Goal: Task Accomplishment & Management: Use online tool/utility

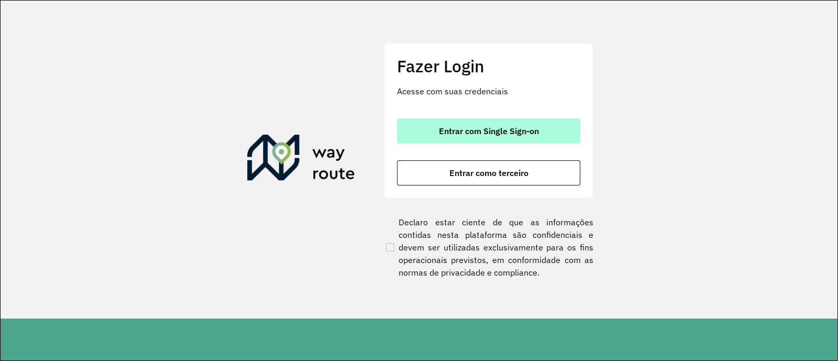
click at [463, 132] on span "Entrar com Single Sign-on" at bounding box center [489, 131] width 100 height 8
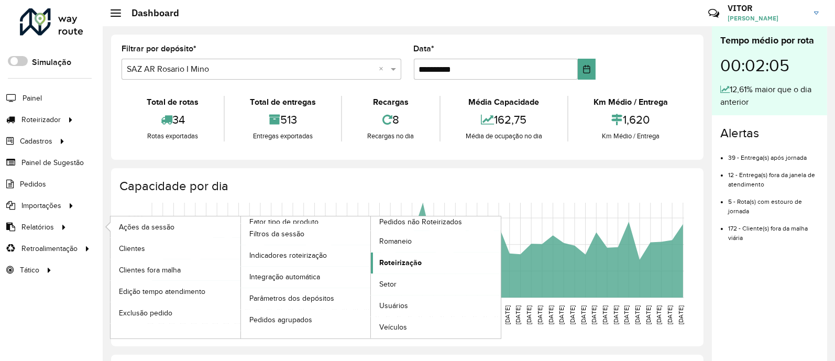
click at [413, 258] on span "Roteirização" at bounding box center [400, 262] width 42 height 11
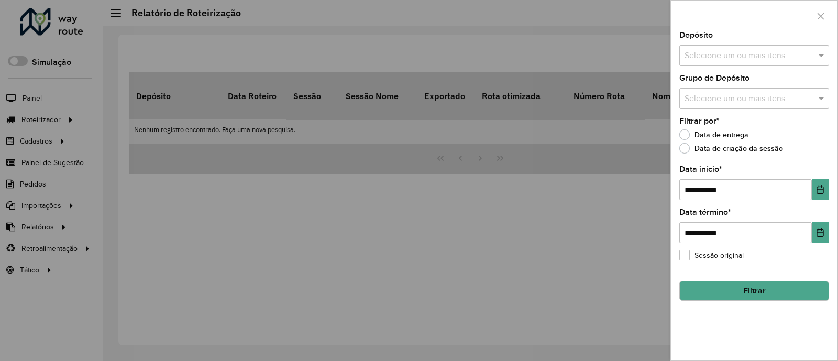
click at [754, 57] on input "text" at bounding box center [749, 56] width 134 height 13
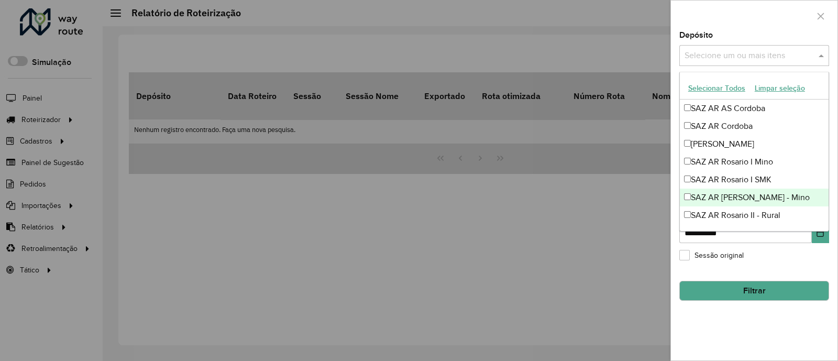
click at [767, 199] on div "SAZ AR [PERSON_NAME] - Mino" at bounding box center [754, 198] width 149 height 18
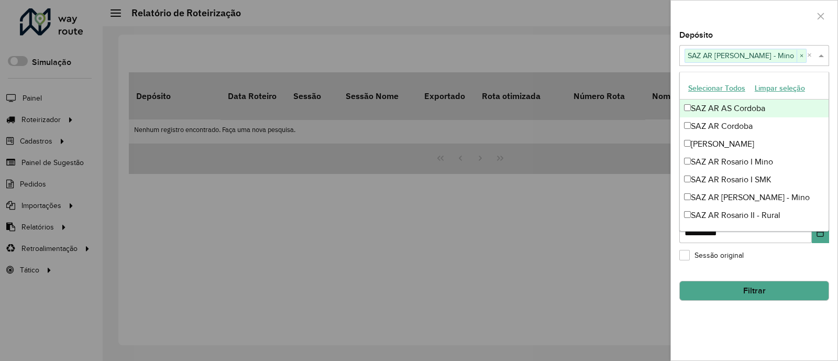
click at [765, 12] on div at bounding box center [754, 16] width 167 height 31
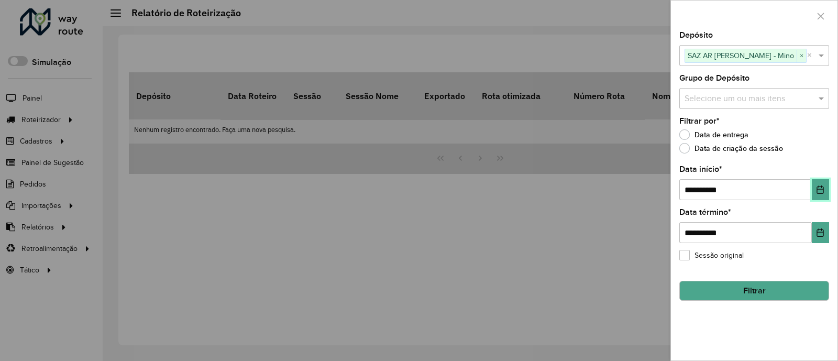
click at [825, 192] on button "Choose Date" at bounding box center [820, 189] width 17 height 21
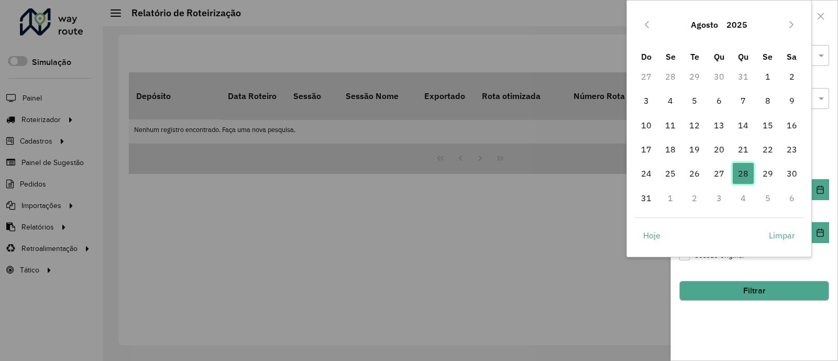
click at [742, 174] on span "28" at bounding box center [743, 173] width 21 height 21
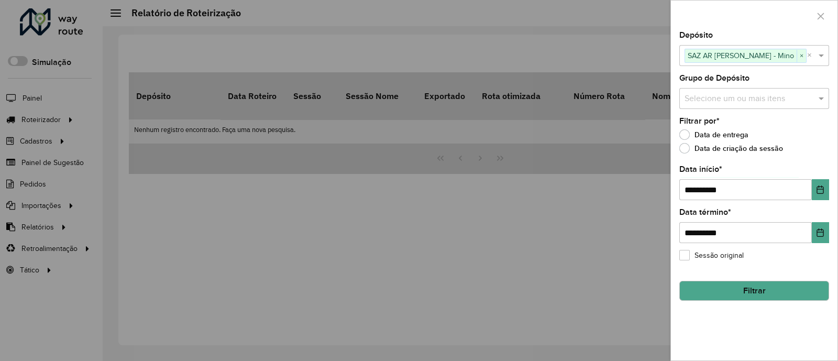
click at [750, 290] on button "Filtrar" at bounding box center [754, 291] width 150 height 20
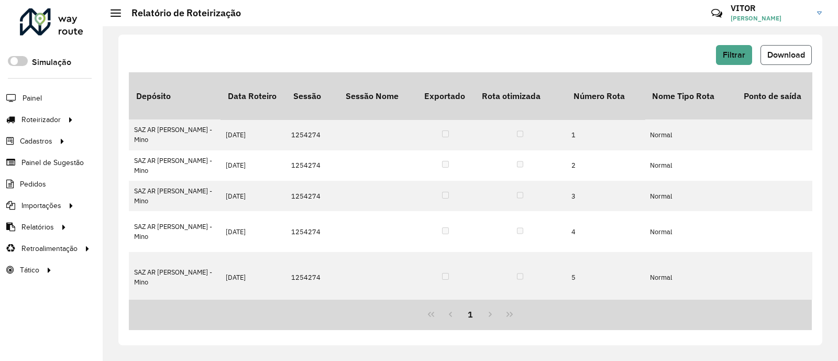
click at [781, 50] on span "Download" at bounding box center [786, 54] width 38 height 9
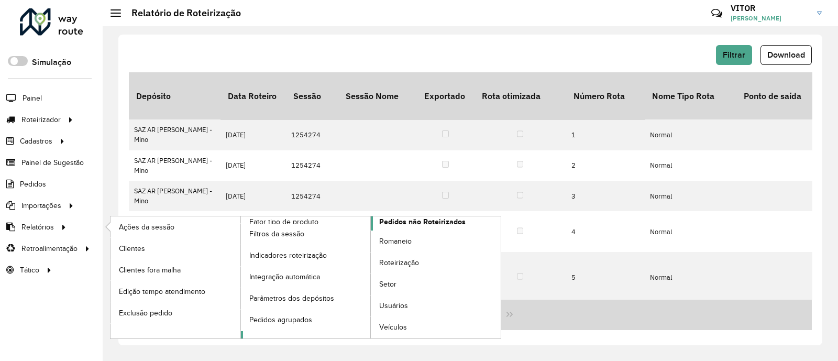
click at [405, 224] on span "Pedidos não Roteirizados" at bounding box center [422, 221] width 86 height 11
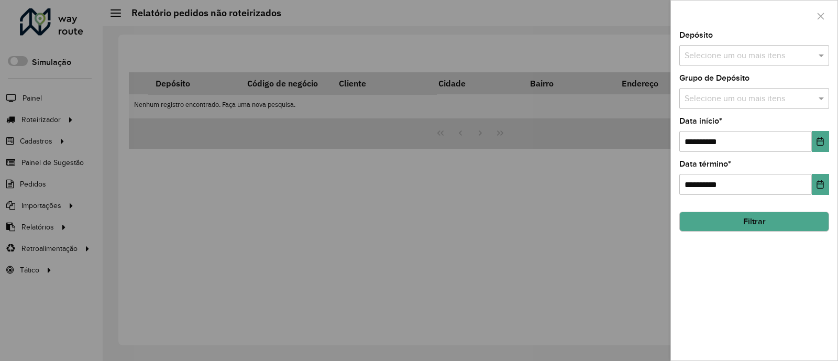
click at [703, 58] on input "text" at bounding box center [749, 56] width 134 height 13
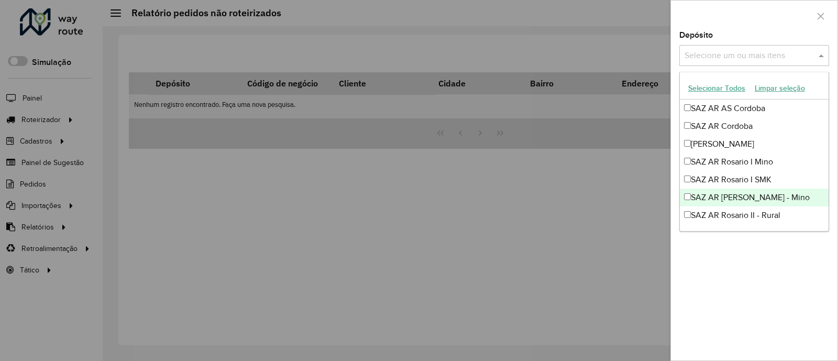
click at [765, 198] on div "SAZ AR [PERSON_NAME] - Mino" at bounding box center [754, 198] width 149 height 18
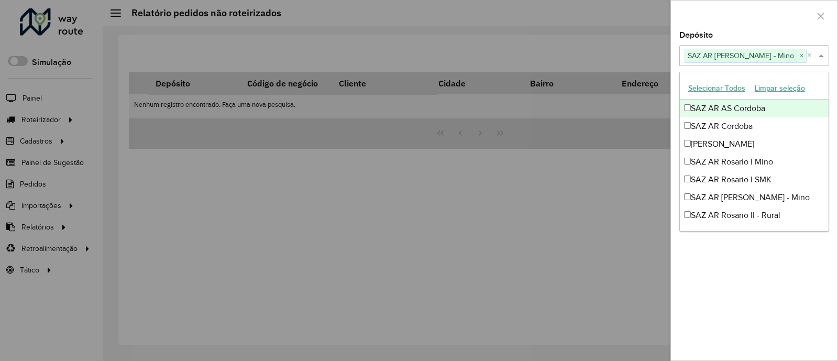
click at [754, 26] on div at bounding box center [754, 16] width 167 height 31
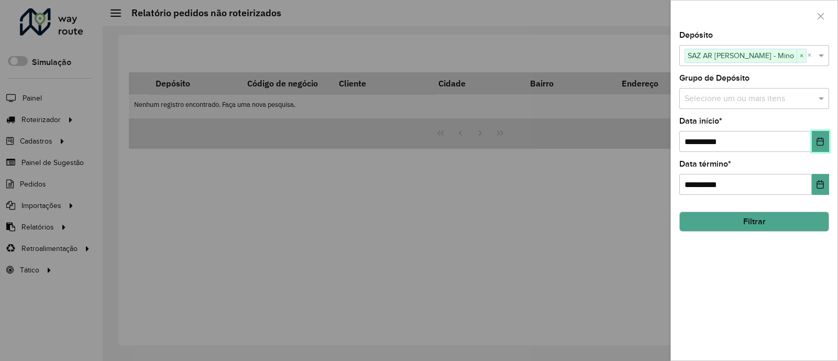
click at [817, 144] on icon "Choose Date" at bounding box center [820, 141] width 7 height 8
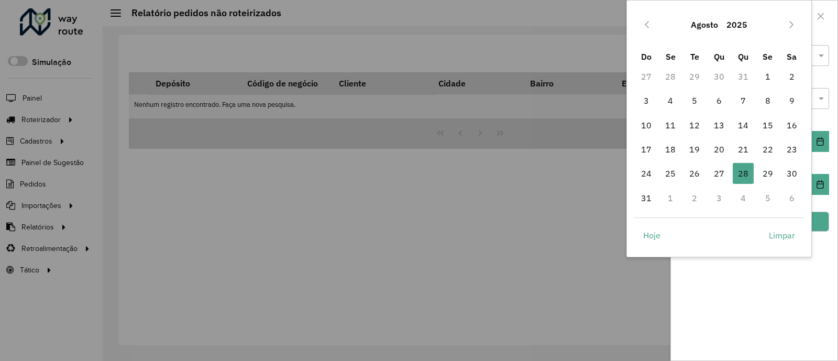
click at [730, 179] on td "27" at bounding box center [719, 173] width 24 height 24
click at [742, 176] on span "28" at bounding box center [743, 173] width 21 height 21
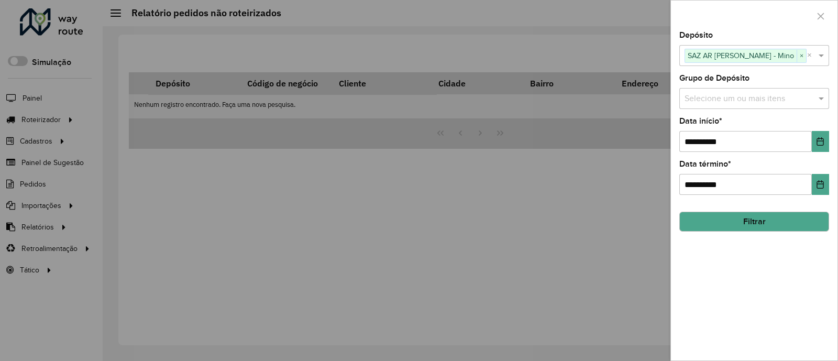
click at [775, 220] on button "Filtrar" at bounding box center [754, 222] width 150 height 20
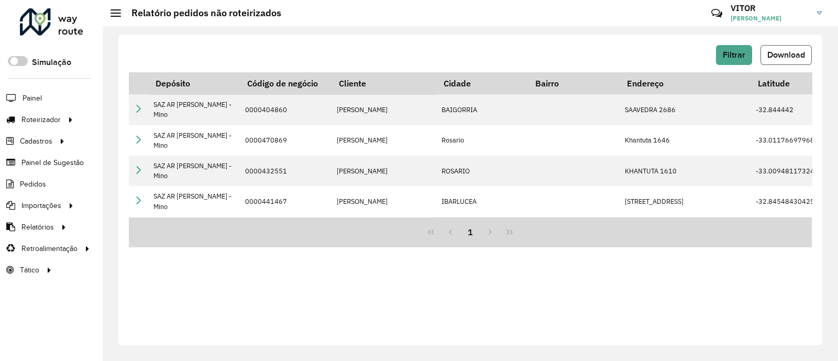
click at [768, 52] on span "Download" at bounding box center [786, 54] width 38 height 9
click at [511, 266] on div "Filtrar Download Depósito Código de negócio Cliente Cidade Bairro Endereço Lati…" at bounding box center [470, 190] width 704 height 311
click at [605, 54] on div "Filtrar Download" at bounding box center [470, 55] width 683 height 20
click at [512, 308] on div "Filtrar Download Depósito Código de negócio Cliente Cidade Bairro Endereço Lati…" at bounding box center [470, 190] width 704 height 311
click at [341, 228] on div "Filtrar Download Depósito Código de negócio Cliente Cidade Bairro Endereço Lati…" at bounding box center [470, 190] width 704 height 311
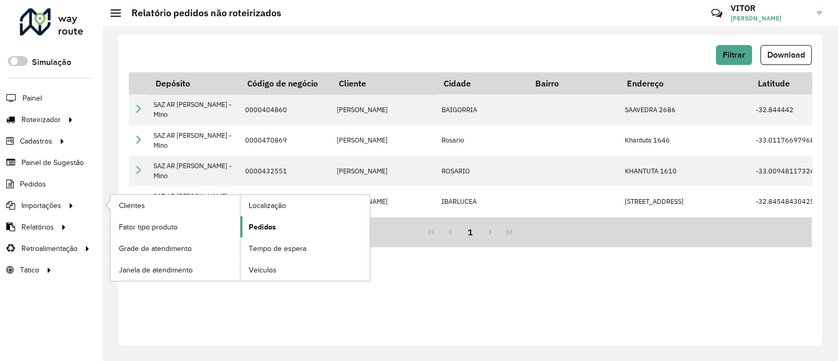
click at [258, 226] on span "Pedidos" at bounding box center [262, 227] width 27 height 11
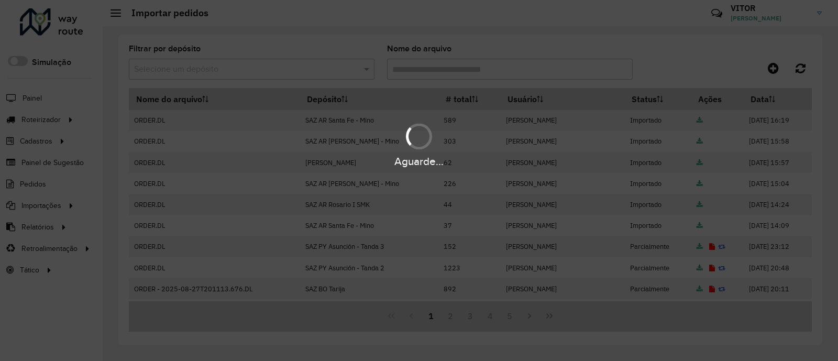
click at [773, 70] on div "Aguarde..." at bounding box center [419, 180] width 838 height 361
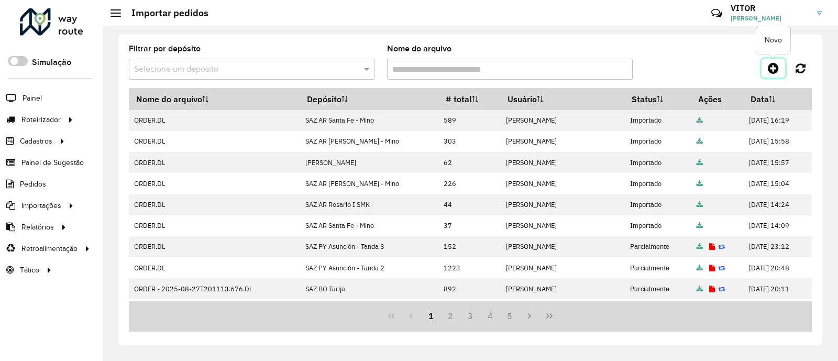
click at [773, 70] on icon at bounding box center [773, 68] width 11 height 13
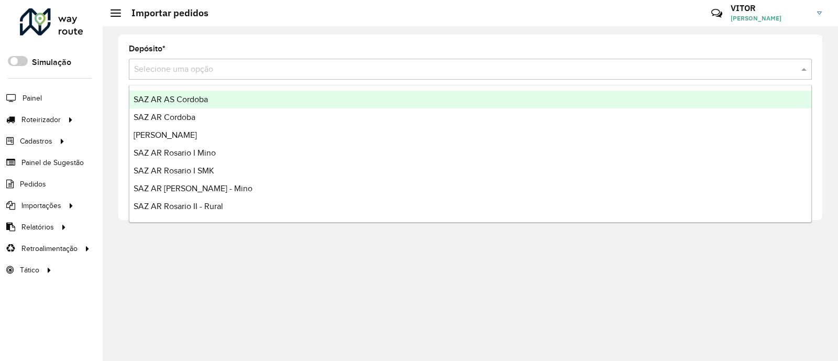
click at [173, 72] on input "text" at bounding box center [460, 69] width 652 height 13
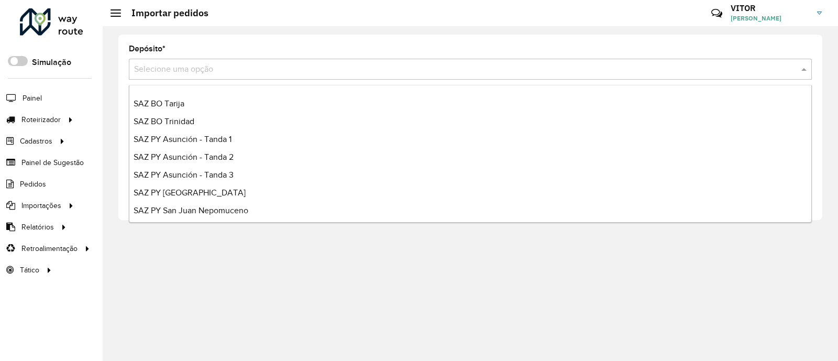
scroll to position [248, 0]
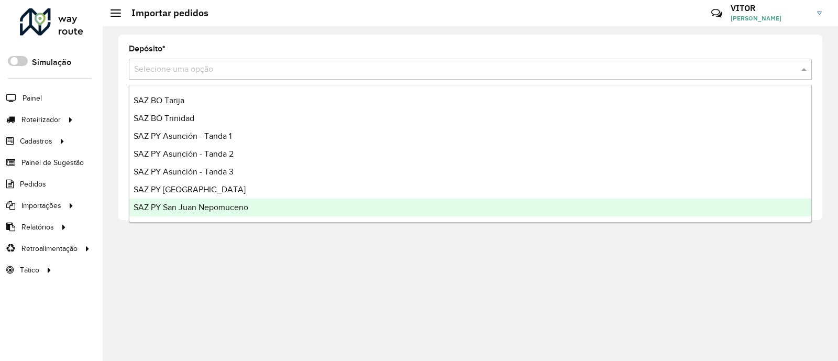
click at [242, 208] on span "SAZ PY San Juan Nepomuceno" at bounding box center [191, 207] width 115 height 9
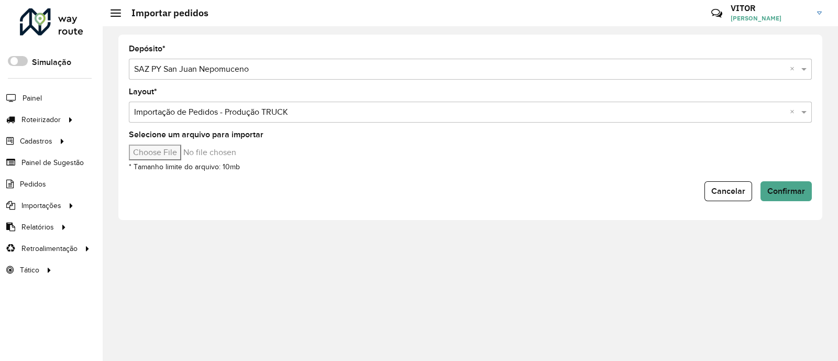
click at [171, 155] on input "Selecione um arquivo para importar" at bounding box center [218, 153] width 178 height 16
type input "**********"
click at [790, 188] on span "Confirmar" at bounding box center [786, 191] width 38 height 9
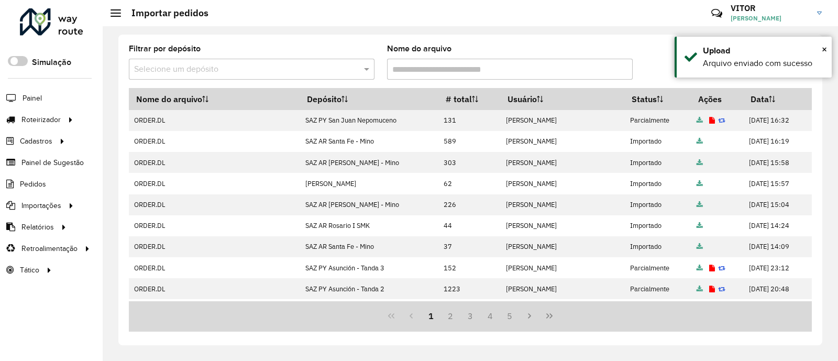
click at [621, 43] on div "Filtrar por depósito Selecione um depósito Nome do arquivo Nome do arquivo Depó…" at bounding box center [470, 190] width 704 height 311
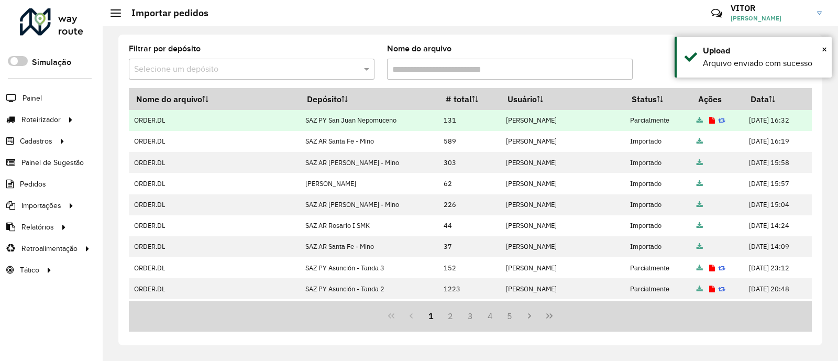
click at [709, 122] on icon at bounding box center [712, 120] width 6 height 7
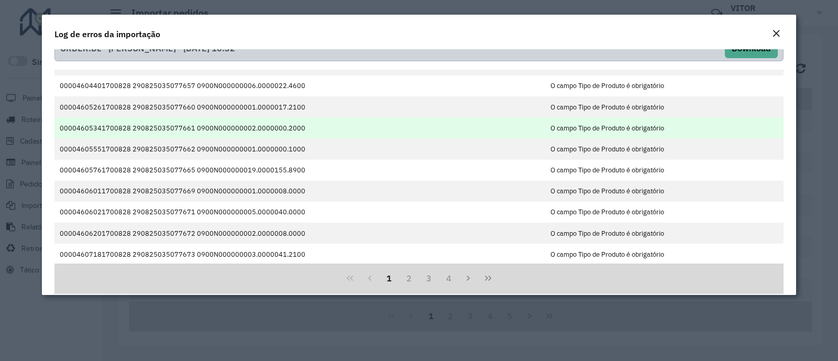
scroll to position [29, 0]
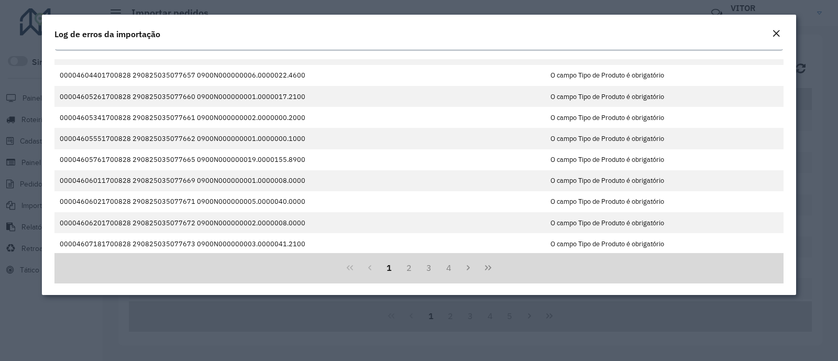
click at [773, 32] on em "Close" at bounding box center [776, 33] width 8 height 8
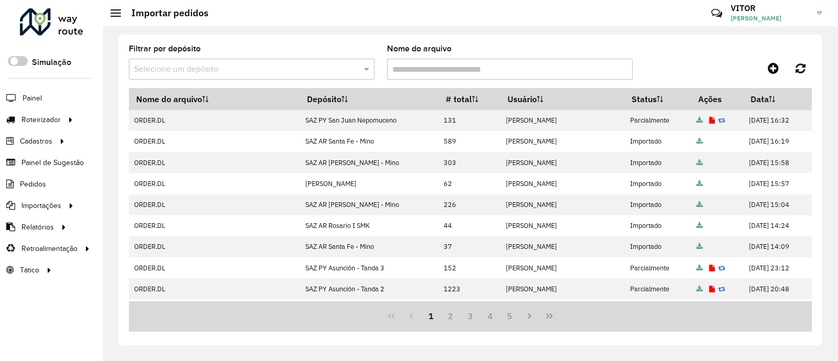
click at [660, 65] on div at bounding box center [726, 68] width 171 height 19
click at [119, 119] on span "Entregas" at bounding box center [134, 119] width 30 height 11
click at [662, 61] on div at bounding box center [726, 68] width 171 height 19
click at [701, 47] on div "Filtrar por depósito Selecione um depósito Nome do arquivo" at bounding box center [470, 66] width 683 height 43
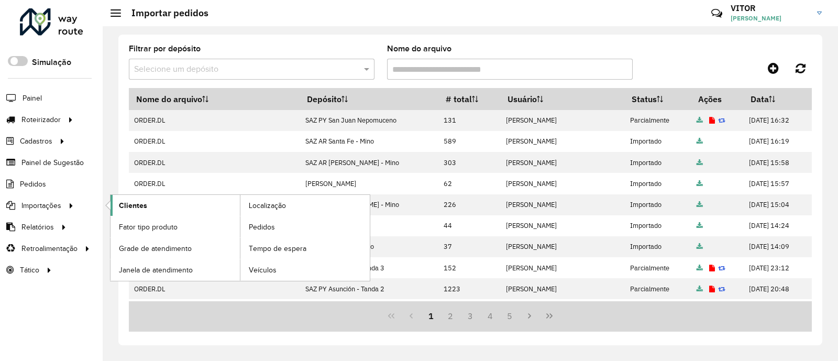
click at [129, 205] on span "Clientes" at bounding box center [133, 205] width 28 height 11
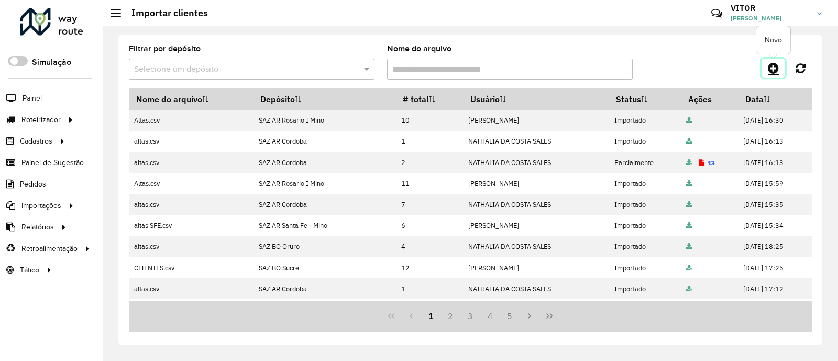
click at [773, 65] on icon at bounding box center [773, 68] width 11 height 13
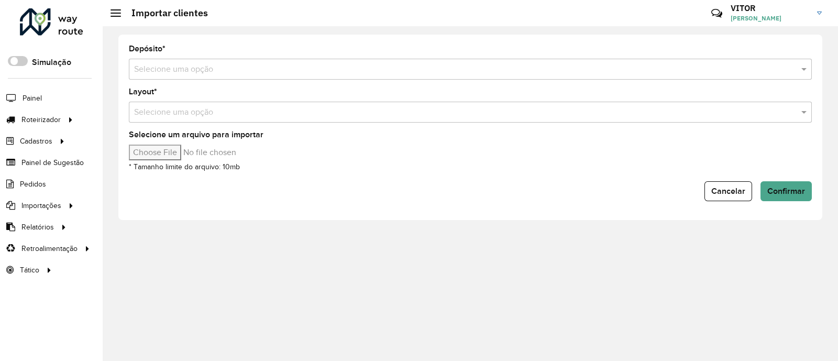
click at [218, 71] on input "text" at bounding box center [460, 69] width 652 height 13
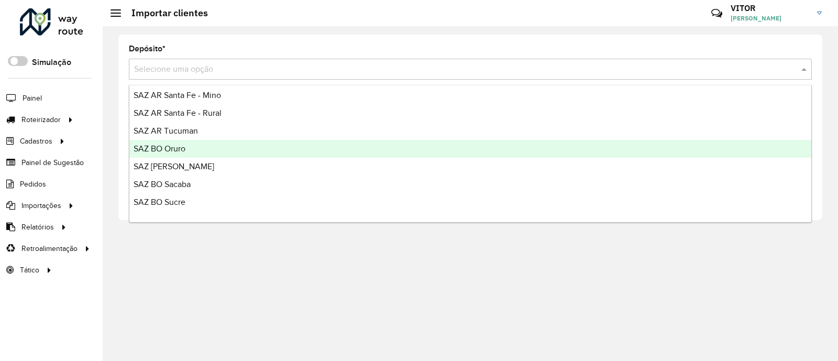
scroll to position [130, 0]
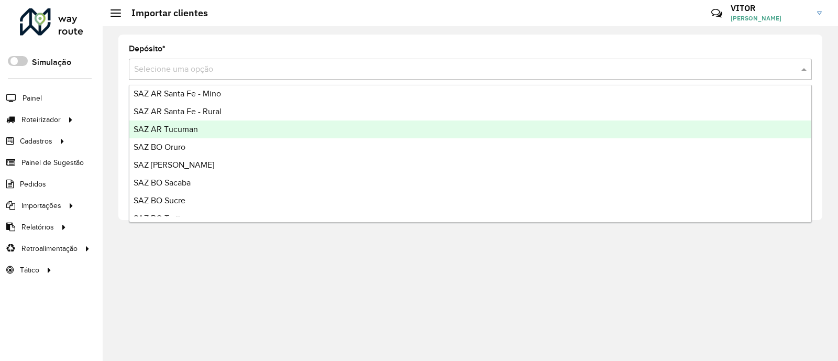
click at [212, 129] on div "SAZ AR Tucuman" at bounding box center [470, 129] width 682 height 18
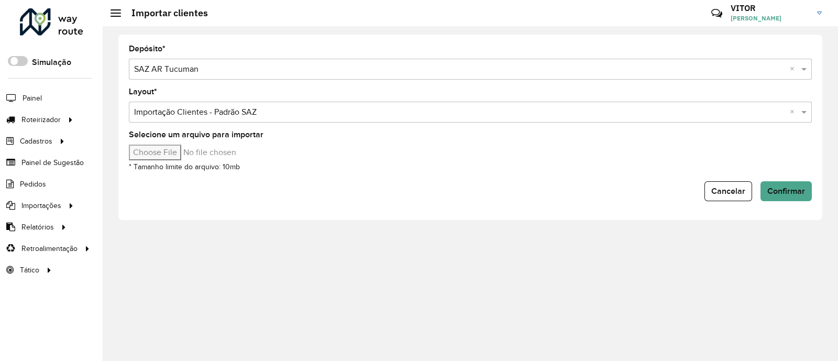
click at [169, 155] on input "Selecione um arquivo para importar" at bounding box center [218, 153] width 178 height 16
type input "**********"
click at [776, 187] on span "Confirmar" at bounding box center [786, 191] width 38 height 9
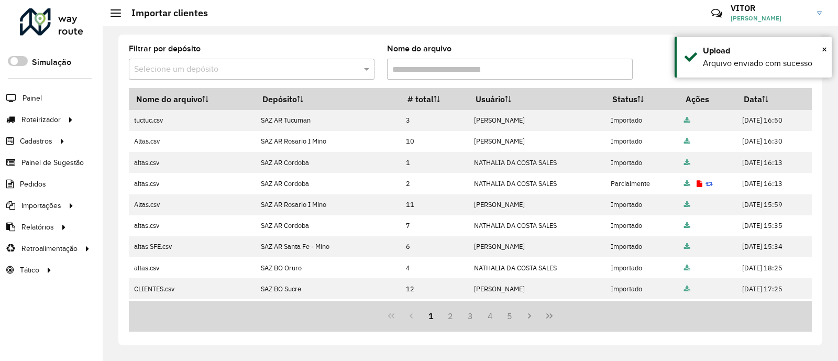
click at [643, 46] on div "Filtrar por depósito Selecione um depósito Nome do arquivo" at bounding box center [470, 66] width 683 height 43
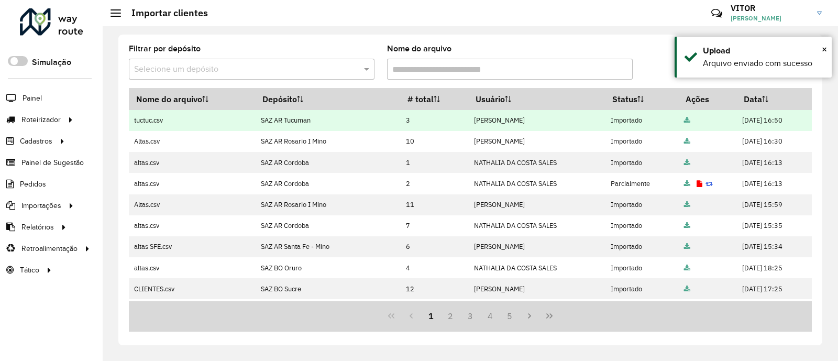
click at [684, 123] on icon at bounding box center [687, 120] width 6 height 7
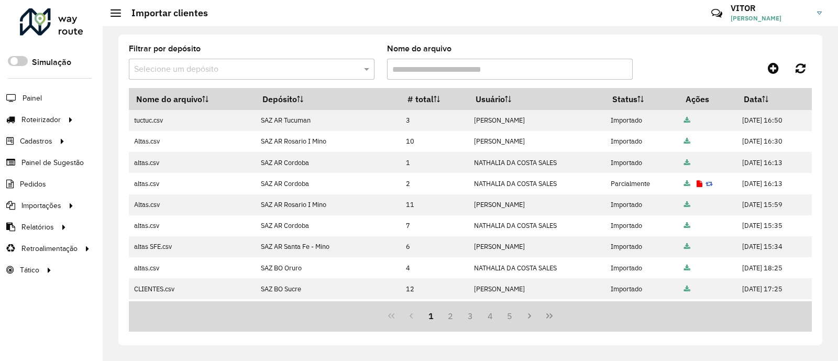
click at [521, 40] on div "Filtrar por depósito Selecione um depósito Nome do arquivo Nome do arquivo Depó…" at bounding box center [470, 190] width 704 height 311
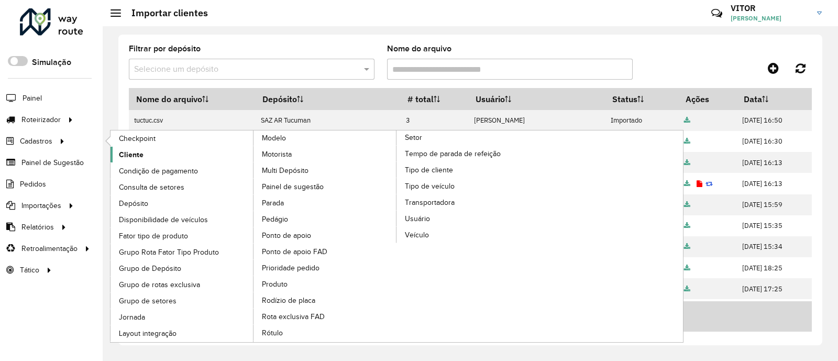
click at [128, 152] on span "Cliente" at bounding box center [131, 154] width 25 height 11
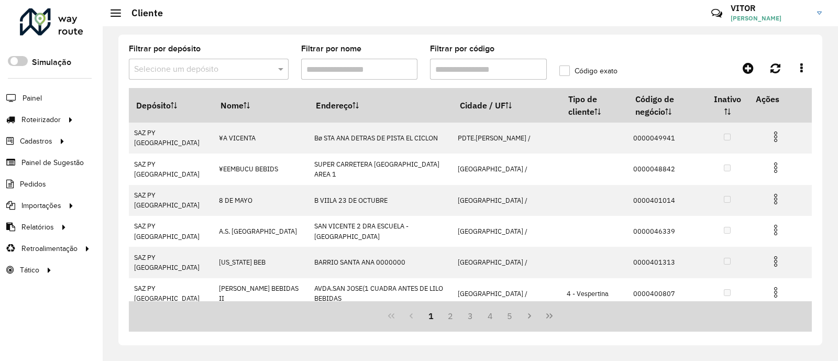
paste input "**********"
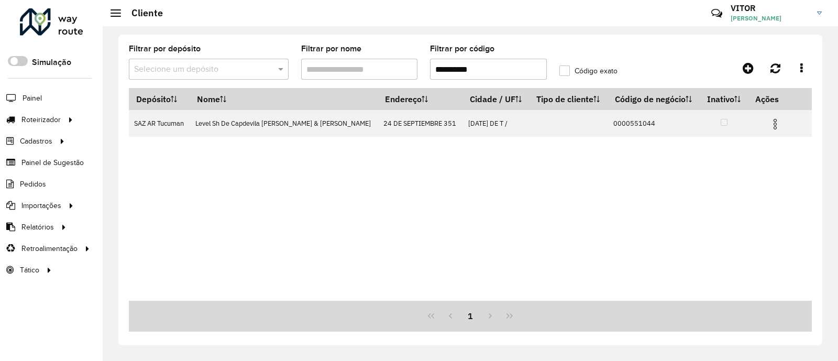
type input "**********"
click at [487, 70] on input "**********" at bounding box center [488, 69] width 117 height 21
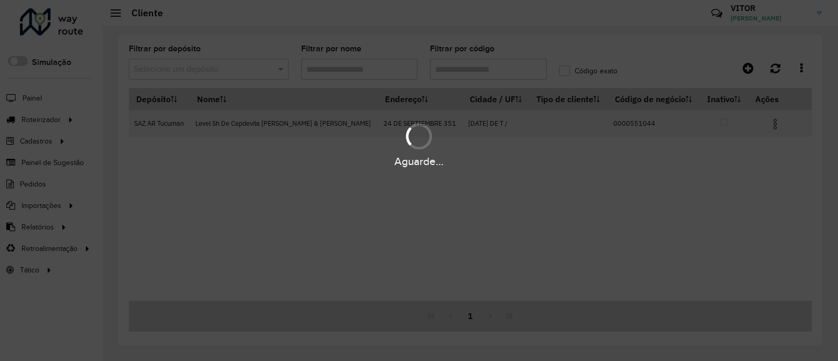
paste input "**********"
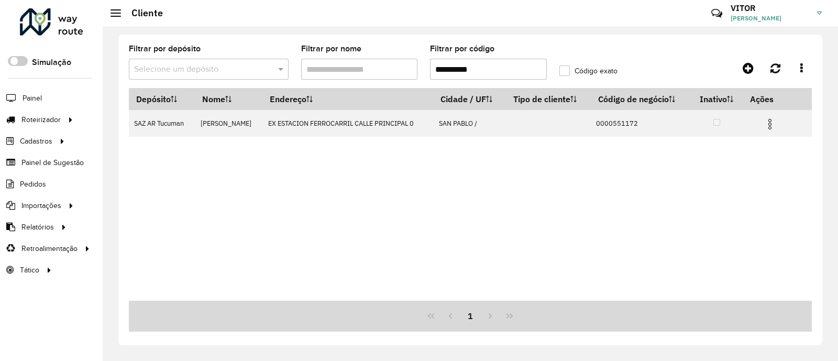
type input "**********"
click at [498, 181] on div "Depósito Nome Endereço Cidade / UF Tipo de cliente Código de negócio Inativo Aç…" at bounding box center [470, 194] width 683 height 213
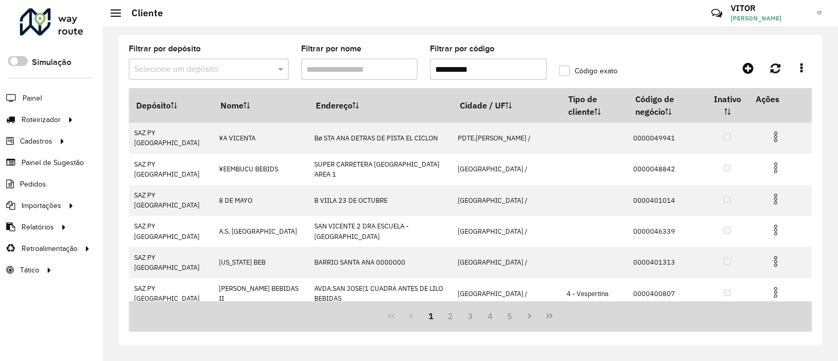
click at [496, 71] on input "**********" at bounding box center [488, 69] width 117 height 21
drag, startPoint x: 493, startPoint y: 68, endPoint x: 422, endPoint y: 69, distance: 70.7
click at [422, 69] on formly-group "**********" at bounding box center [381, 66] width 517 height 43
paste input "**********"
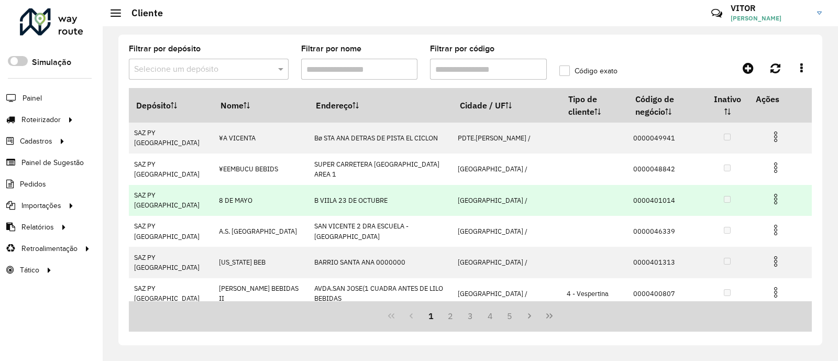
type input "**********"
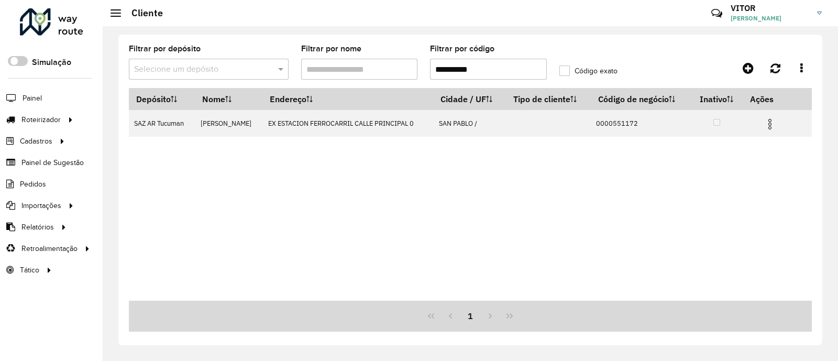
click at [472, 185] on div "Depósito Nome Endereço Cidade / UF Tipo de cliente Código de negócio Inativo Aç…" at bounding box center [470, 194] width 683 height 213
drag, startPoint x: 492, startPoint y: 66, endPoint x: 431, endPoint y: 72, distance: 61.6
click at [431, 72] on input "**********" at bounding box center [488, 69] width 117 height 21
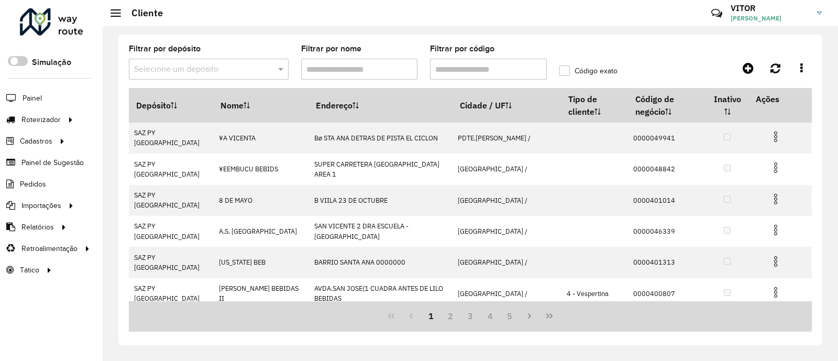
drag, startPoint x: 460, startPoint y: 71, endPoint x: 451, endPoint y: 70, distance: 8.9
paste input "**********"
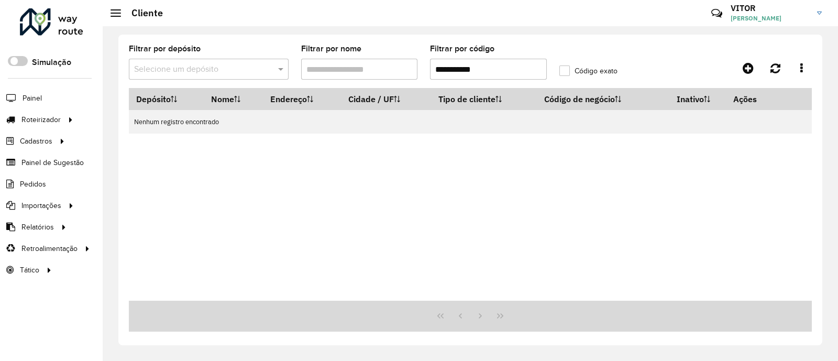
click at [126, 39] on div "**********" at bounding box center [470, 190] width 704 height 311
click at [505, 72] on input "**********" at bounding box center [488, 69] width 117 height 21
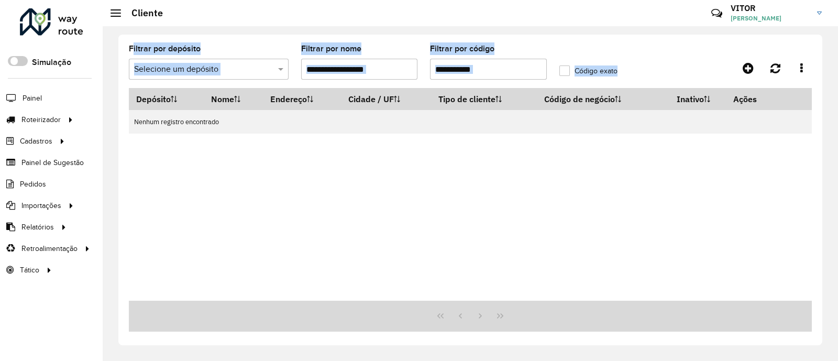
drag, startPoint x: 121, startPoint y: 30, endPoint x: 736, endPoint y: 146, distance: 625.8
click at [736, 146] on div "**********" at bounding box center [471, 193] width 736 height 335
click at [505, 168] on div "Depósito Nome Endereço Cidade / UF Tipo de cliente Código de negócio Inativo Aç…" at bounding box center [470, 194] width 683 height 213
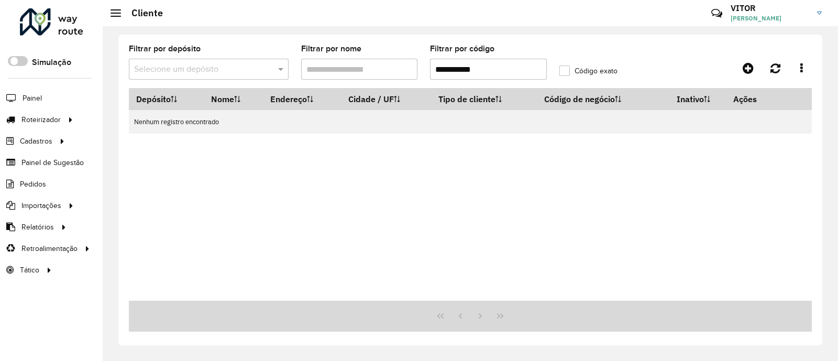
click at [390, 171] on div "Depósito Nome Endereço Cidade / UF Tipo de cliente Código de negócio Inativo Aç…" at bounding box center [470, 194] width 683 height 213
click at [498, 71] on input "**********" at bounding box center [488, 69] width 117 height 21
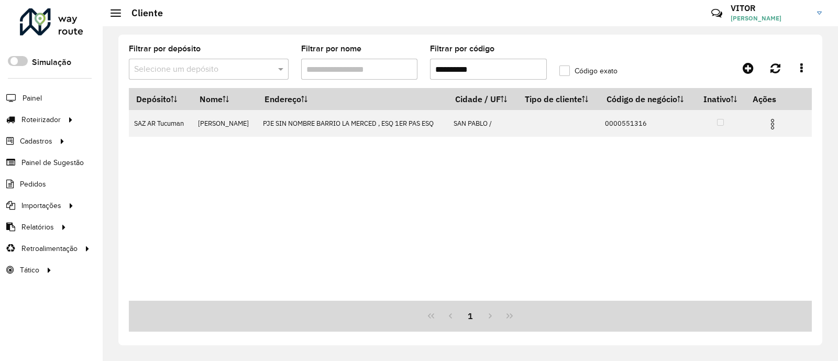
type input "**********"
click at [519, 203] on div "Depósito Nome Endereço Cidade / UF Tipo de cliente Código de negócio Inativo Aç…" at bounding box center [470, 194] width 683 height 213
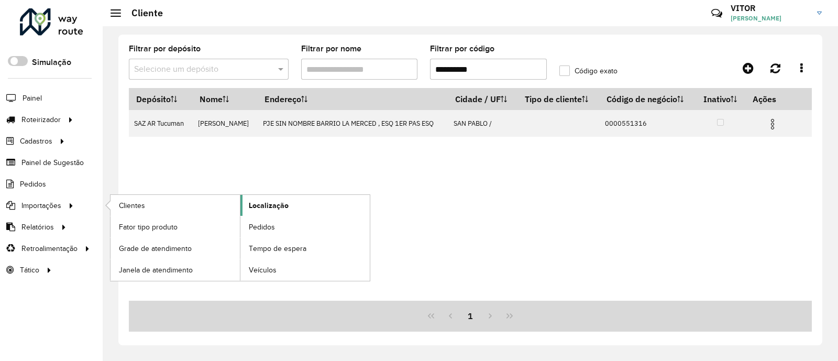
click at [272, 209] on span "Localização" at bounding box center [269, 205] width 40 height 11
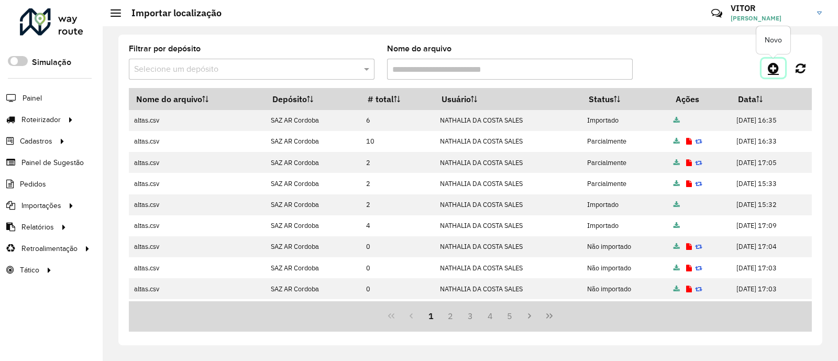
click at [773, 68] on icon at bounding box center [773, 68] width 11 height 13
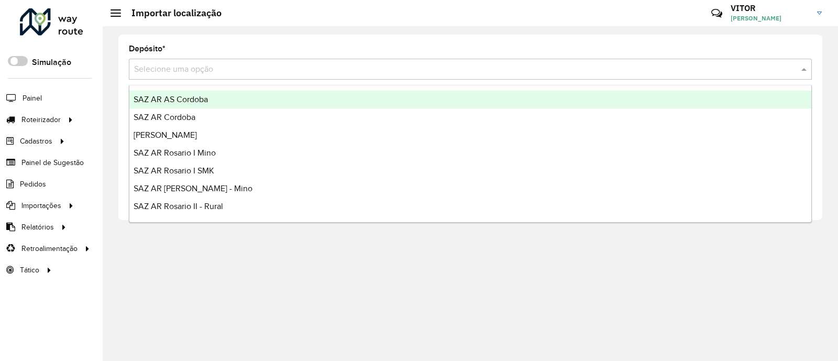
click at [360, 69] on input "text" at bounding box center [460, 69] width 652 height 13
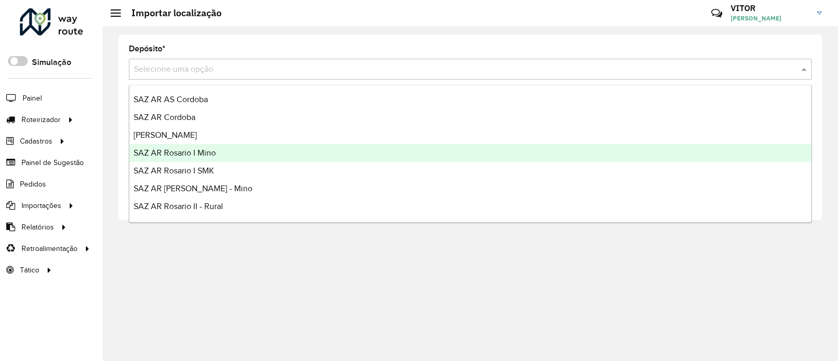
scroll to position [65, 0]
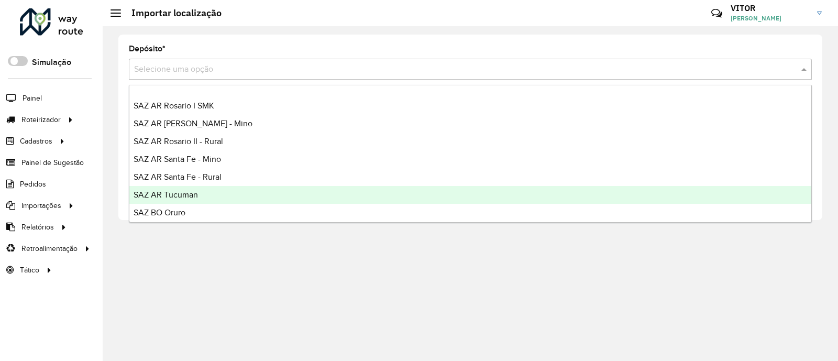
click at [205, 196] on div "SAZ AR Tucuman" at bounding box center [470, 195] width 682 height 18
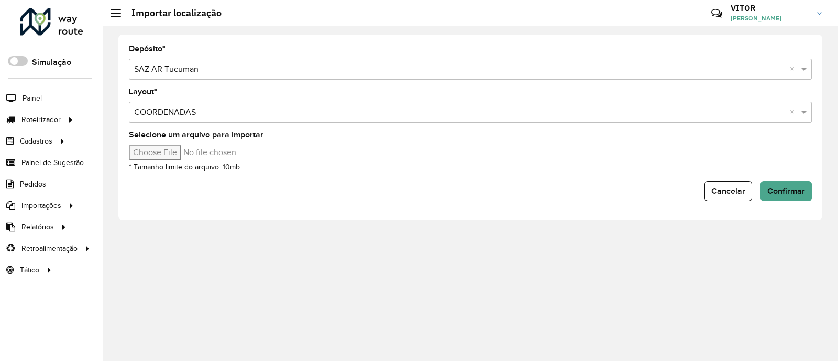
click at [161, 150] on input "Selecione um arquivo para importar" at bounding box center [218, 153] width 178 height 16
type input "**********"
click at [786, 188] on span "Confirmar" at bounding box center [786, 191] width 38 height 9
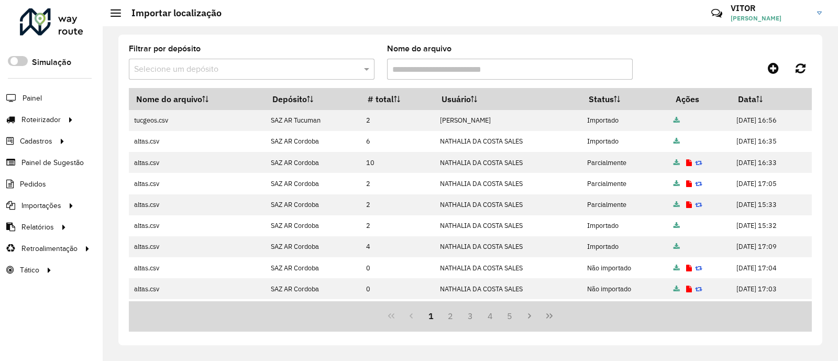
click at [685, 60] on div at bounding box center [726, 68] width 171 height 19
click at [685, 59] on div at bounding box center [726, 68] width 171 height 19
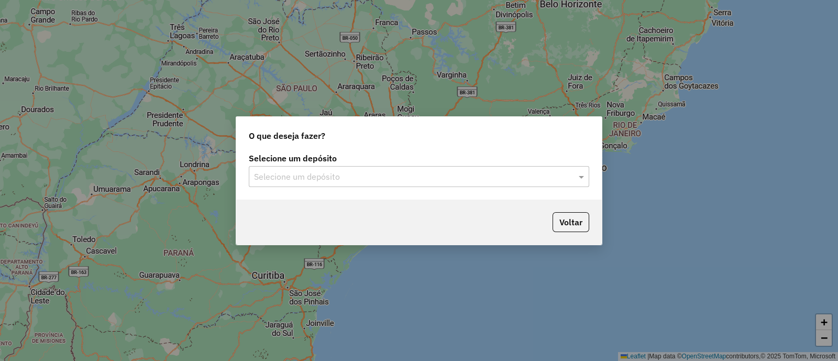
click at [372, 178] on input "text" at bounding box center [408, 177] width 309 height 13
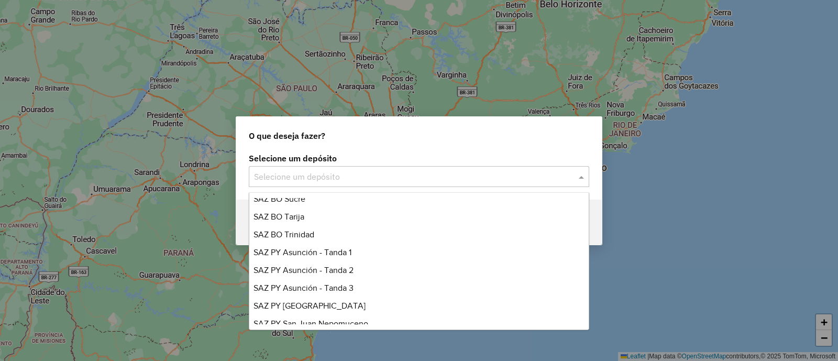
scroll to position [248, 0]
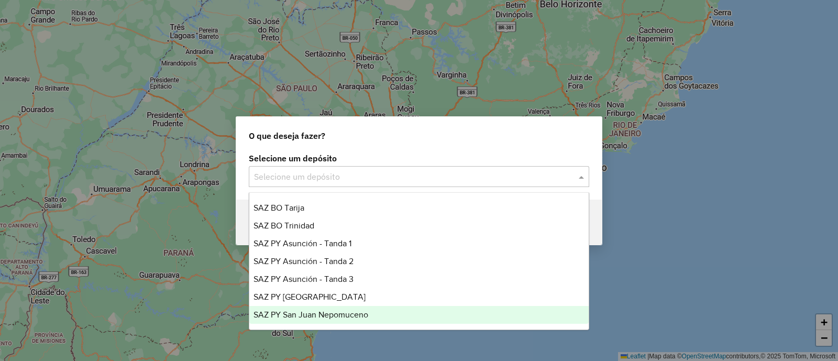
click at [354, 320] on div "SAZ PY San Juan Nepomuceno" at bounding box center [418, 315] width 339 height 18
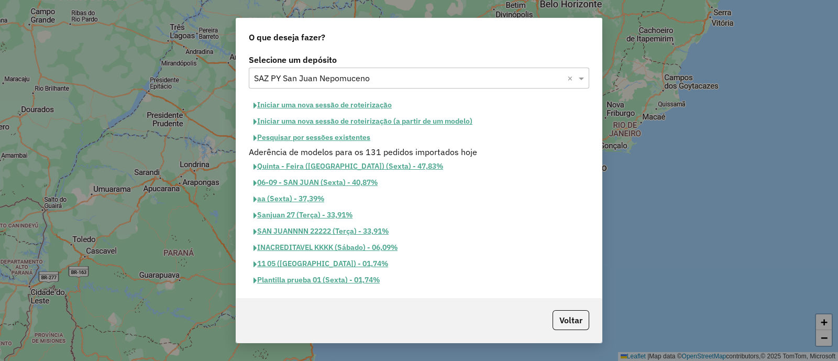
click at [319, 103] on button "Iniciar uma nova sessão de roteirização" at bounding box center [323, 105] width 148 height 16
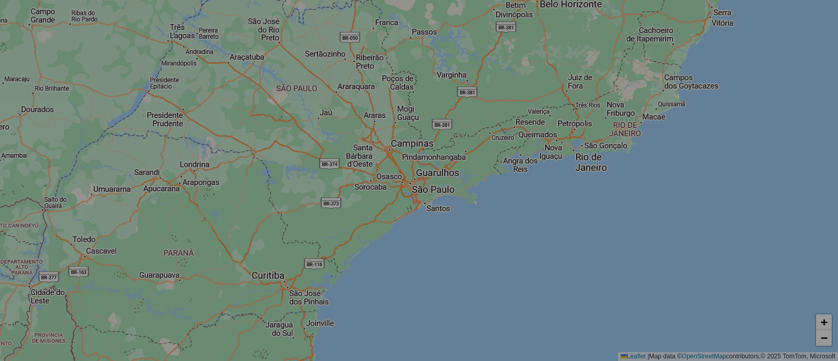
select select "*"
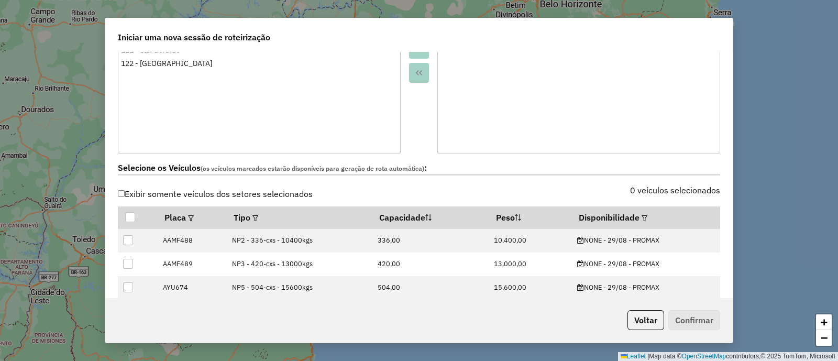
scroll to position [261, 0]
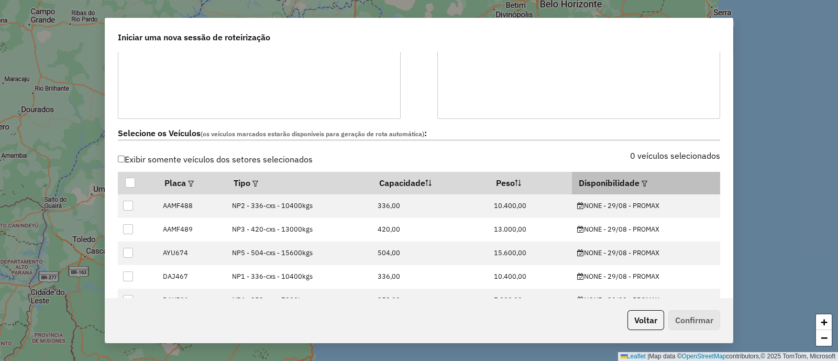
click at [645, 180] on th "Disponibilidade" at bounding box center [646, 183] width 148 height 22
click at [642, 181] on em at bounding box center [645, 184] width 6 height 6
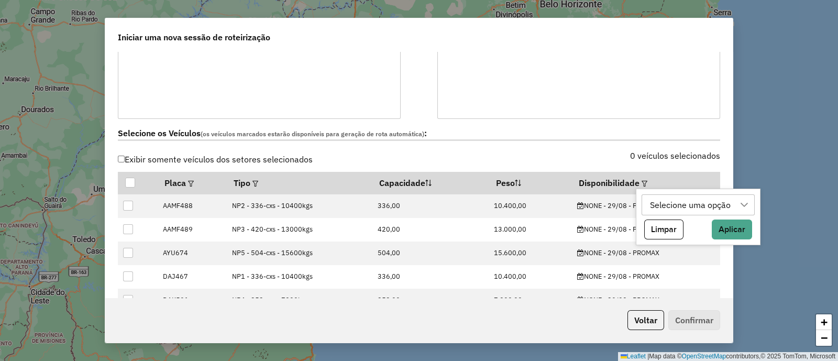
click at [687, 206] on div "Selecione uma opção" at bounding box center [690, 205] width 88 height 20
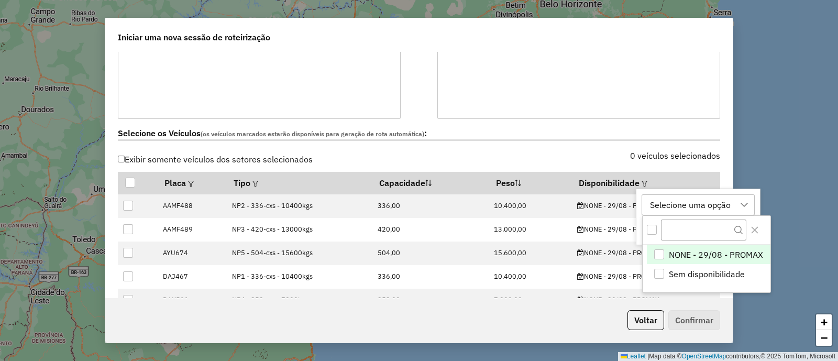
click at [719, 251] on span "NONE - 29/08 - PROMAX" at bounding box center [716, 254] width 94 height 13
click at [755, 231] on icon "Close" at bounding box center [755, 230] width 7 height 7
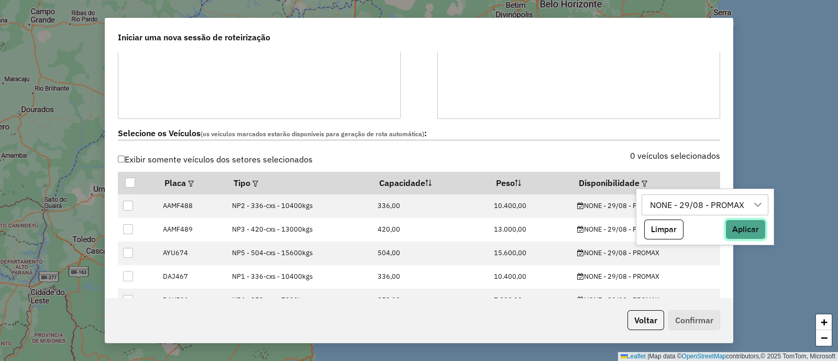
click at [751, 232] on button "Aplicar" at bounding box center [746, 230] width 40 height 20
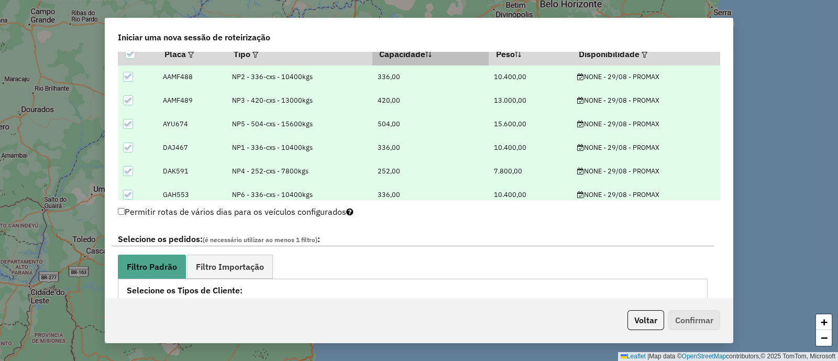
scroll to position [523, 0]
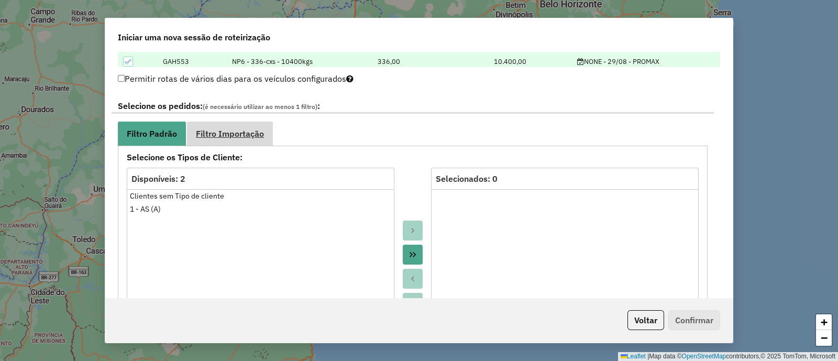
click at [250, 131] on span "Filtro Importação" at bounding box center [230, 133] width 68 height 8
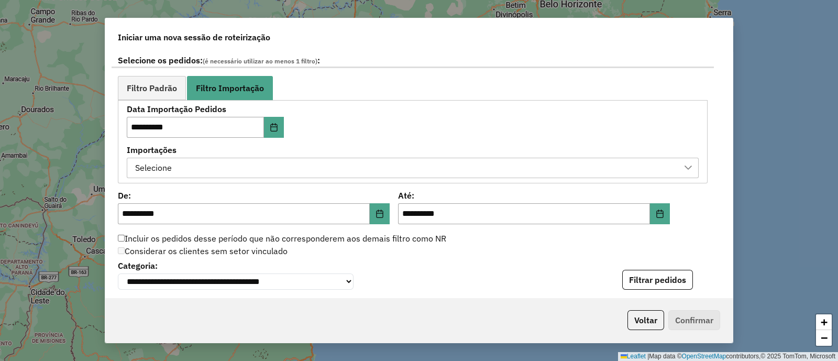
scroll to position [589, 0]
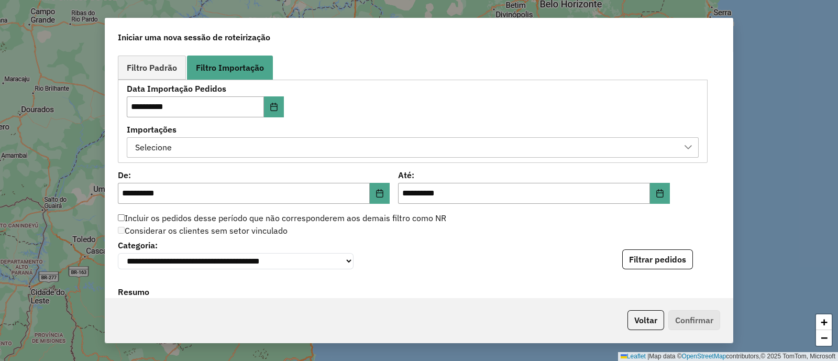
click at [352, 150] on div "Selecione" at bounding box center [404, 148] width 547 height 20
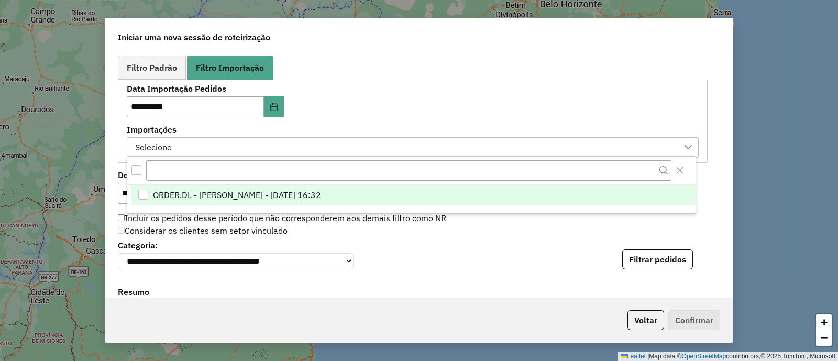
scroll to position [7, 48]
drag, startPoint x: 362, startPoint y: 194, endPoint x: 367, endPoint y: 182, distance: 13.1
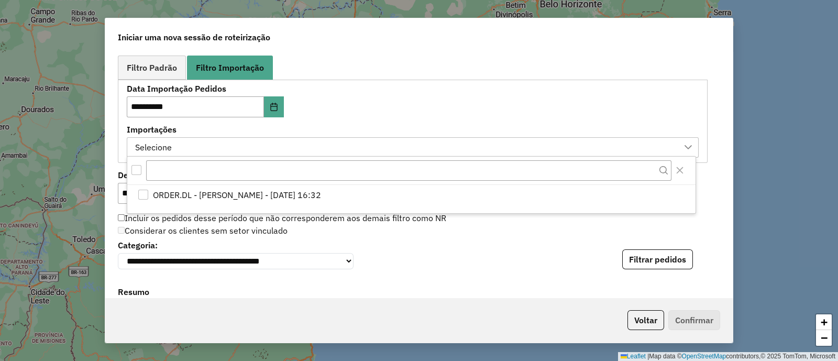
click at [321, 194] on span "ORDER.DL - [PERSON_NAME] - [DATE] 16:32" at bounding box center [237, 195] width 168 height 13
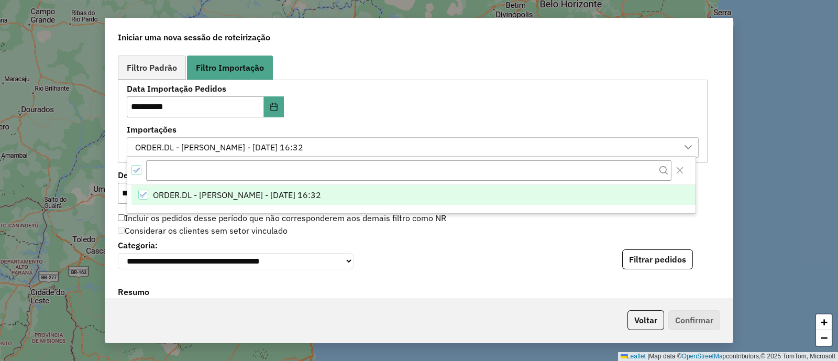
click at [411, 91] on div "**********" at bounding box center [413, 121] width 572 height 73
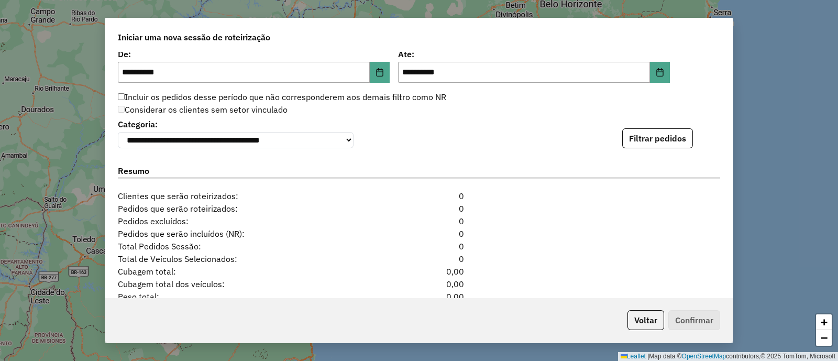
scroll to position [720, 0]
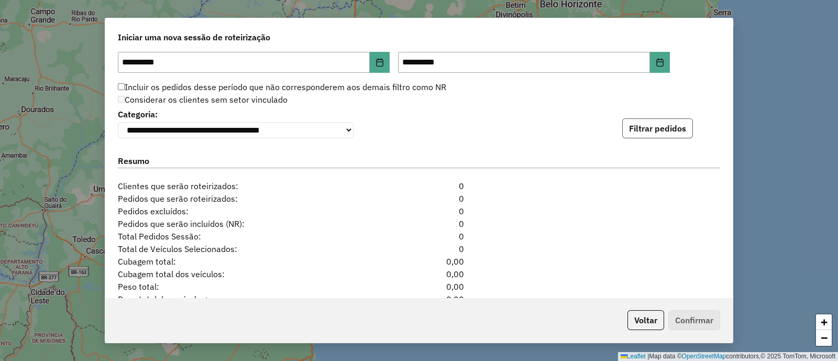
click at [652, 133] on button "Filtrar pedidos" at bounding box center [657, 128] width 71 height 20
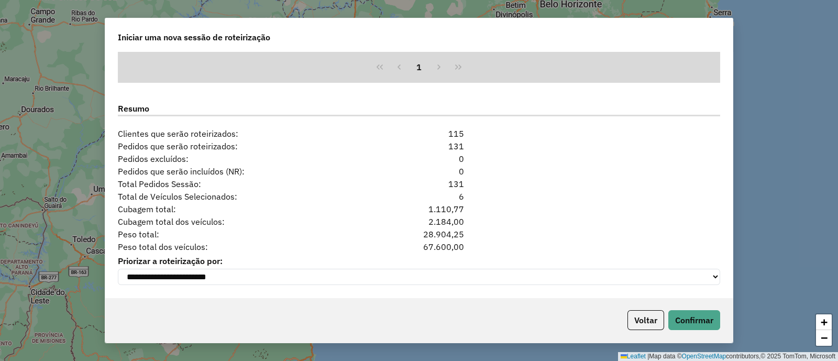
scroll to position [992, 0]
click at [700, 323] on button "Confirmar" at bounding box center [694, 320] width 52 height 20
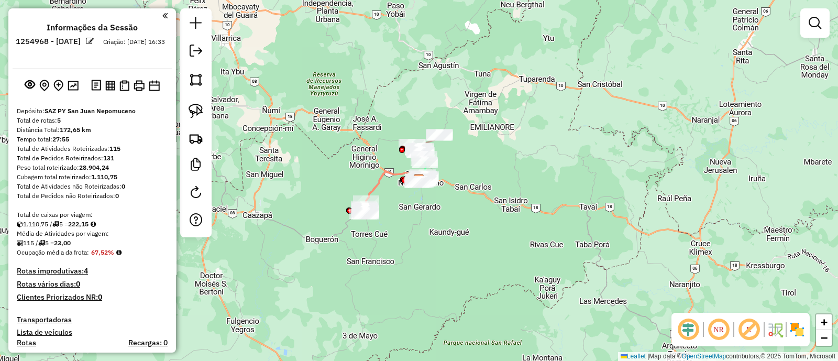
click at [799, 330] on img at bounding box center [797, 329] width 17 height 17
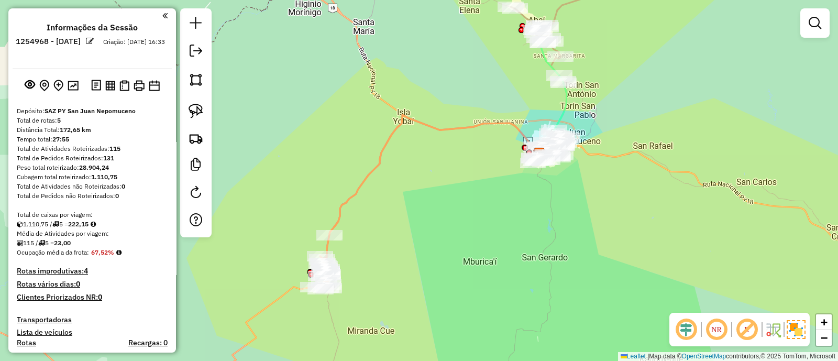
click at [362, 184] on icon at bounding box center [426, 203] width 226 height 176
select select "**********"
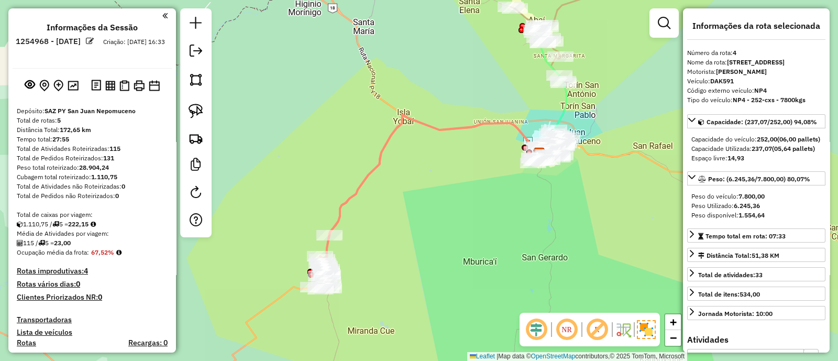
scroll to position [402, 0]
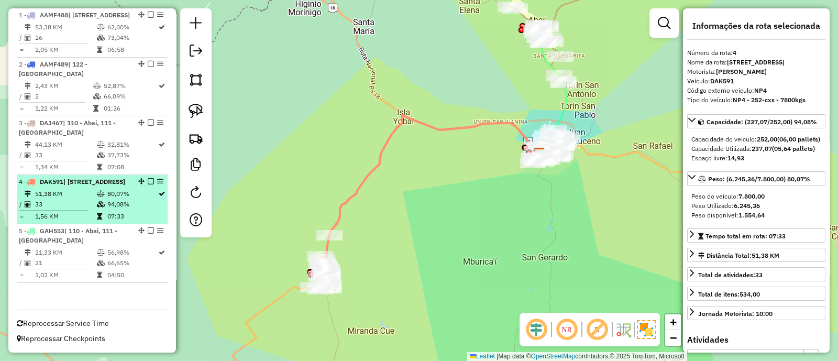
click at [148, 178] on em at bounding box center [151, 181] width 6 height 6
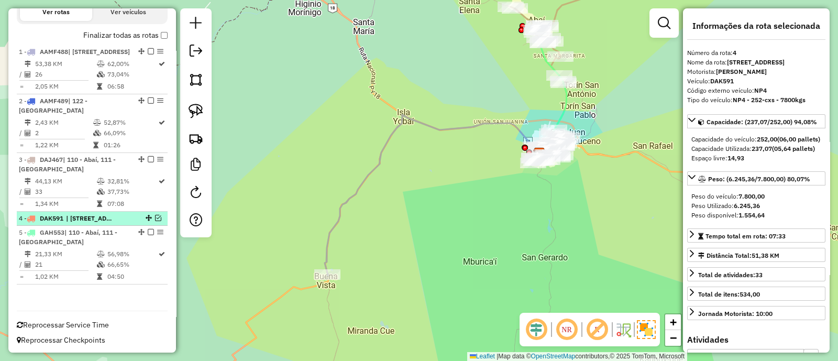
click at [156, 215] on em at bounding box center [158, 218] width 6 height 6
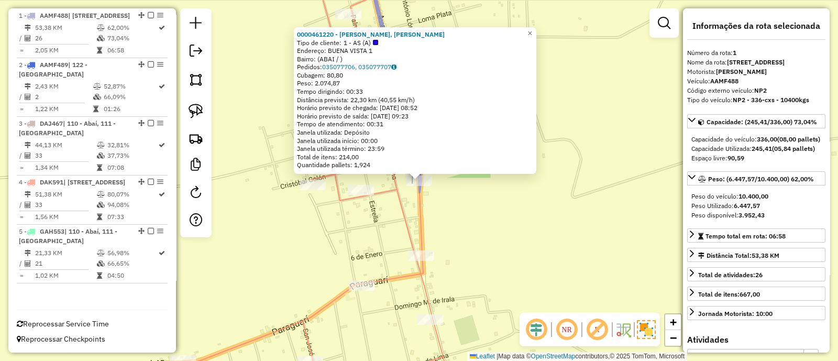
scroll to position [393, 0]
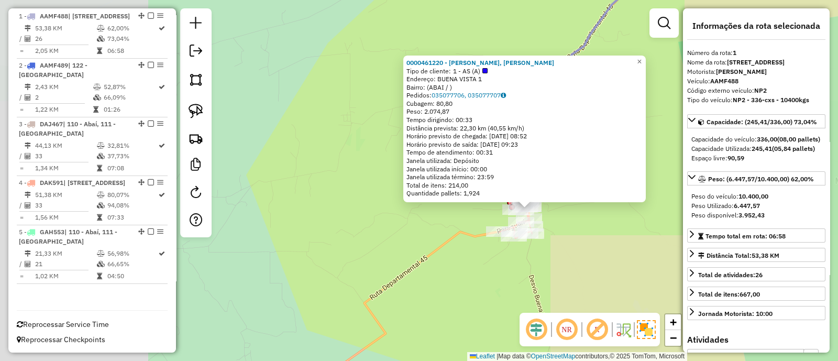
click at [579, 244] on div "0000461220 - [PERSON_NAME], SIXTO [PERSON_NAME] de cliente: 1 - AS (A) Endereço…" at bounding box center [419, 180] width 838 height 361
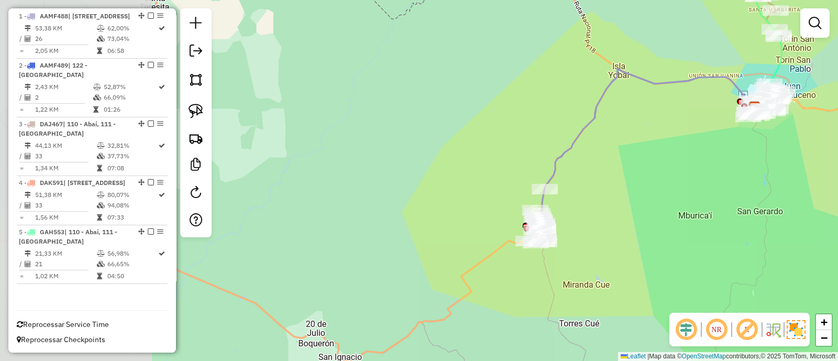
drag, startPoint x: 606, startPoint y: 247, endPoint x: 540, endPoint y: 266, distance: 68.7
click at [542, 266] on div "Janela de atendimento Grade de atendimento Capacidade Transportadoras Veículos …" at bounding box center [419, 180] width 838 height 361
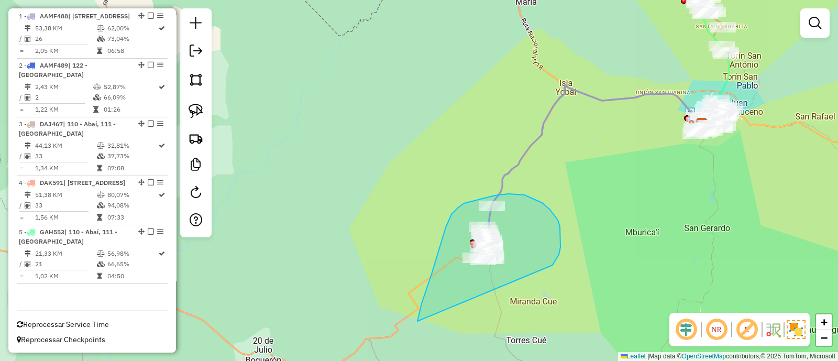
drag, startPoint x: 542, startPoint y: 203, endPoint x: 422, endPoint y: 323, distance: 170.4
click at [422, 323] on div "Janela de atendimento Grade de atendimento Capacidade Transportadoras Veículos …" at bounding box center [419, 180] width 838 height 361
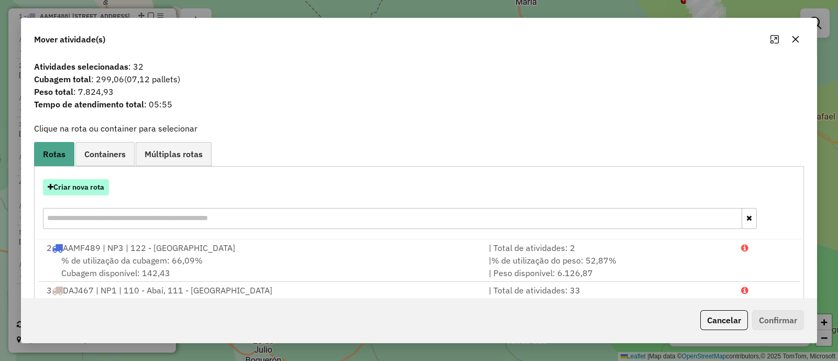
click at [92, 187] on button "Criar nova rota" at bounding box center [76, 187] width 66 height 16
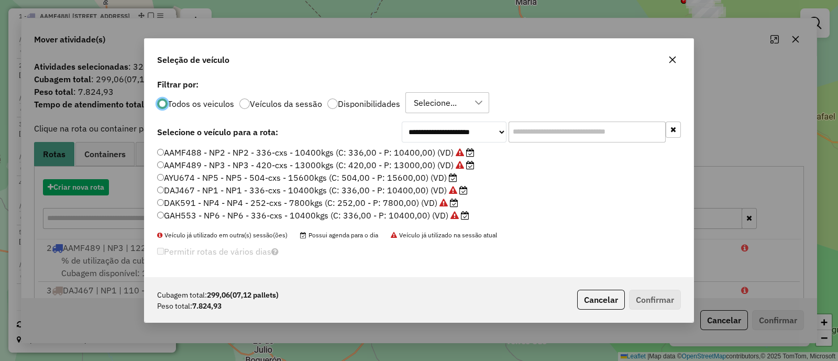
scroll to position [5, 3]
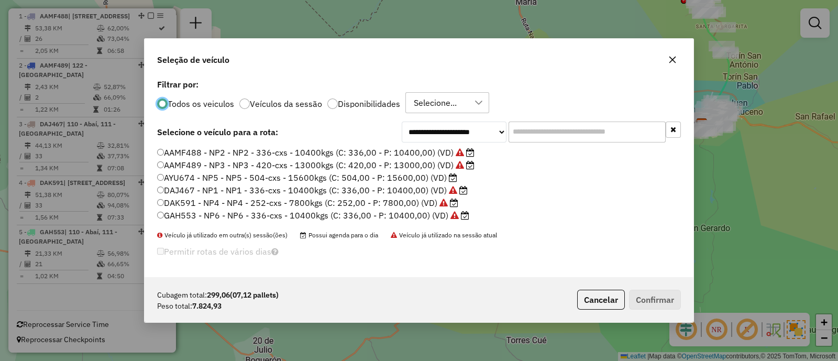
click at [408, 149] on label "AAMF488 - NP2 - NP2 - 336-cxs - 10400kgs (C: 336,00 - P: 10400,00) (VD)" at bounding box center [315, 152] width 317 height 13
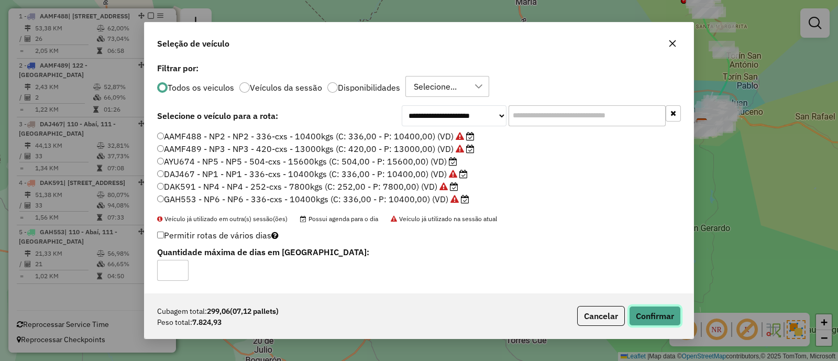
click at [644, 310] on button "Confirmar" at bounding box center [655, 316] width 52 height 20
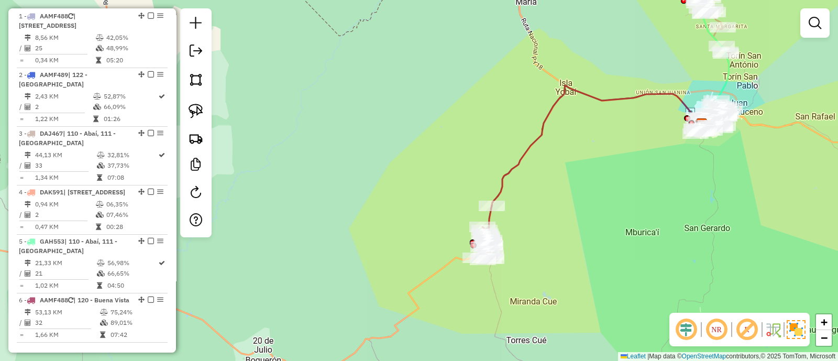
click at [504, 173] on icon at bounding box center [598, 145] width 213 height 120
select select "**********"
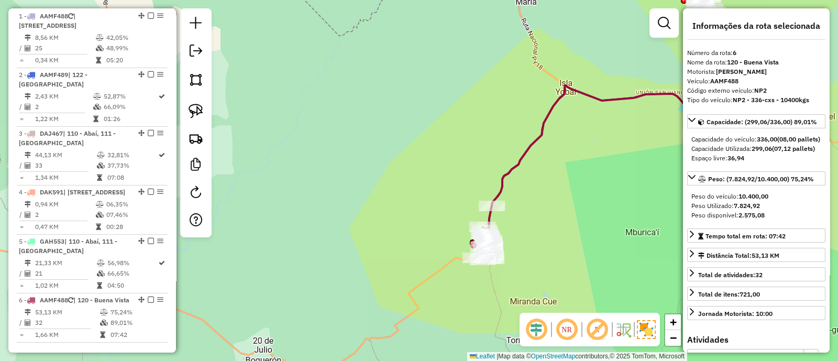
scroll to position [460, 0]
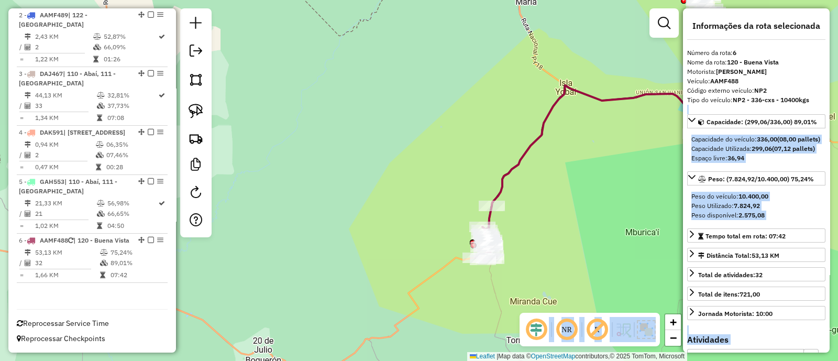
drag, startPoint x: 692, startPoint y: 114, endPoint x: 676, endPoint y: 120, distance: 16.7
click at [676, 120] on hb-router-mapa "Informações da Sessão 1254968 - [DATE] Criação: [DATE] 16:33 Depósito: SAZ PY S…" at bounding box center [419, 180] width 838 height 361
click at [663, 125] on div "Janela de atendimento Grade de atendimento Capacidade Transportadoras Veículos …" at bounding box center [419, 180] width 838 height 361
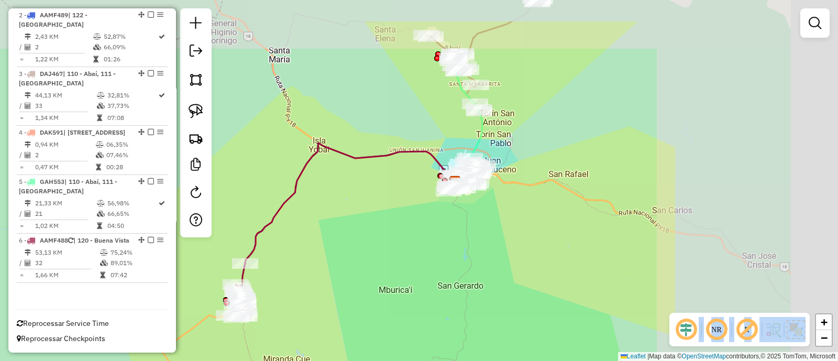
drag, startPoint x: 665, startPoint y: 127, endPoint x: 413, endPoint y: 196, distance: 261.2
click at [416, 188] on div "Janela de atendimento Grade de atendimento Capacidade Transportadoras Veículos …" at bounding box center [419, 180] width 838 height 361
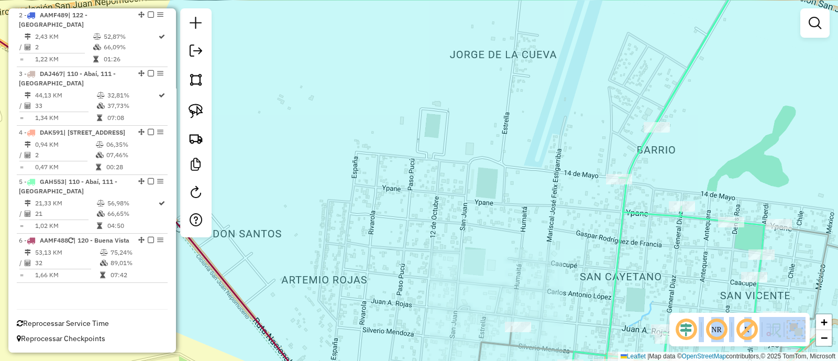
click at [461, 189] on div "Janela de atendimento Grade de atendimento Capacidade Transportadoras Veículos …" at bounding box center [419, 180] width 838 height 361
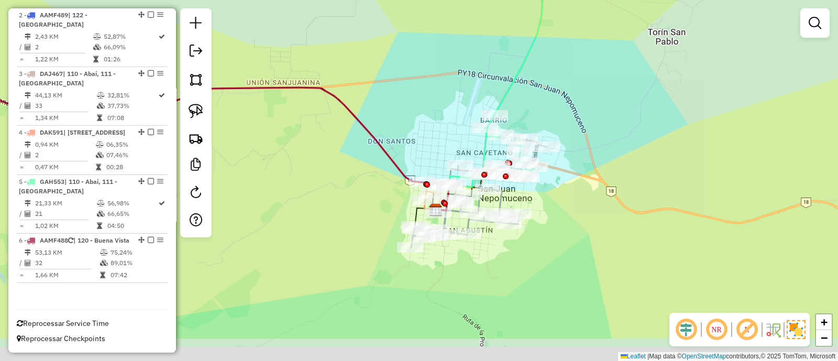
drag, startPoint x: 460, startPoint y: 191, endPoint x: 440, endPoint y: 118, distance: 76.3
click at [440, 118] on div "Janela de atendimento Grade de atendimento Capacidade Transportadoras Veículos …" at bounding box center [419, 180] width 838 height 361
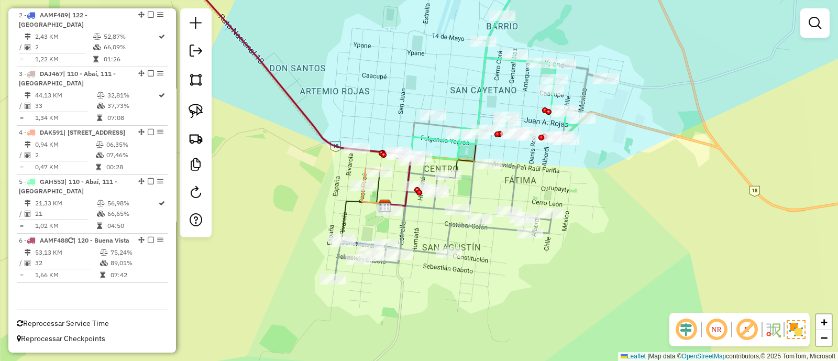
click at [509, 187] on icon at bounding box center [443, 217] width 217 height 126
select select "**********"
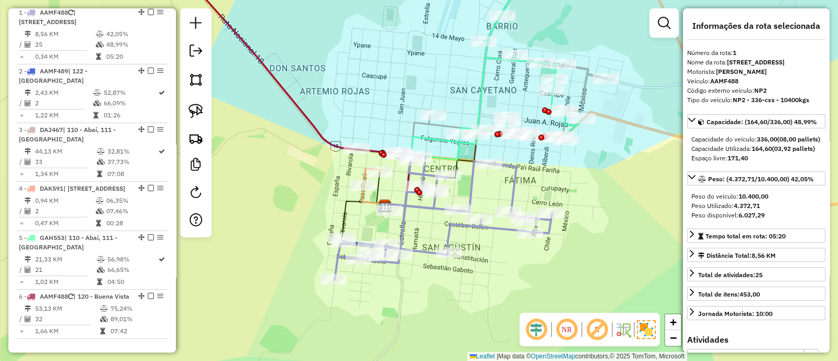
scroll to position [393, 0]
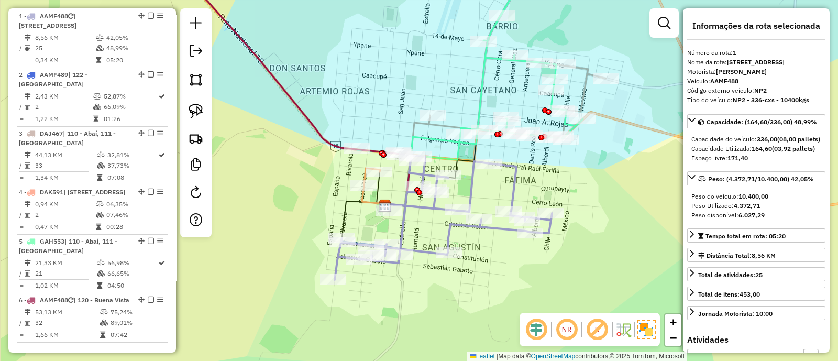
click at [403, 226] on icon at bounding box center [443, 217] width 217 height 126
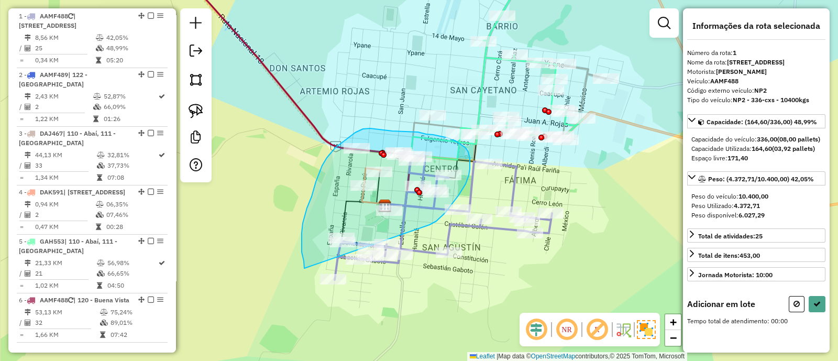
drag, startPoint x: 442, startPoint y: 216, endPoint x: 305, endPoint y: 268, distance: 146.9
click at [305, 268] on div "Janela de atendimento Grade de atendimento Capacidade Transportadoras Veículos …" at bounding box center [419, 180] width 838 height 361
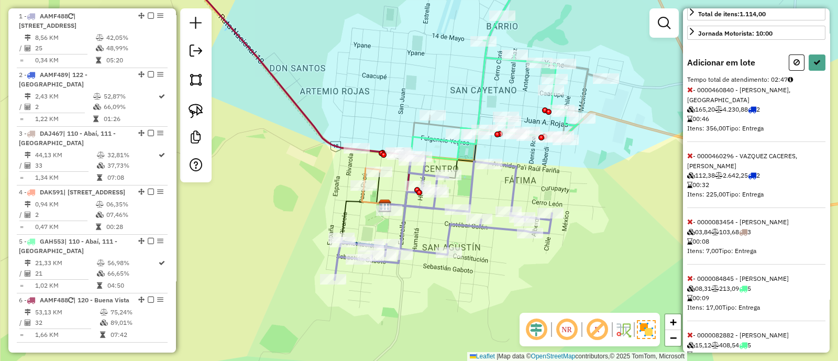
scroll to position [261, 0]
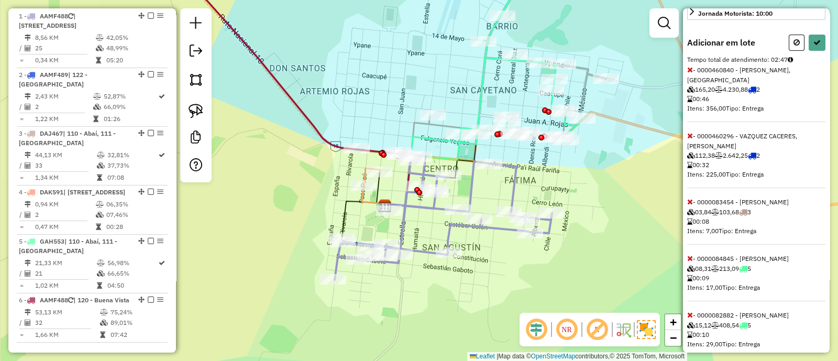
click at [689, 139] on icon at bounding box center [690, 135] width 6 height 7
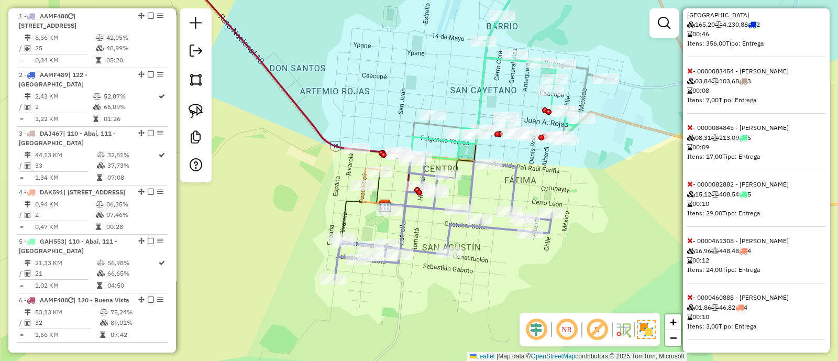
scroll to position [399, 0]
click at [689, 237] on icon at bounding box center [690, 240] width 6 height 7
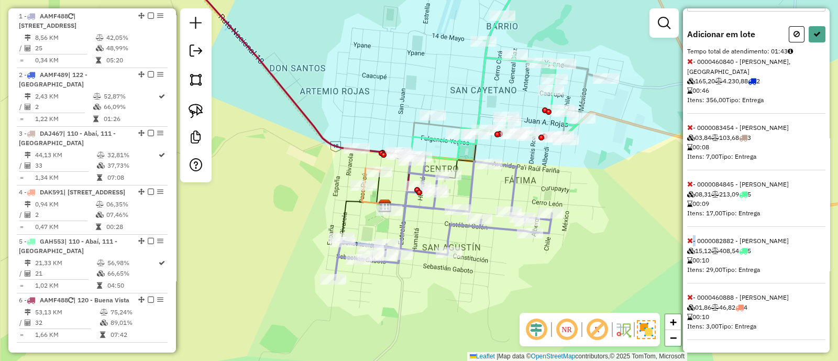
click at [689, 237] on icon at bounding box center [690, 240] width 6 height 7
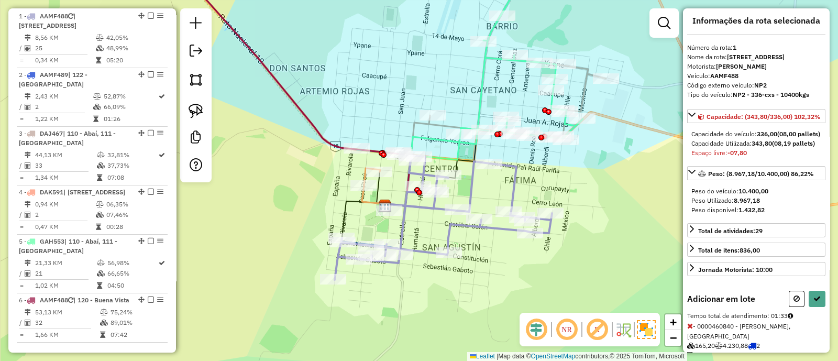
scroll to position [201, 0]
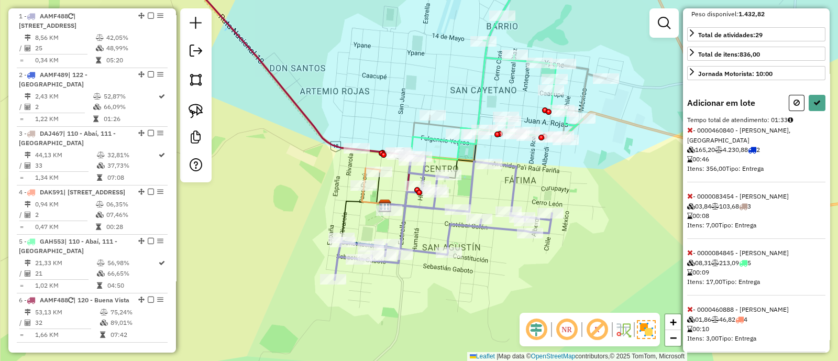
click at [688, 256] on icon at bounding box center [690, 252] width 6 height 7
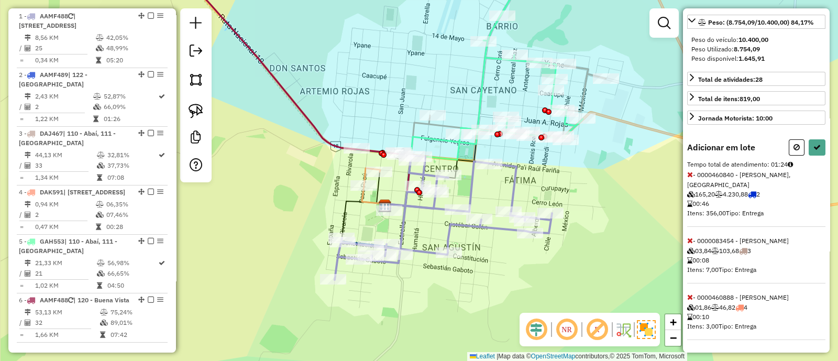
scroll to position [0, 0]
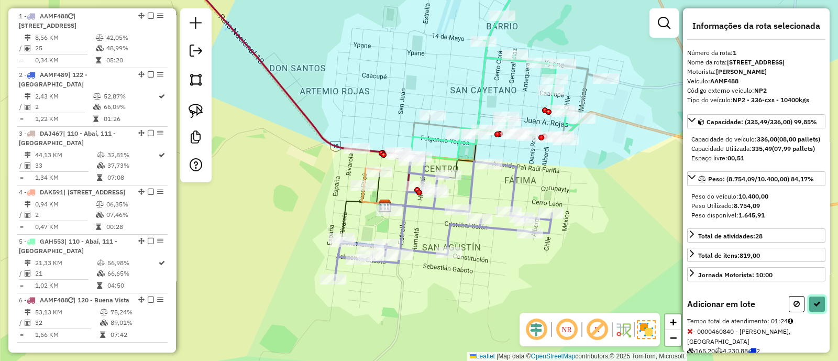
click at [814, 308] on icon at bounding box center [817, 303] width 7 height 7
select select "**********"
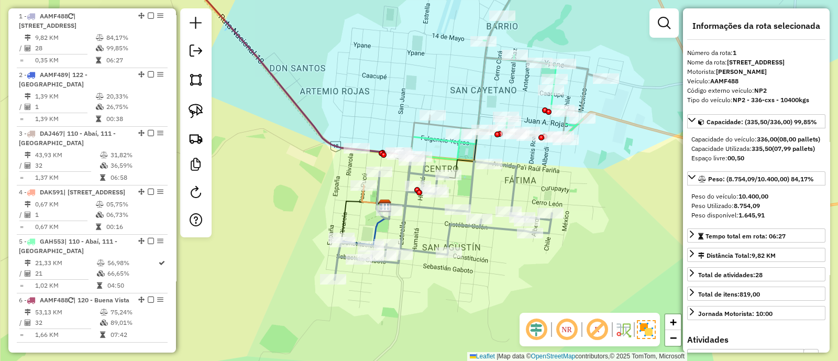
click at [515, 171] on icon at bounding box center [443, 216] width 217 height 126
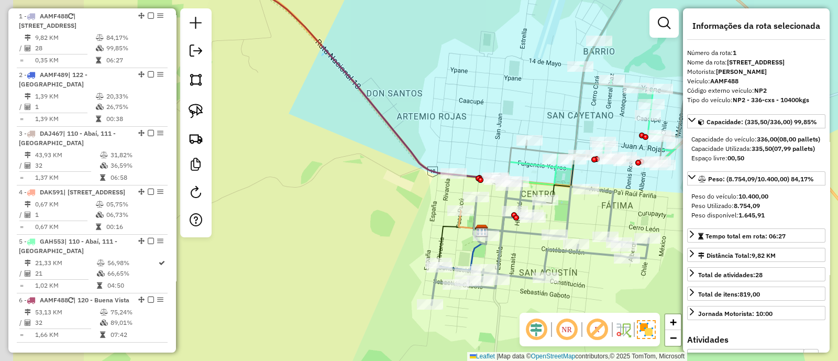
drag, startPoint x: 359, startPoint y: 179, endPoint x: 423, endPoint y: 203, distance: 68.5
click at [423, 203] on div "Janela de atendimento Grade de atendimento Capacidade Transportadoras Veículos …" at bounding box center [419, 180] width 838 height 361
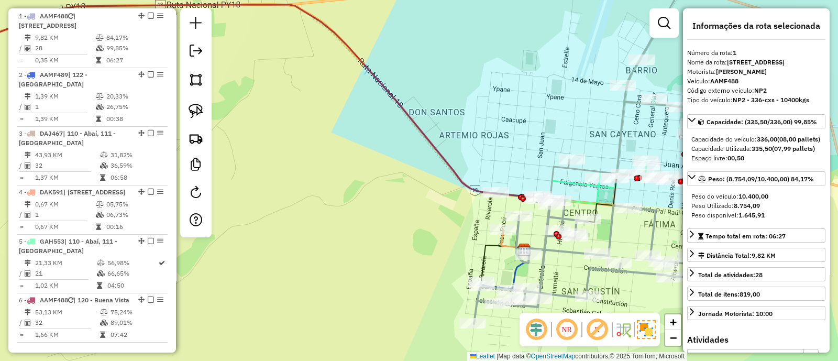
click at [431, 141] on icon at bounding box center [233, 127] width 634 height 245
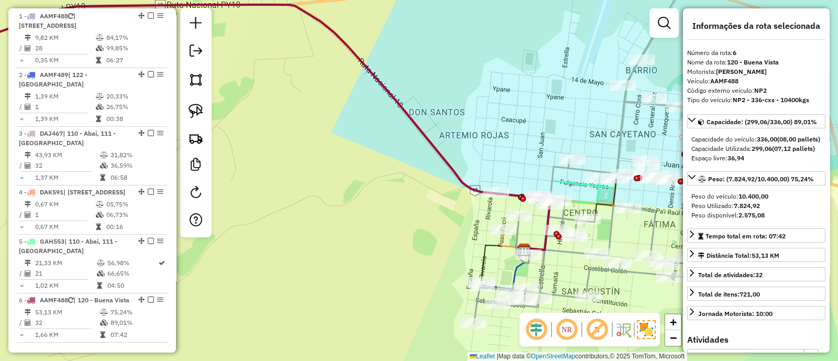
scroll to position [460, 0]
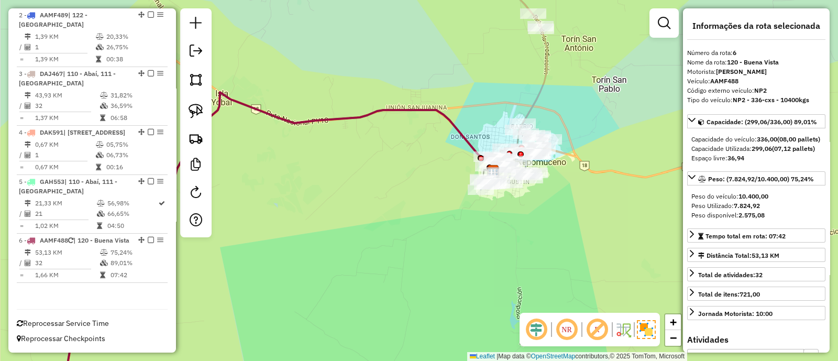
drag, startPoint x: 326, startPoint y: 109, endPoint x: 372, endPoint y: 114, distance: 45.8
click at [372, 114] on icon at bounding box center [286, 213] width 427 height 242
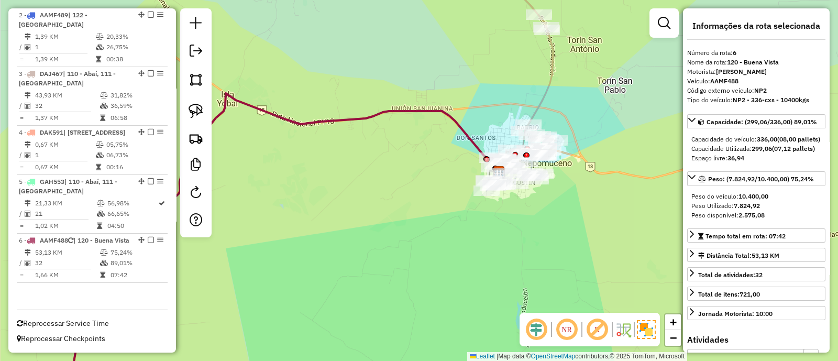
click at [372, 114] on icon at bounding box center [292, 214] width 427 height 242
click at [322, 118] on icon at bounding box center [292, 214] width 427 height 242
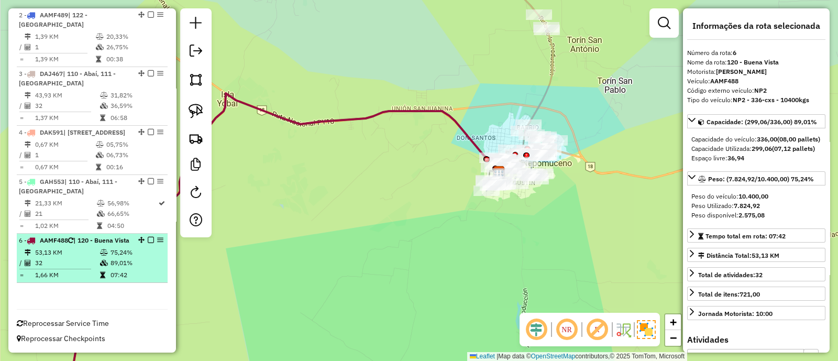
click at [148, 237] on em at bounding box center [151, 240] width 6 height 6
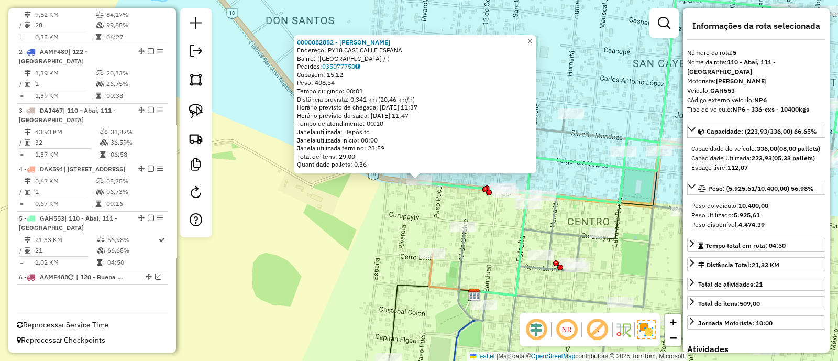
click at [451, 209] on div "0000082882 - [PERSON_NAME]: PY18 CASI CALLE ESPANA Bairro: ([GEOGRAPHIC_DATA] /…" at bounding box center [419, 180] width 838 height 361
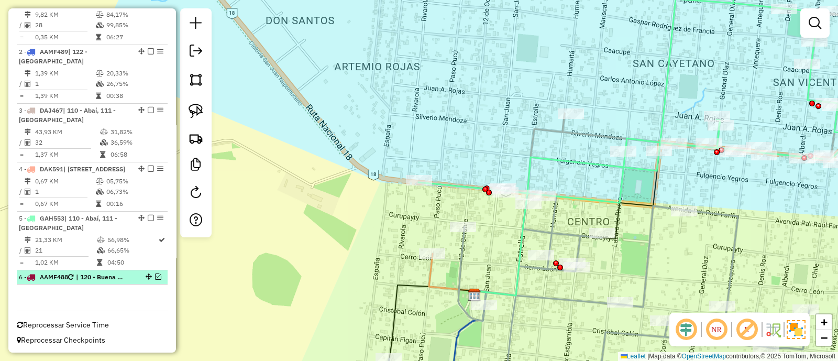
click at [157, 275] on em at bounding box center [158, 276] width 6 height 6
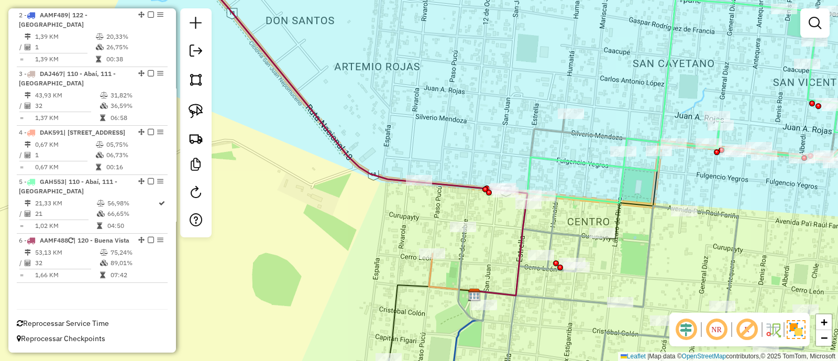
click at [361, 162] on icon at bounding box center [358, 130] width 337 height 332
select select "**********"
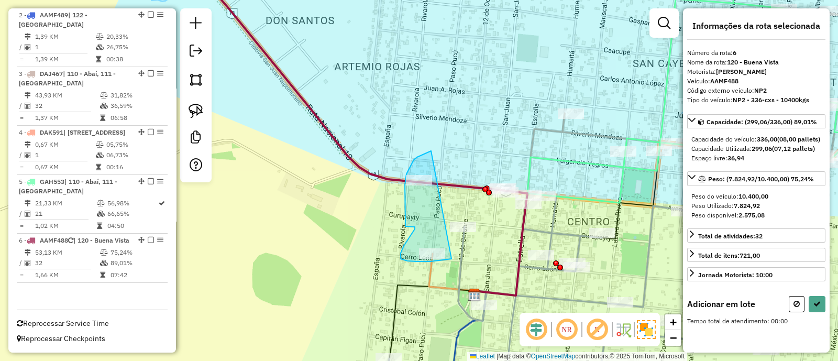
drag, startPoint x: 427, startPoint y: 152, endPoint x: 452, endPoint y: 259, distance: 109.0
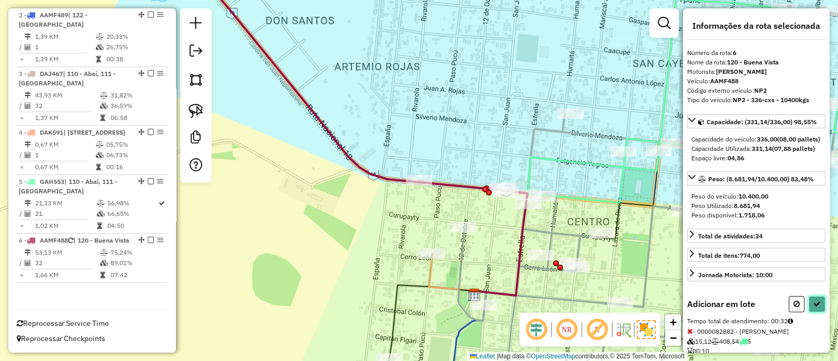
click at [816, 312] on button at bounding box center [817, 304] width 17 height 16
select select "**********"
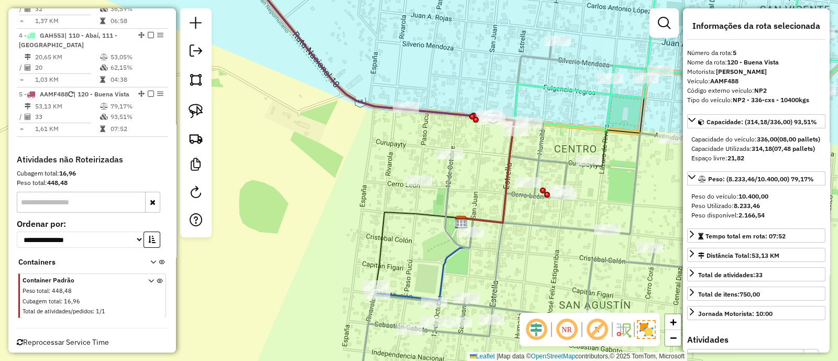
scroll to position [566, 0]
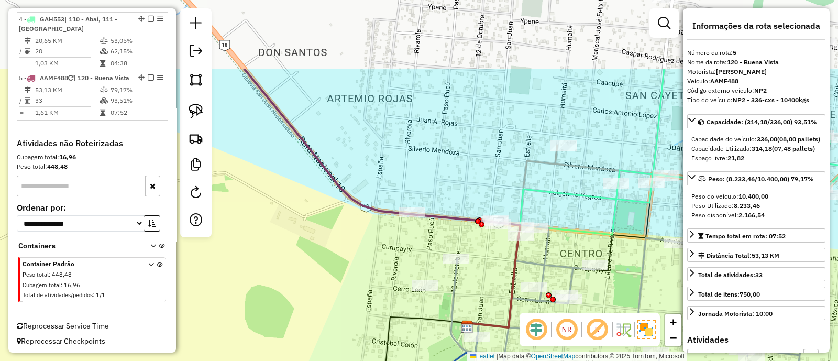
drag, startPoint x: 350, startPoint y: 159, endPoint x: 358, endPoint y: 261, distance: 101.9
click at [358, 260] on div "Janela de atendimento Grade de atendimento Capacidade Transportadoras Veículos …" at bounding box center [419, 180] width 838 height 361
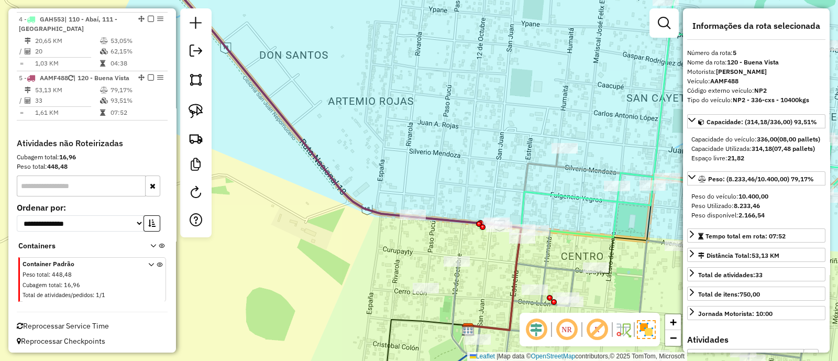
click at [370, 209] on icon at bounding box center [282, 90] width 259 height 253
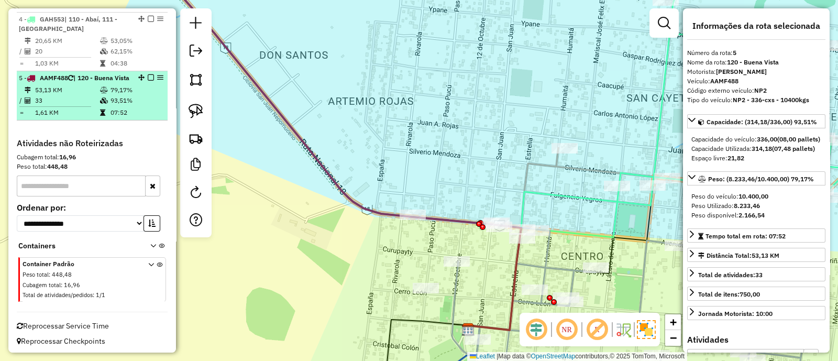
click at [148, 74] on em at bounding box center [151, 77] width 6 height 6
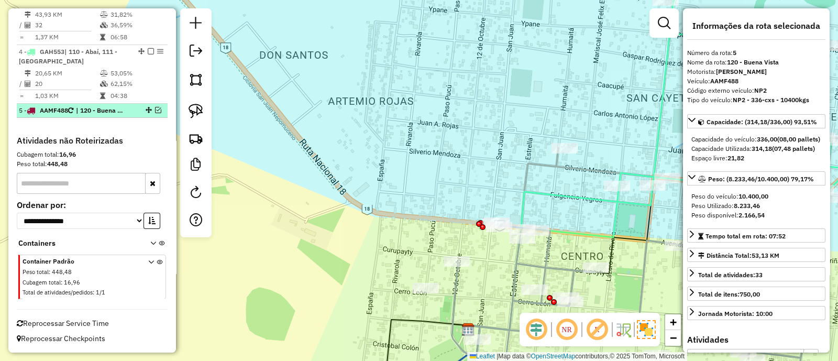
scroll to position [522, 0]
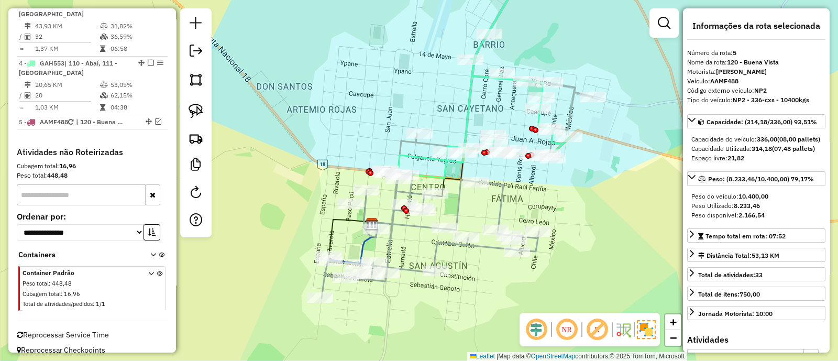
drag, startPoint x: 341, startPoint y: 173, endPoint x: 284, endPoint y: 125, distance: 74.3
click at [285, 127] on div "Janela de atendimento Grade de atendimento Capacidade Transportadoras Veículos …" at bounding box center [419, 180] width 838 height 361
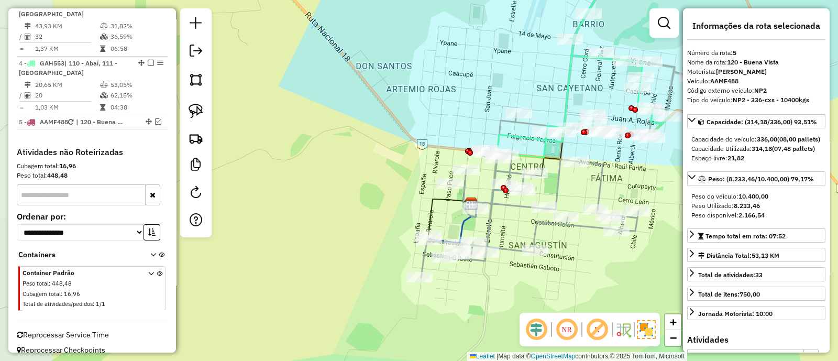
drag, startPoint x: 368, startPoint y: 218, endPoint x: 503, endPoint y: 235, distance: 136.2
click at [503, 234] on div "Janela de atendimento Grade de atendimento Capacidade Transportadoras Veículos …" at bounding box center [419, 180] width 838 height 361
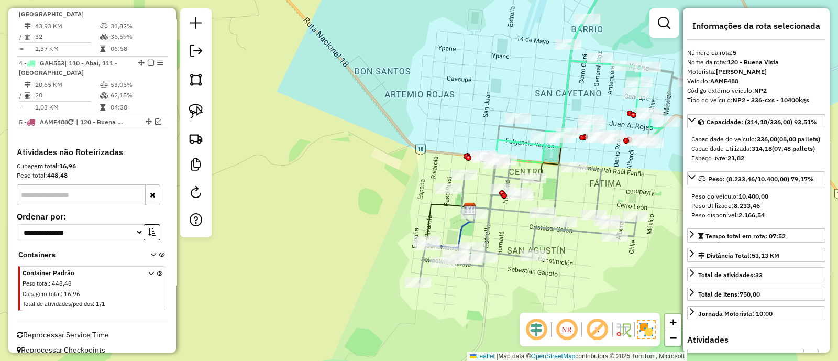
click at [489, 208] on icon at bounding box center [528, 220] width 217 height 126
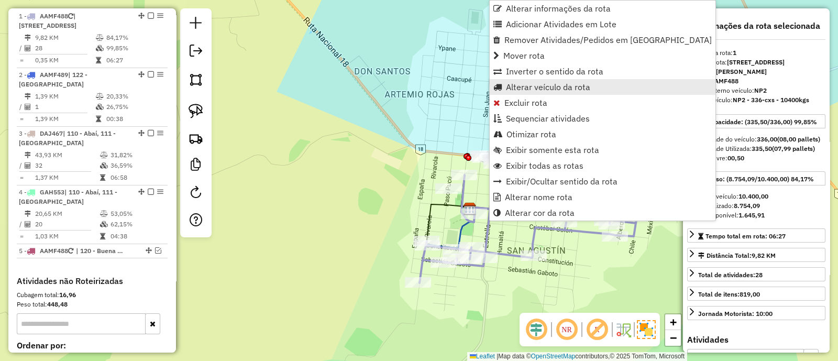
click at [527, 83] on span "Alterar veículo da rota" at bounding box center [548, 87] width 84 height 8
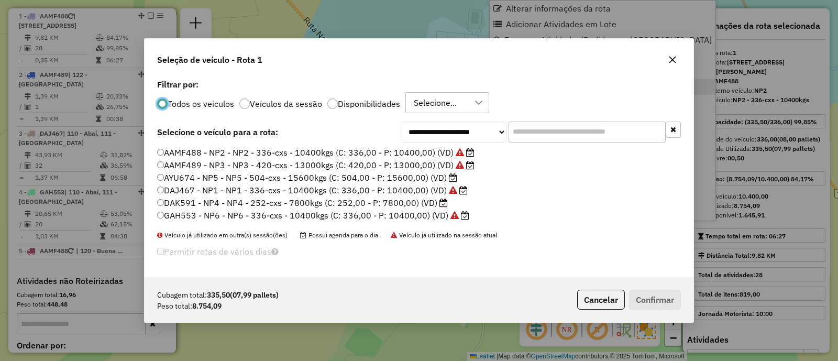
scroll to position [5, 3]
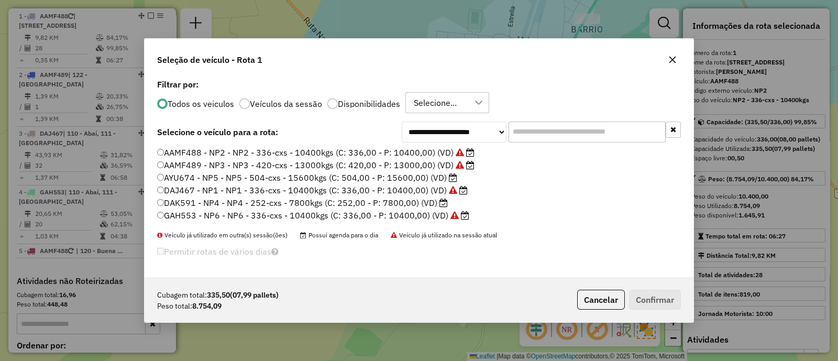
click at [411, 213] on label "GAH553 - NP6 - NP6 - 336-cxs - 10400kgs (C: 336,00 - P: 10400,00) (VD)" at bounding box center [313, 215] width 312 height 13
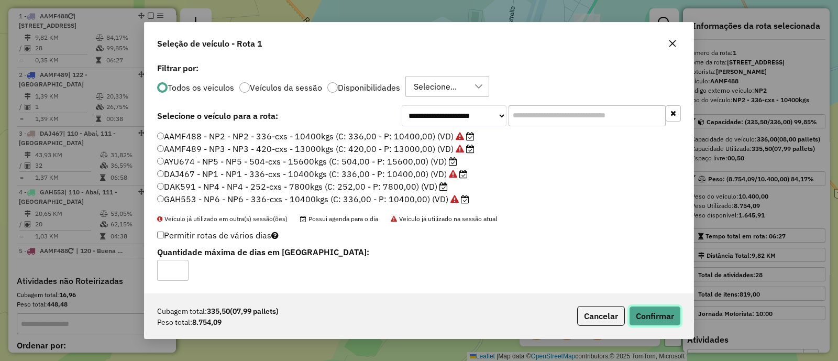
click at [670, 316] on button "Confirmar" at bounding box center [655, 316] width 52 height 20
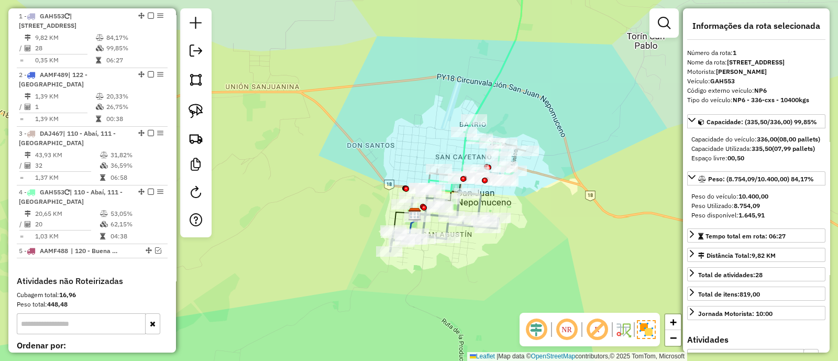
drag, startPoint x: 547, startPoint y: 205, endPoint x: 432, endPoint y: 360, distance: 192.8
click at [432, 360] on div "Janela de atendimento Grade de atendimento Capacidade Transportadoras Veículos …" at bounding box center [419, 180] width 838 height 361
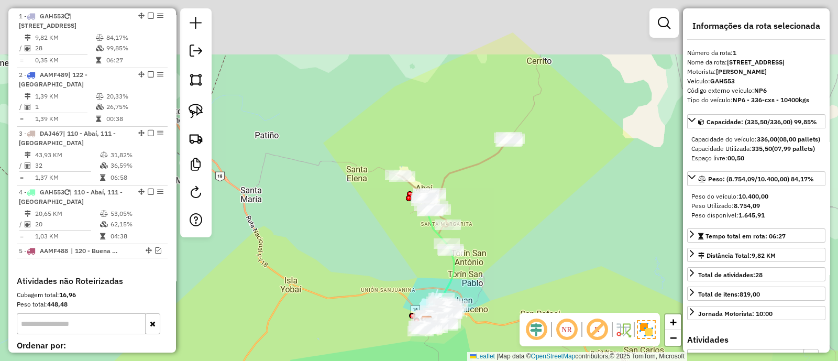
drag, startPoint x: 503, startPoint y: 178, endPoint x: 499, endPoint y: 228, distance: 50.0
click at [502, 234] on div "Janela de atendimento Grade de atendimento Capacidade Transportadoras Veículos …" at bounding box center [419, 180] width 838 height 361
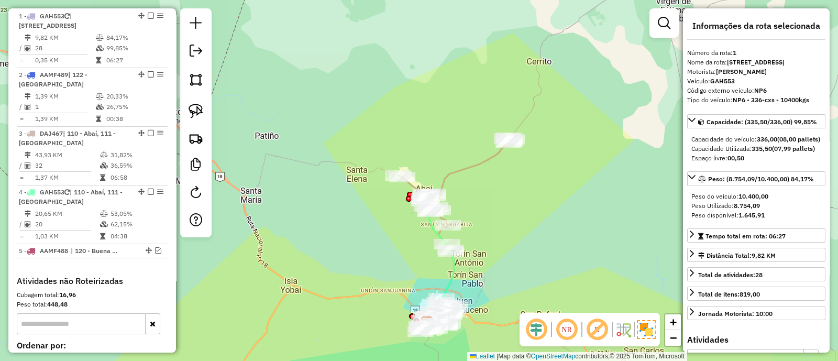
click at [456, 169] on icon at bounding box center [455, 225] width 114 height 177
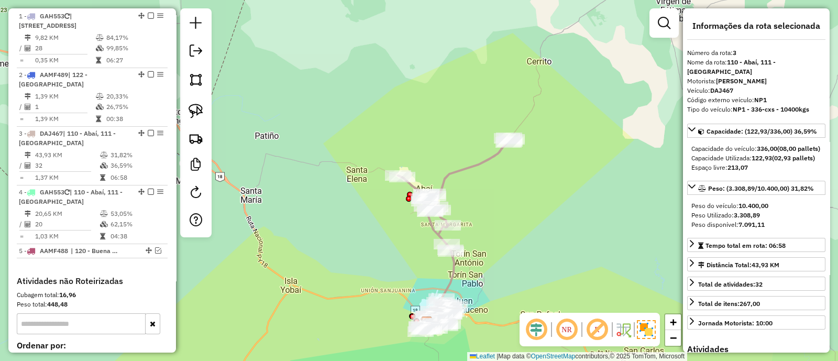
scroll to position [501, 0]
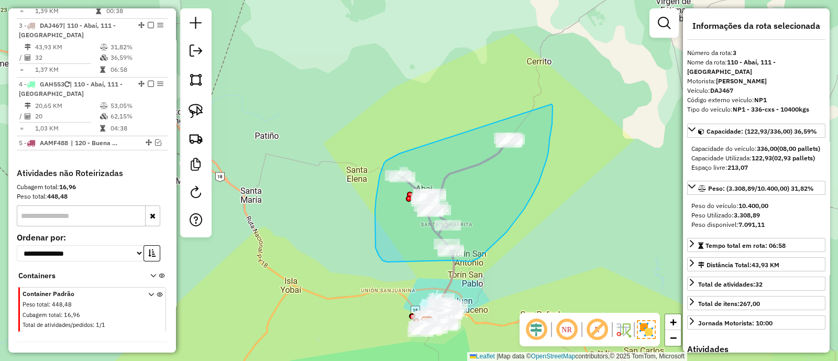
drag, startPoint x: 398, startPoint y: 154, endPoint x: 552, endPoint y: 104, distance: 161.4
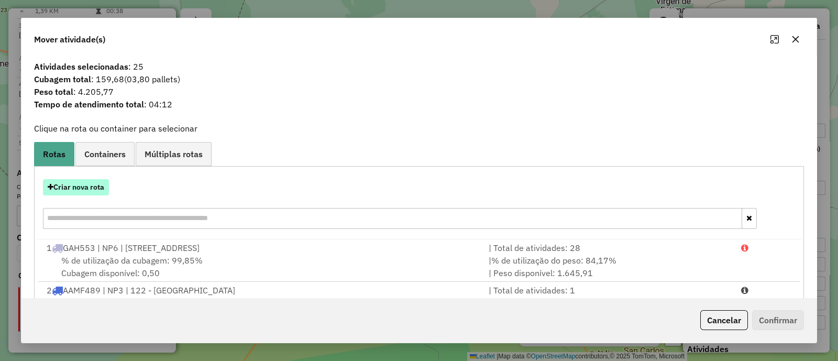
click at [95, 188] on button "Criar nova rota" at bounding box center [76, 187] width 66 height 16
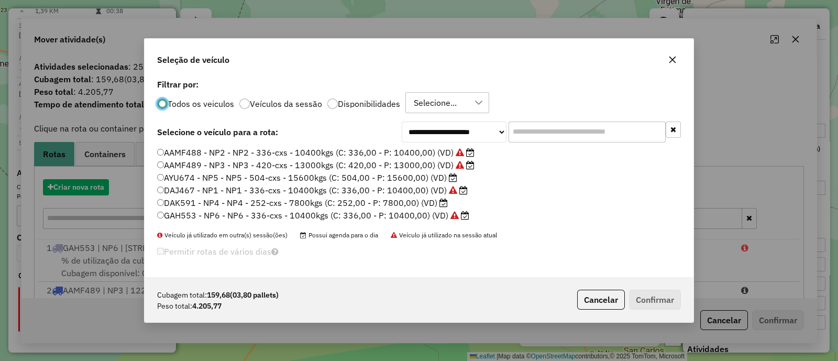
scroll to position [5, 3]
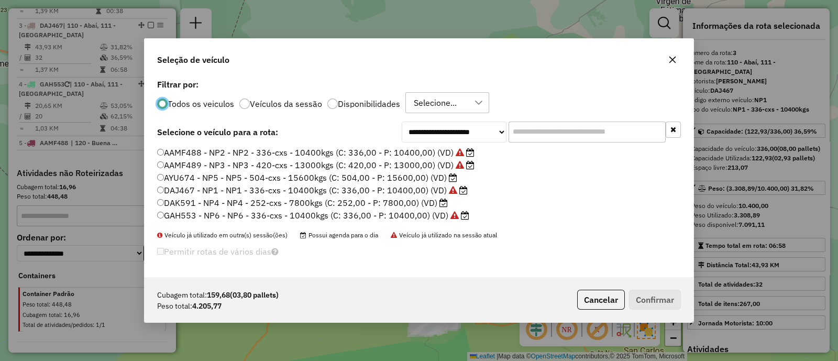
click at [373, 203] on label "DAK591 - NP4 - NP4 - 252-cxs - 7800kgs (C: 252,00 - P: 7800,00) (VD)" at bounding box center [302, 202] width 291 height 13
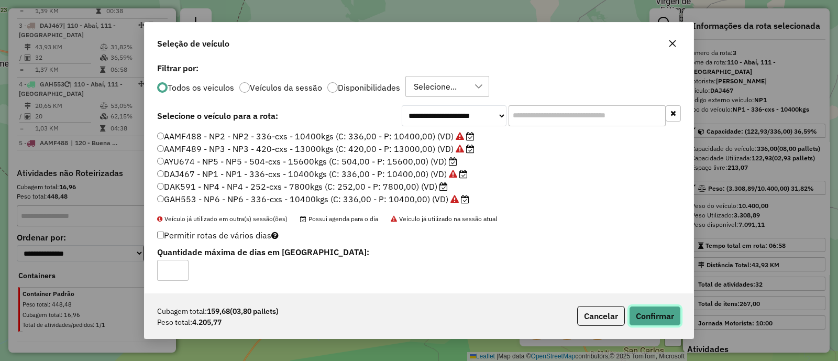
click at [654, 310] on button "Confirmar" at bounding box center [655, 316] width 52 height 20
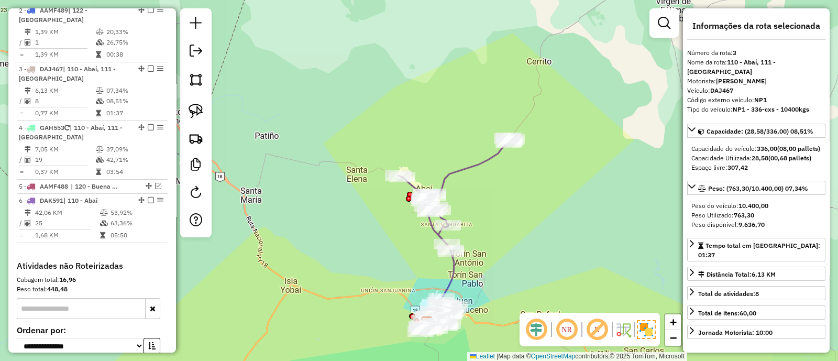
scroll to position [501, 0]
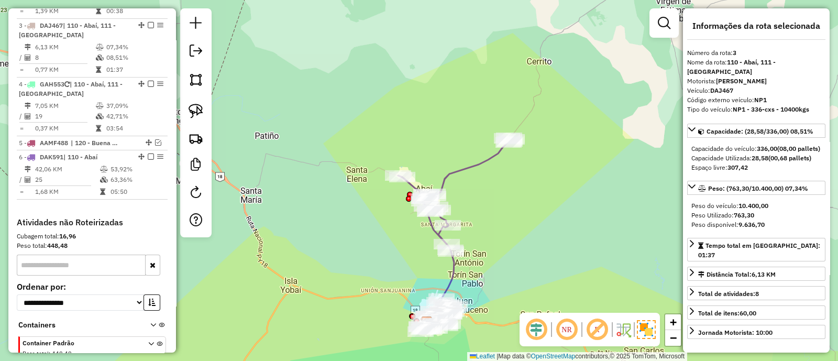
click at [478, 164] on icon at bounding box center [455, 195] width 114 height 114
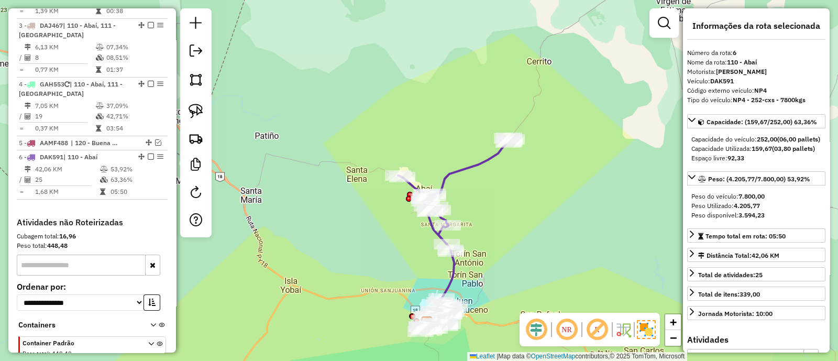
scroll to position [571, 0]
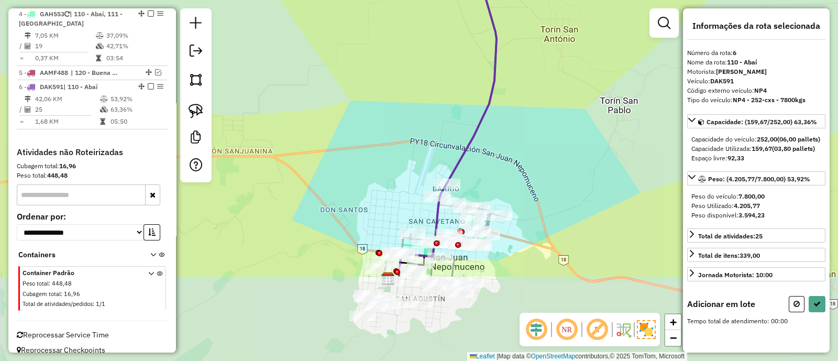
drag, startPoint x: 451, startPoint y: 240, endPoint x: 541, endPoint y: 139, distance: 134.7
click at [536, 140] on div "Janela de atendimento Grade de atendimento Capacidade Transportadoras Veículos …" at bounding box center [419, 180] width 838 height 361
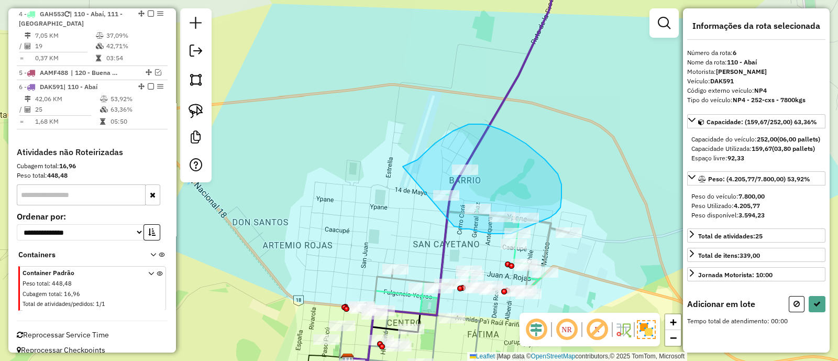
drag, startPoint x: 455, startPoint y: 226, endPoint x: 400, endPoint y: 169, distance: 79.7
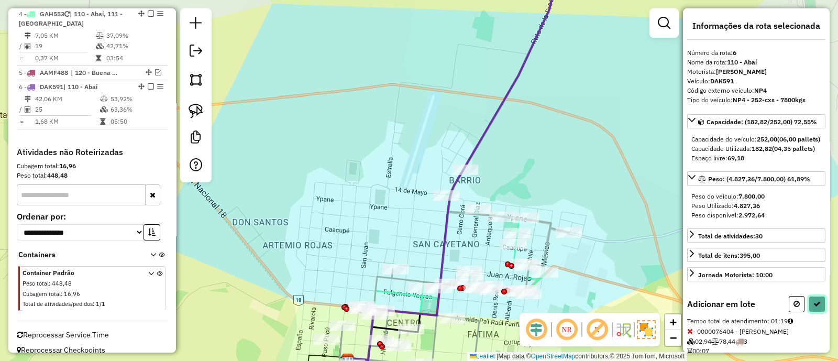
click at [816, 308] on icon at bounding box center [817, 303] width 7 height 7
select select "**********"
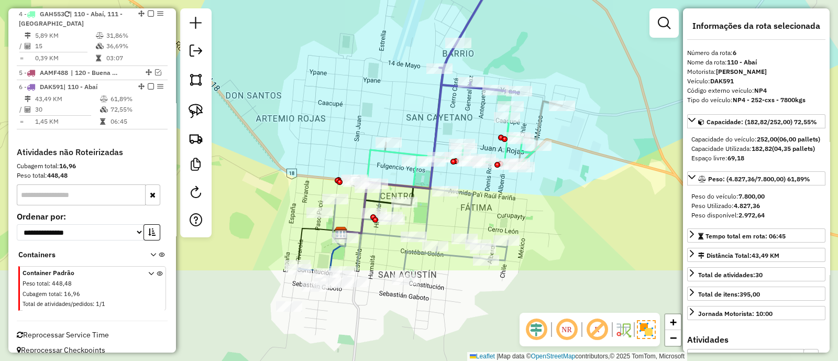
drag, startPoint x: 517, startPoint y: 154, endPoint x: 510, endPoint y: 25, distance: 129.6
click at [510, 25] on div "Janela de atendimento Grade de atendimento Capacidade Transportadoras Veículos …" at bounding box center [419, 180] width 838 height 361
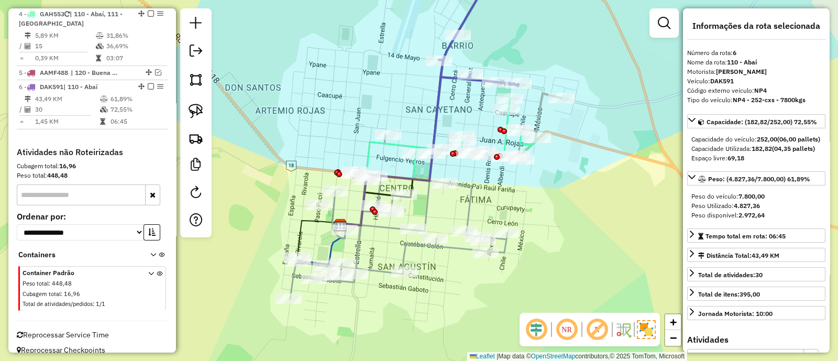
click at [535, 114] on icon at bounding box center [473, 125] width 177 height 64
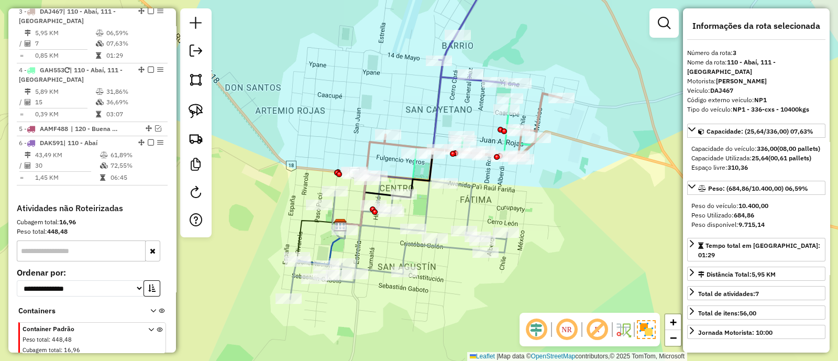
scroll to position [501, 0]
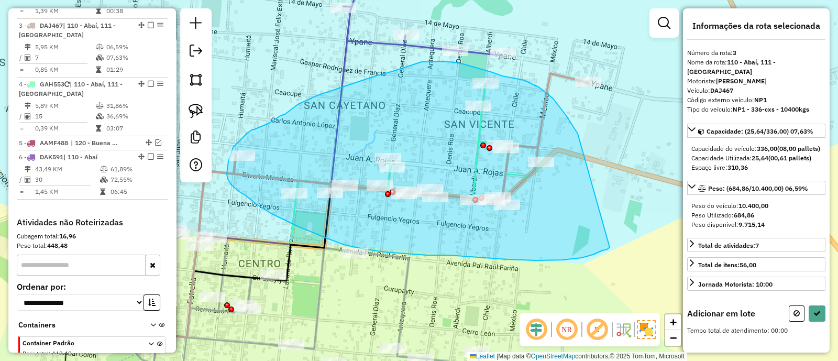
drag, startPoint x: 578, startPoint y: 134, endPoint x: 610, endPoint y: 247, distance: 118.1
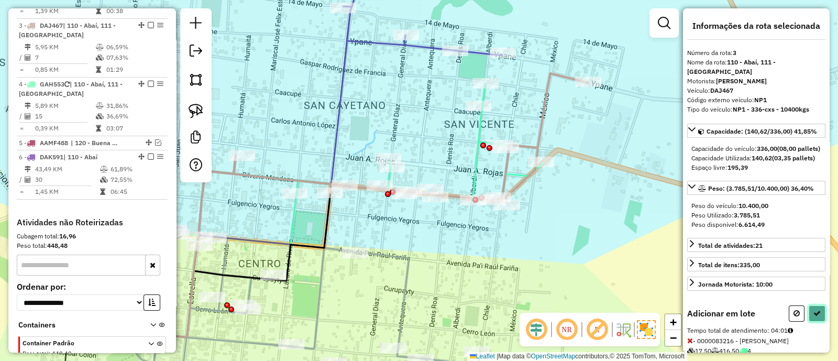
click at [817, 322] on button at bounding box center [817, 313] width 17 height 16
select select "**********"
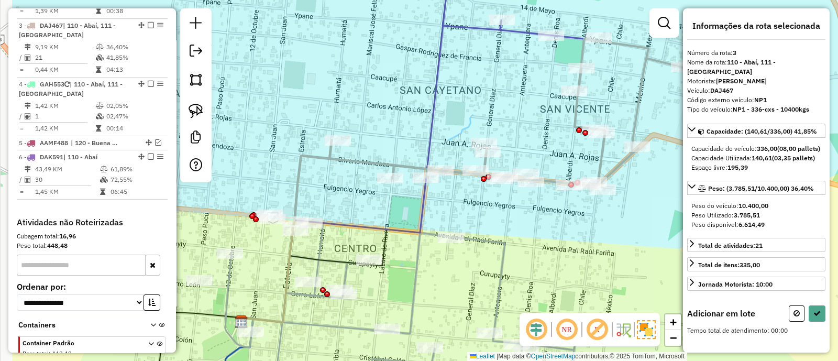
drag, startPoint x: 436, startPoint y: 230, endPoint x: 651, endPoint y: 206, distance: 216.1
click at [673, 206] on div "Janela de atendimento Grade de atendimento Capacidade Transportadoras Veículos …" at bounding box center [419, 180] width 838 height 361
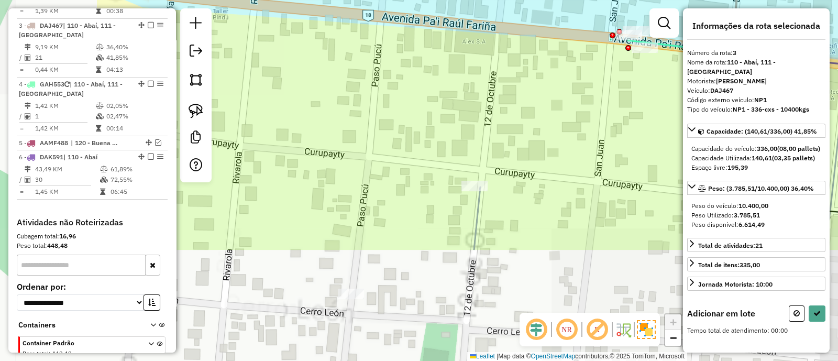
drag, startPoint x: 446, startPoint y: 213, endPoint x: 594, endPoint y: 83, distance: 196.7
click at [594, 83] on div "Janela de atendimento Grade de atendimento Capacidade Transportadoras Veículos …" at bounding box center [419, 180] width 838 height 361
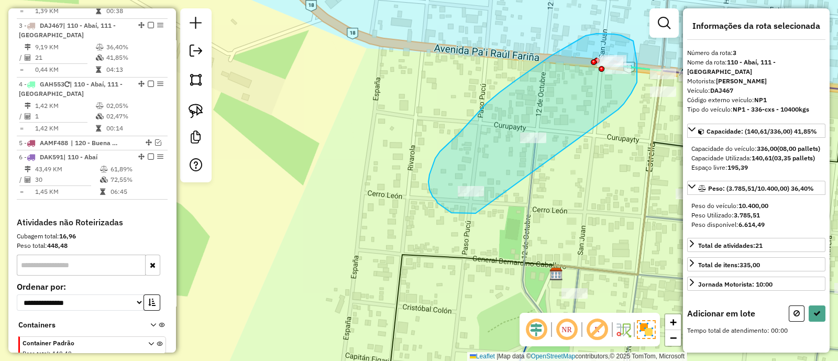
drag, startPoint x: 637, startPoint y: 72, endPoint x: 476, endPoint y: 213, distance: 214.6
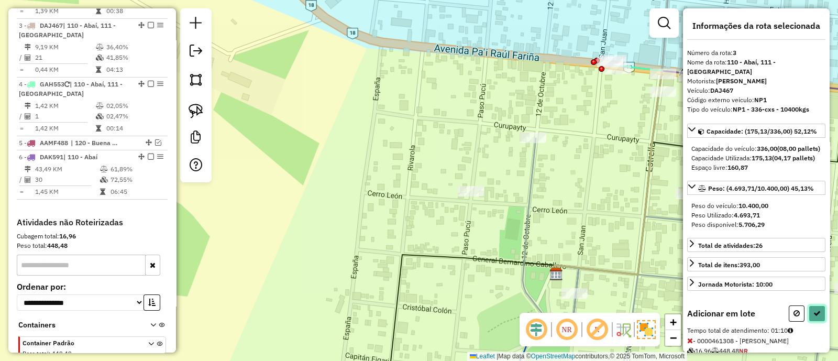
click at [816, 317] on icon at bounding box center [817, 313] width 7 height 7
select select "**********"
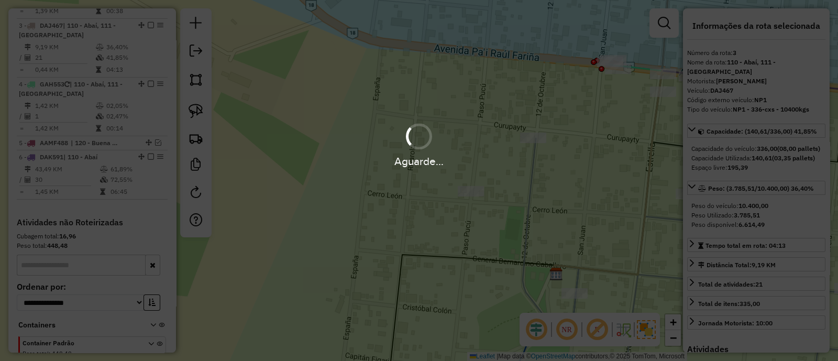
scroll to position [348, 0]
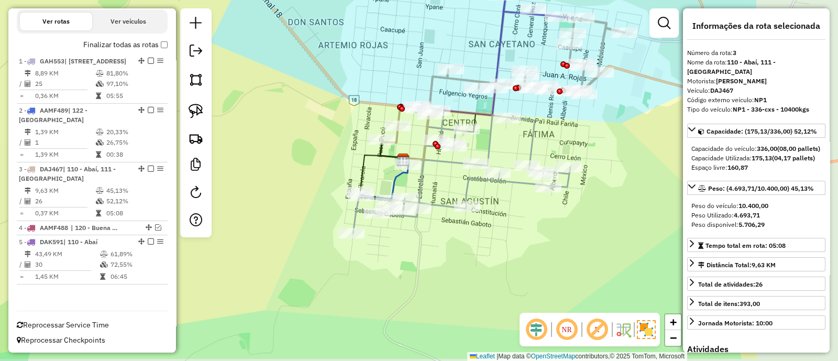
drag, startPoint x: 576, startPoint y: 181, endPoint x: 411, endPoint y: 142, distance: 169.9
click at [411, 142] on div "Janela de atendimento Grade de atendimento Capacidade Transportadoras Veículos …" at bounding box center [419, 180] width 838 height 361
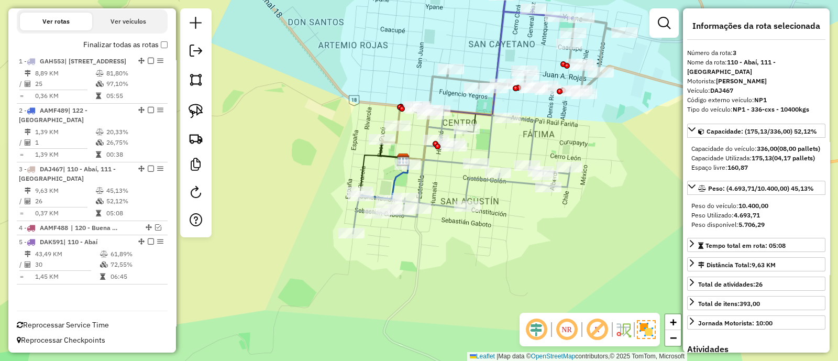
click at [423, 188] on icon at bounding box center [461, 171] width 217 height 125
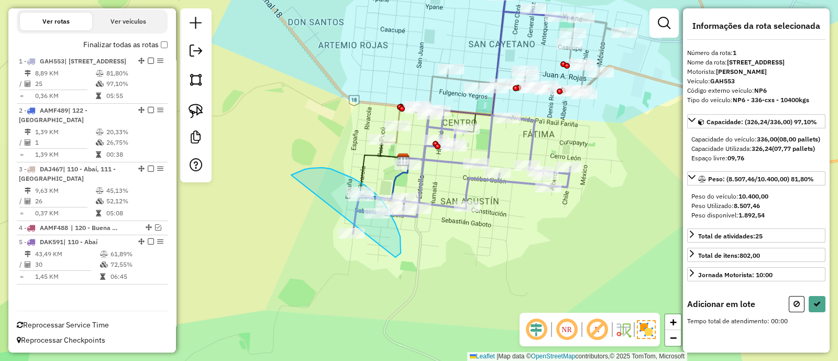
drag, startPoint x: 396, startPoint y: 224, endPoint x: 291, endPoint y: 176, distance: 114.9
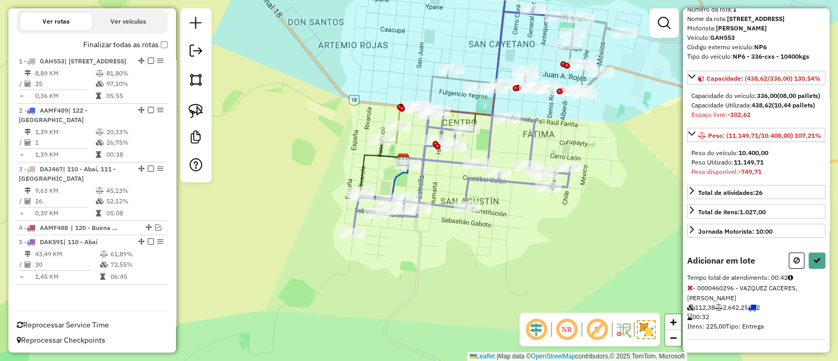
scroll to position [88, 0]
click at [814, 261] on icon at bounding box center [817, 260] width 7 height 7
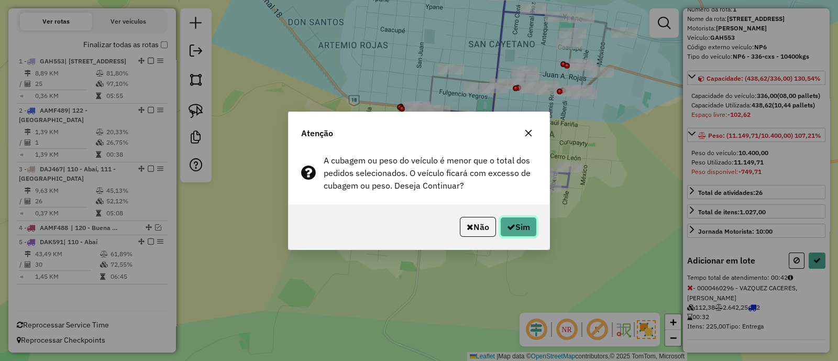
click at [517, 227] on button "Sim" at bounding box center [518, 227] width 37 height 20
select select "**********"
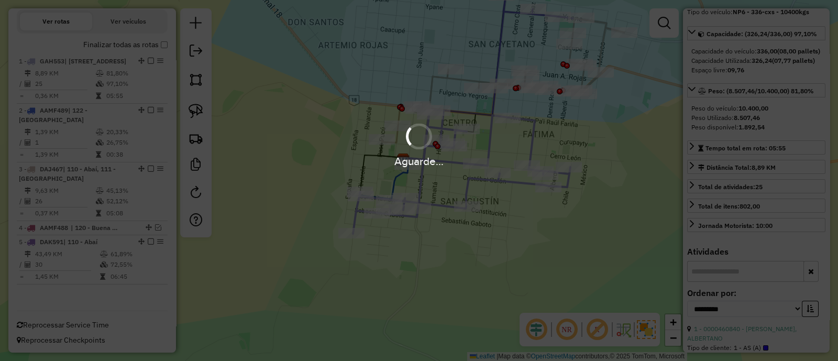
scroll to position [299, 0]
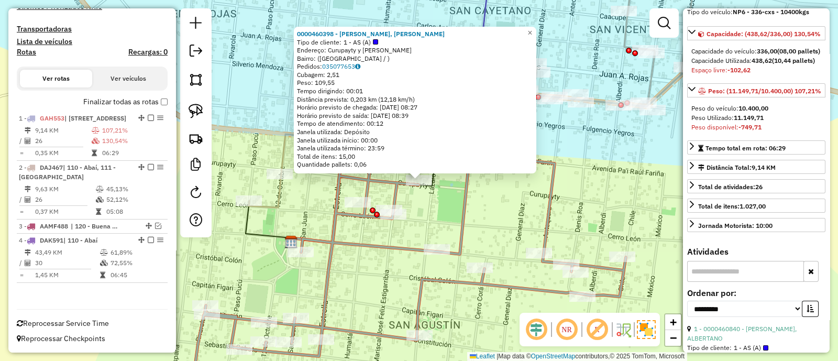
click at [451, 195] on div "0000460398 - [PERSON_NAME], [PERSON_NAME] Tipo de cliente: 1 - AS (A) Endereço:…" at bounding box center [419, 180] width 838 height 361
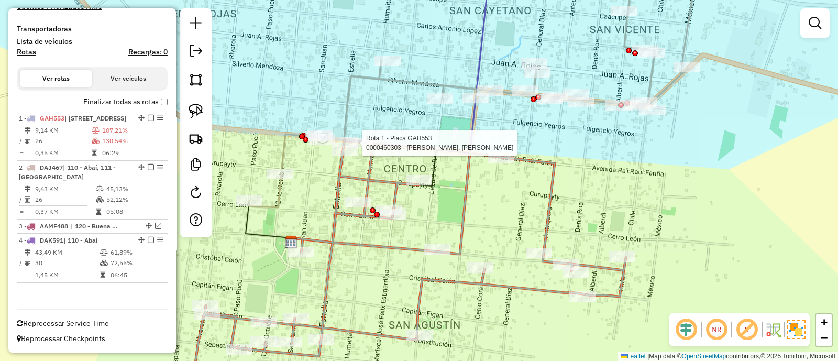
select select "**********"
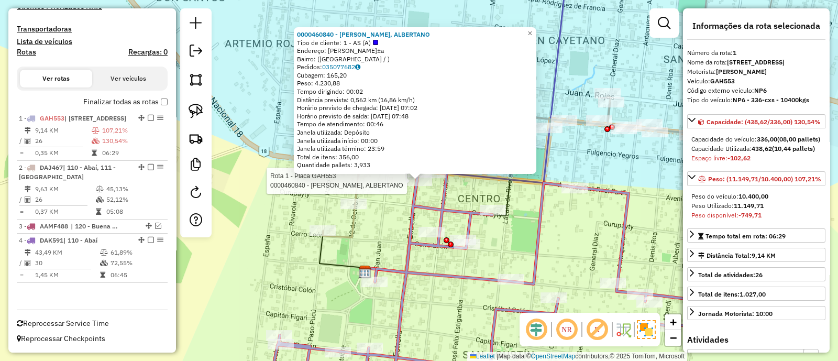
click at [419, 186] on div at bounding box center [419, 181] width 26 height 10
click at [609, 159] on div "0000460840 - [PERSON_NAME], ALBERTANO Tipo de cliente: 1 - AS (A) Endereço: Pao…" at bounding box center [419, 180] width 838 height 361
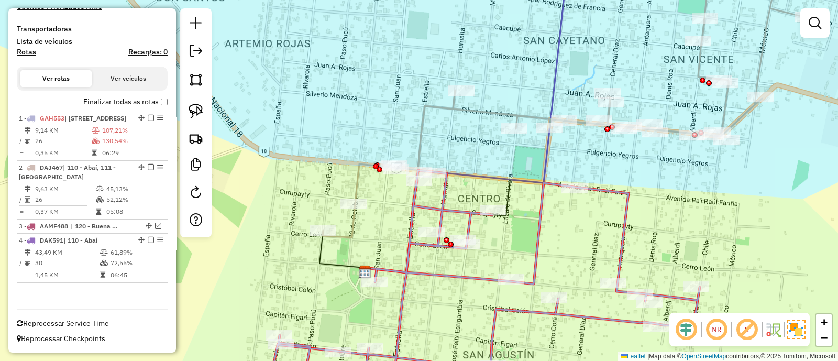
click at [492, 114] on icon at bounding box center [565, 113] width 485 height 248
select select "**********"
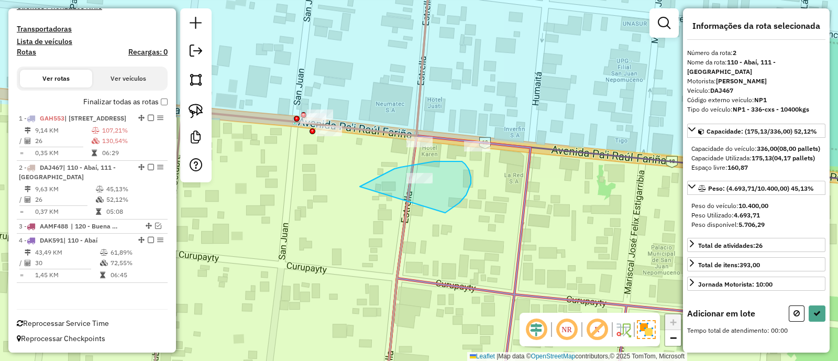
drag, startPoint x: 449, startPoint y: 210, endPoint x: 360, endPoint y: 187, distance: 92.6
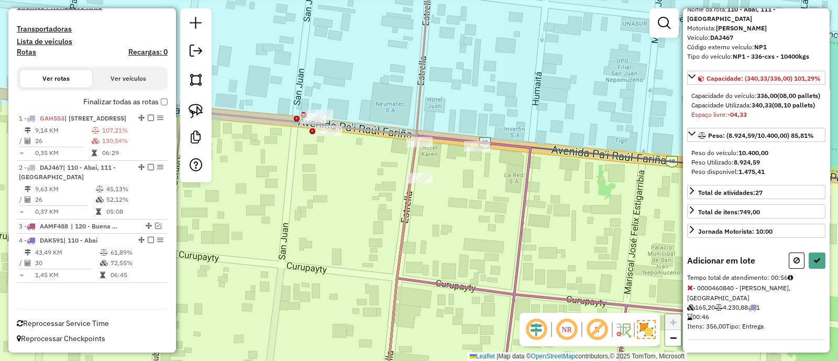
scroll to position [69, 0]
click at [815, 257] on button at bounding box center [817, 261] width 17 height 16
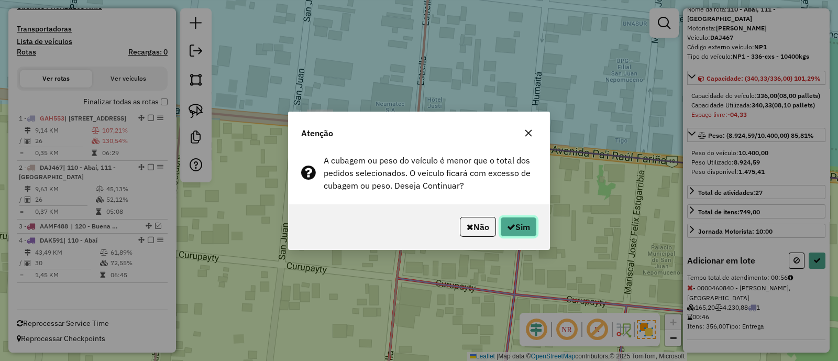
click at [514, 220] on button "Sim" at bounding box center [518, 227] width 37 height 20
select select "**********"
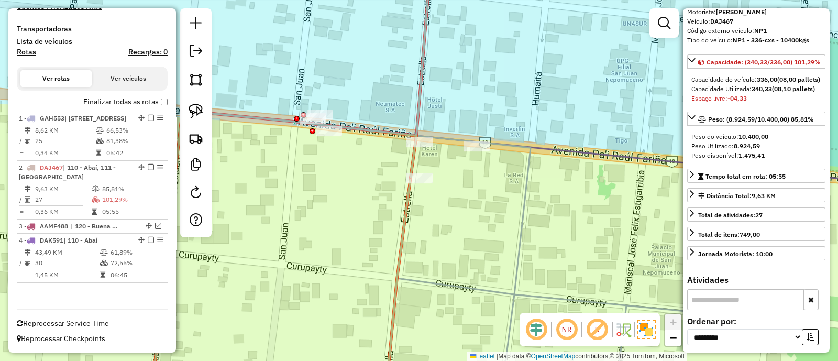
click at [514, 294] on icon at bounding box center [659, 266] width 525 height 261
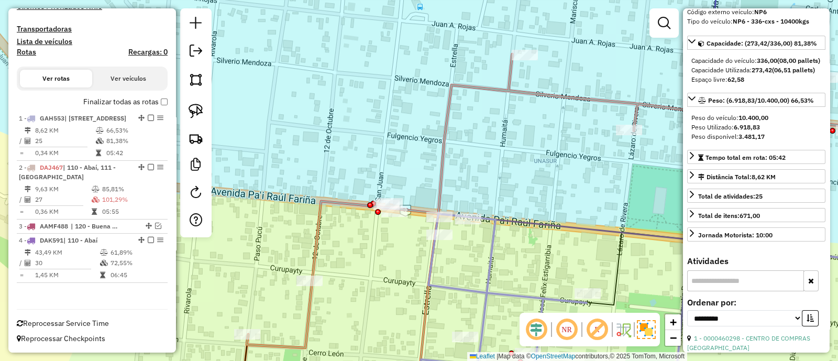
drag, startPoint x: 575, startPoint y: 253, endPoint x: 543, endPoint y: 251, distance: 31.5
click at [543, 251] on div "Janela de atendimento Grade de atendimento Capacidade Transportadoras Veículos …" at bounding box center [419, 180] width 838 height 361
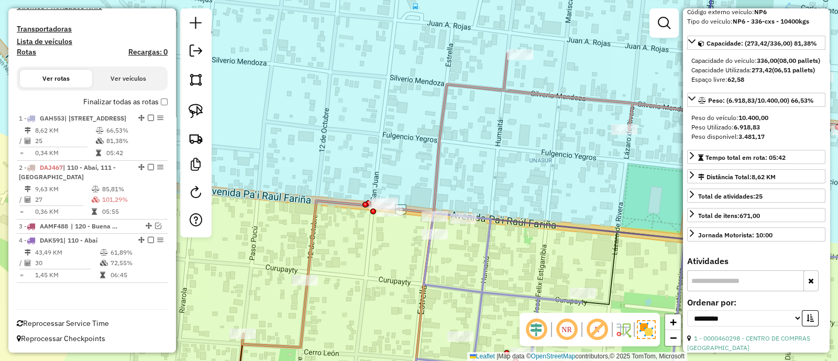
click at [456, 284] on icon at bounding box center [633, 305] width 442 height 184
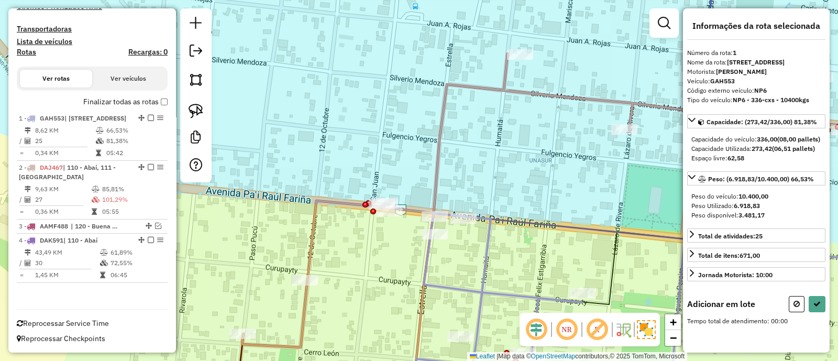
scroll to position [3, 0]
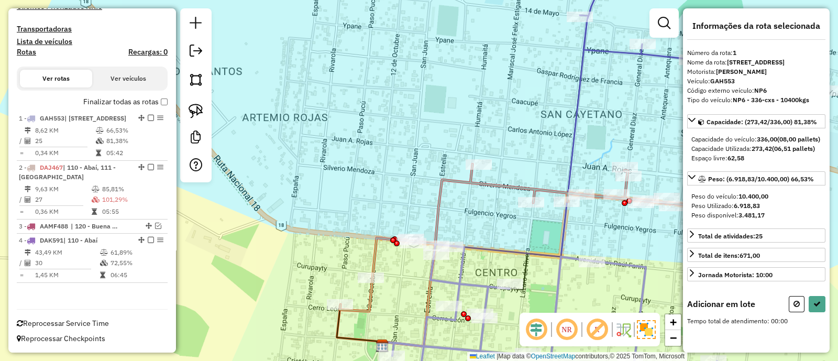
drag, startPoint x: 392, startPoint y: 303, endPoint x: 428, endPoint y: 219, distance: 91.1
click at [428, 219] on div "Janela de atendimento Grade de atendimento Capacidade Transportadoras Veículos …" at bounding box center [419, 180] width 838 height 361
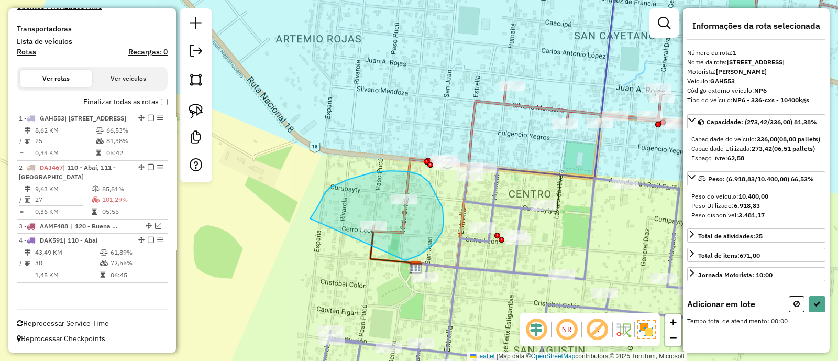
drag, startPoint x: 443, startPoint y: 207, endPoint x: 310, endPoint y: 218, distance: 133.0
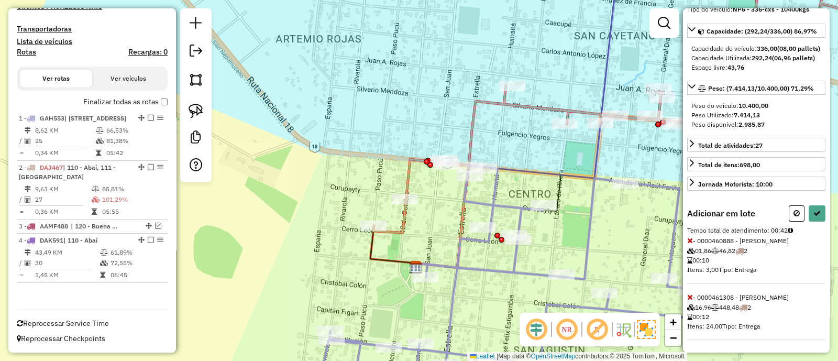
scroll to position [126, 0]
click at [817, 210] on icon at bounding box center [817, 213] width 7 height 7
select select "**********"
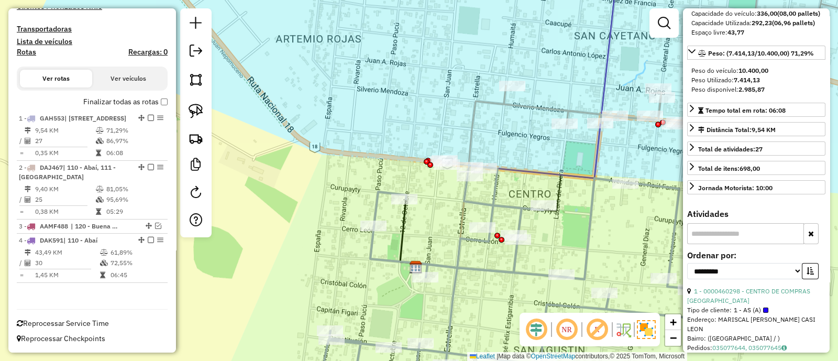
click at [474, 107] on icon at bounding box center [651, 80] width 416 height 192
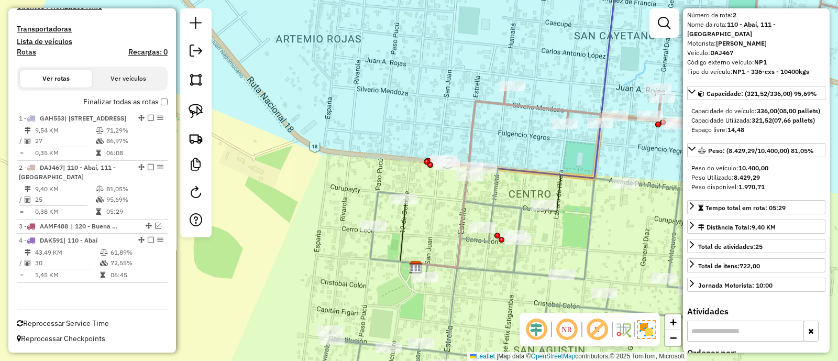
scroll to position [0, 0]
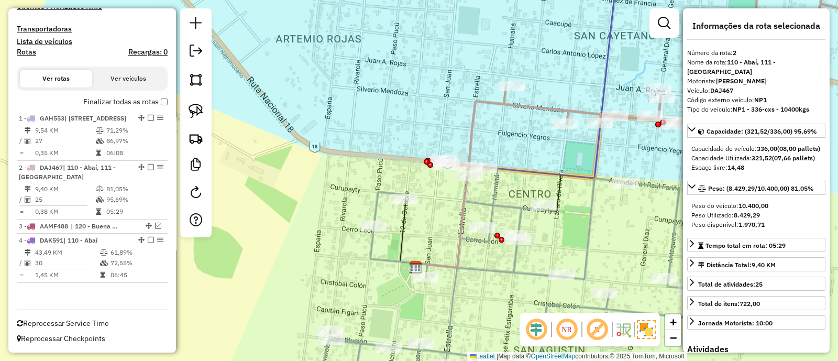
click at [489, 202] on icon at bounding box center [535, 282] width 432 height 232
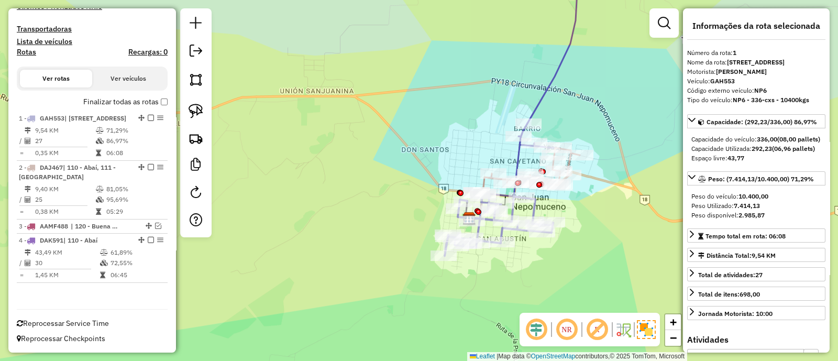
click at [548, 82] on icon at bounding box center [548, 56] width 59 height 184
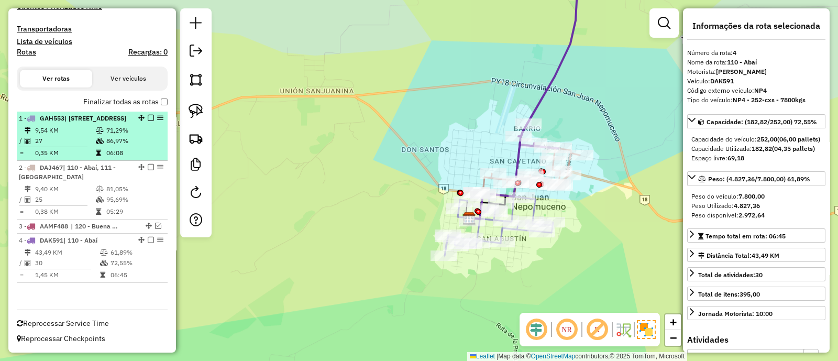
click at [148, 115] on em at bounding box center [151, 118] width 6 height 6
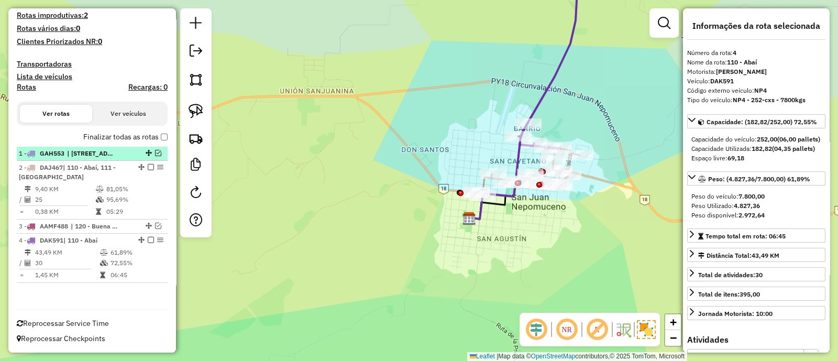
scroll to position [254, 0]
click at [155, 156] on em at bounding box center [158, 154] width 6 height 6
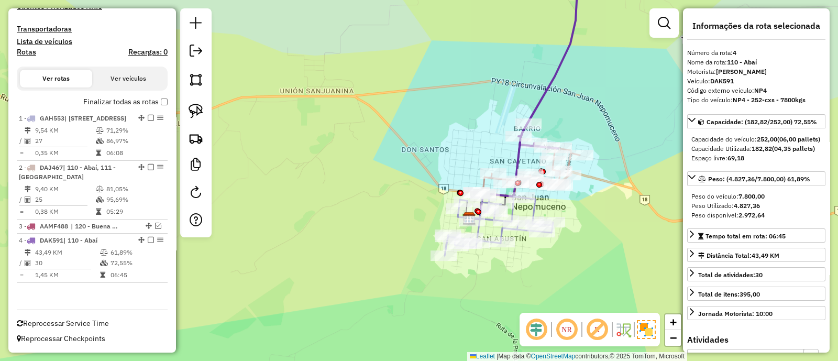
drag, startPoint x: 343, startPoint y: 198, endPoint x: 312, endPoint y: 318, distance: 124.4
click at [312, 318] on div "Janela de atendimento Grade de atendimento Capacidade Transportadoras Veículos …" at bounding box center [419, 180] width 838 height 361
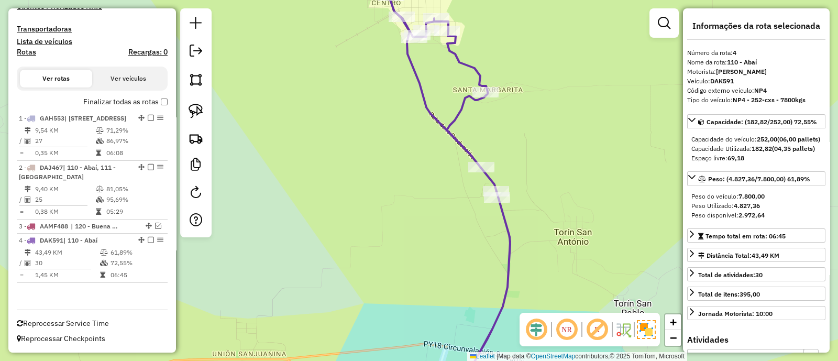
click at [454, 135] on icon at bounding box center [450, 180] width 122 height 433
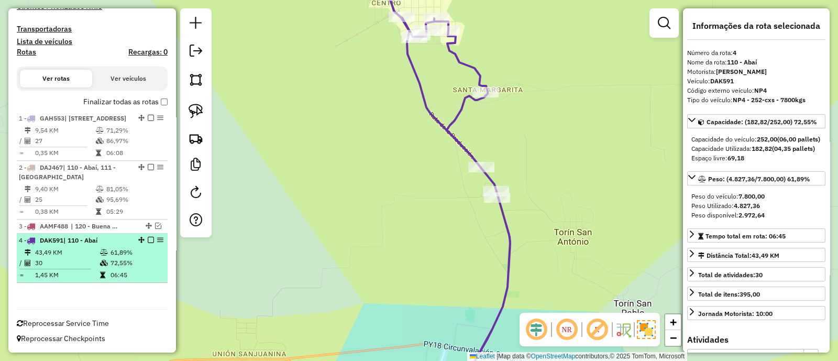
click at [148, 242] on em at bounding box center [151, 240] width 6 height 6
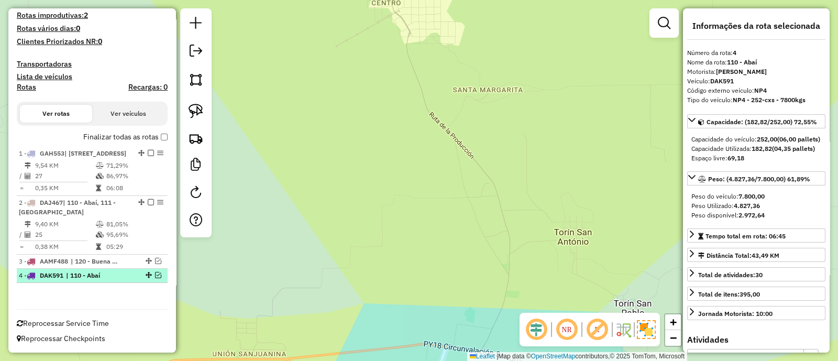
scroll to position [264, 0]
drag, startPoint x: 368, startPoint y: 239, endPoint x: 388, endPoint y: 47, distance: 192.8
click at [385, 52] on div "Janela de atendimento Grade de atendimento Capacidade Transportadoras Veículos …" at bounding box center [419, 180] width 838 height 361
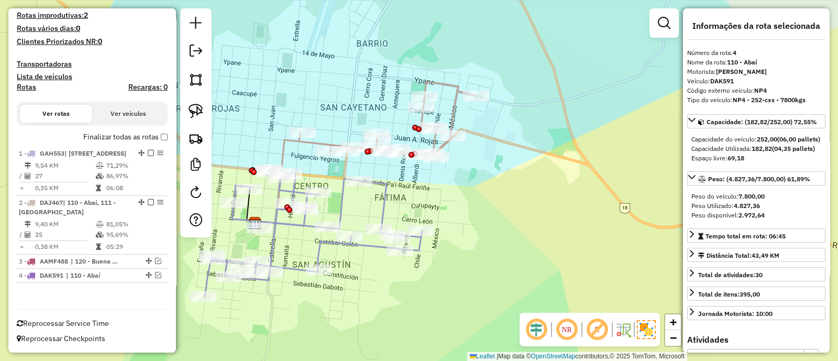
click at [311, 144] on icon at bounding box center [372, 130] width 208 height 96
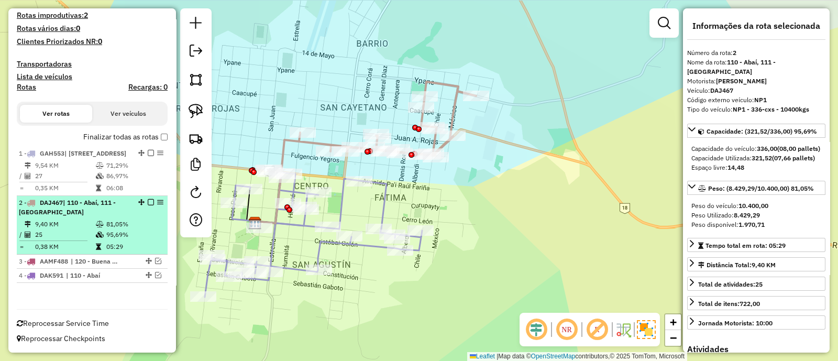
click at [148, 203] on em at bounding box center [151, 202] width 6 height 6
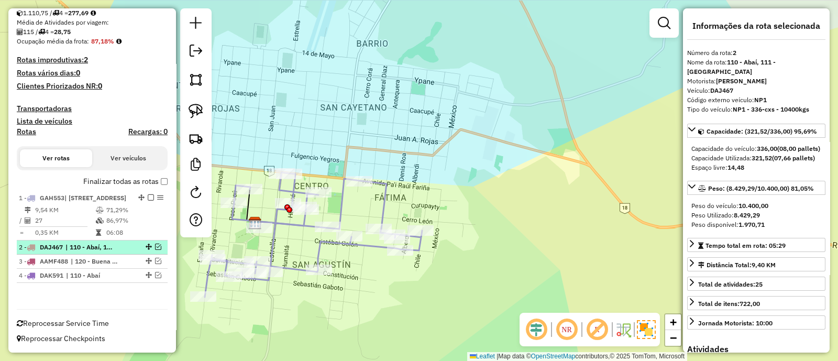
scroll to position [219, 0]
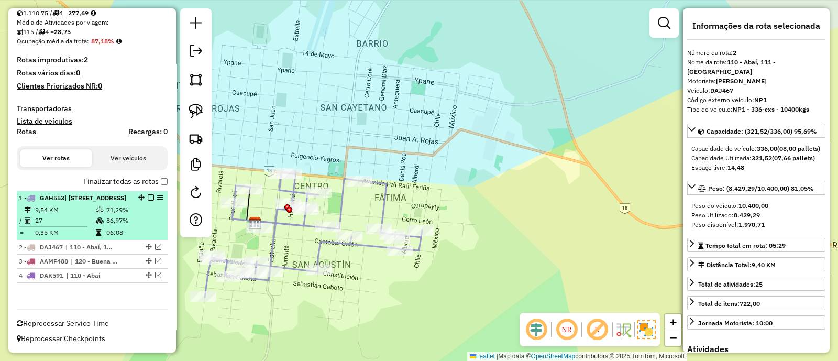
click at [141, 214] on td "71,29%" at bounding box center [134, 210] width 57 height 10
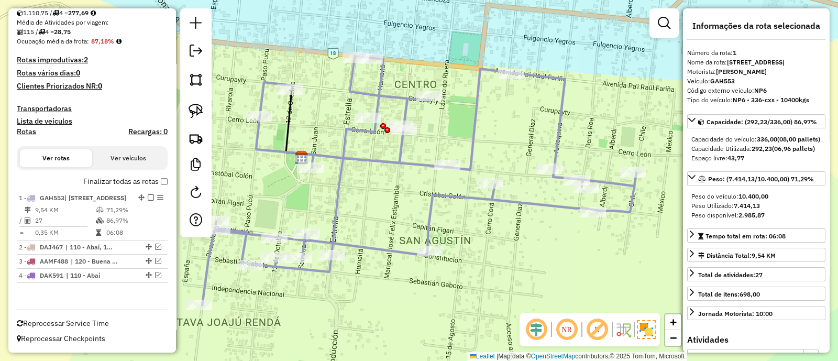
click at [148, 194] on em at bounding box center [151, 197] width 6 height 6
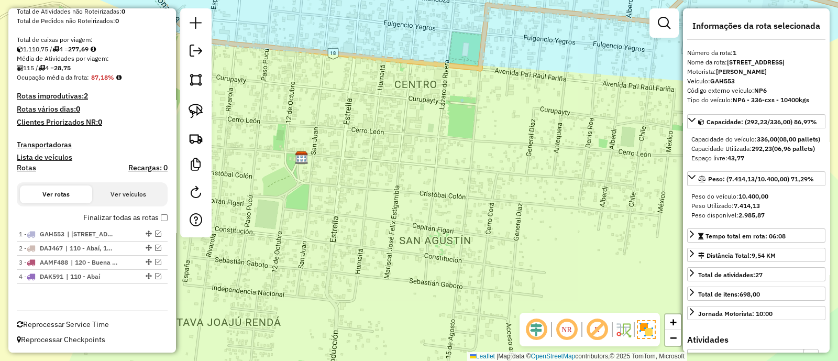
click at [313, 182] on div "Janela de atendimento Grade de atendimento Capacidade Transportadoras Veículos …" at bounding box center [419, 180] width 838 height 361
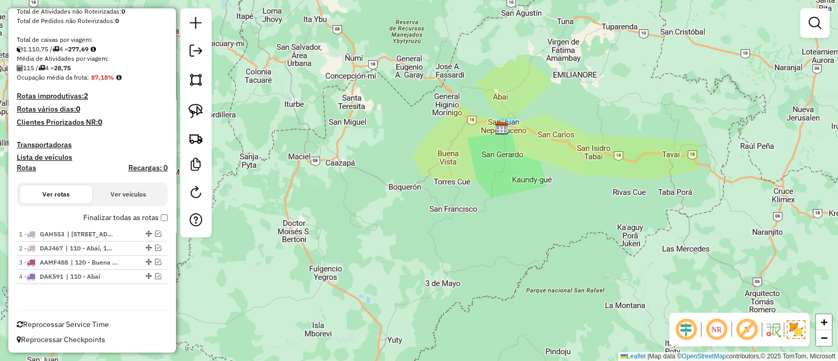
drag, startPoint x: 332, startPoint y: 254, endPoint x: 435, endPoint y: 171, distance: 131.9
click at [435, 172] on div "Janela de atendimento Grade de atendimento Capacidade Transportadoras Veículos …" at bounding box center [419, 180] width 838 height 361
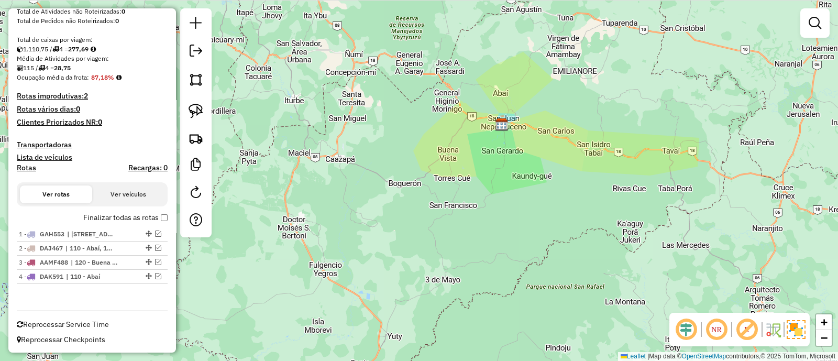
click at [296, 228] on div "Janela de atendimento Grade de atendimento Capacidade Transportadoras Veículos …" at bounding box center [419, 180] width 838 height 361
click at [193, 50] on em at bounding box center [196, 51] width 13 height 13
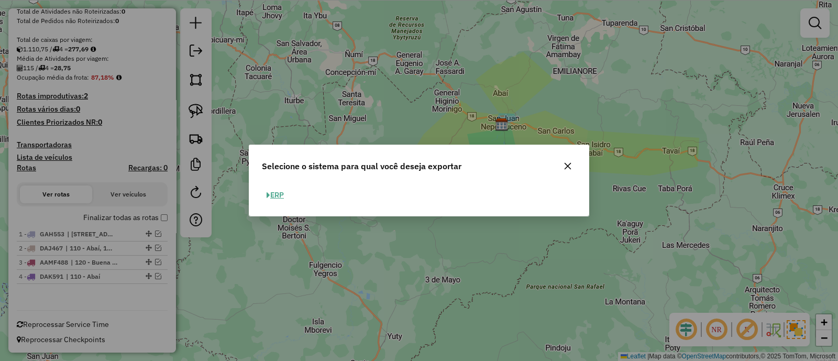
click at [271, 193] on button "ERP" at bounding box center [275, 195] width 27 height 16
select select "**"
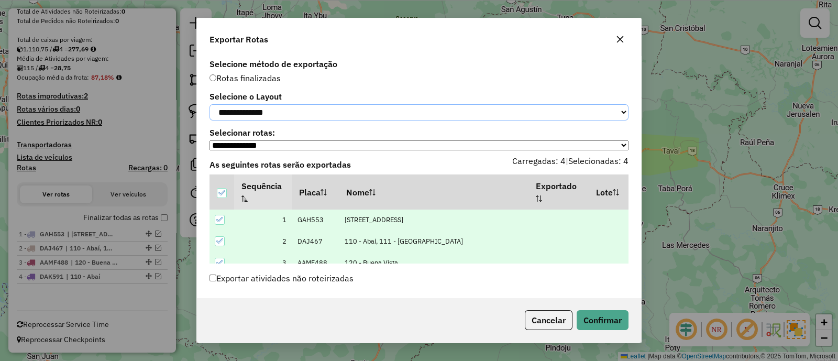
click at [258, 111] on select "**********" at bounding box center [419, 112] width 419 height 16
select select "*********"
click at [210, 104] on select "**********" at bounding box center [419, 112] width 419 height 16
click at [613, 316] on button "Confirmar" at bounding box center [603, 320] width 52 height 20
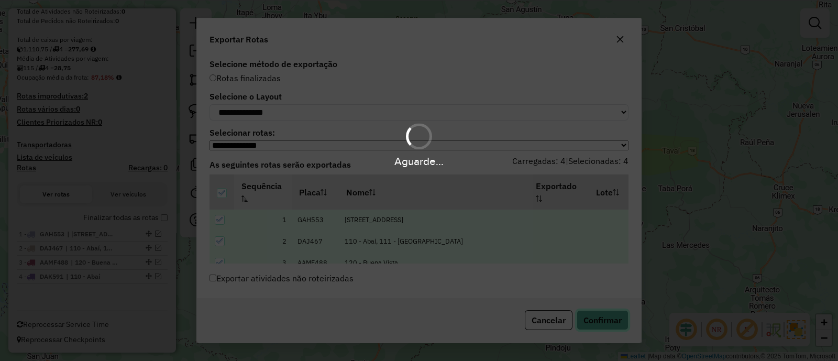
scroll to position [289, 0]
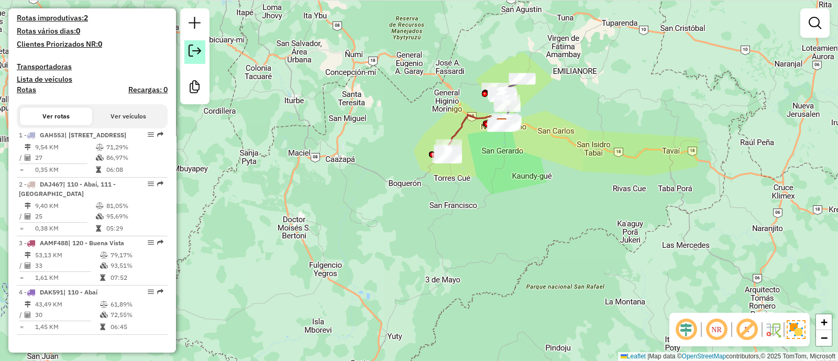
click at [198, 51] on em at bounding box center [195, 51] width 13 height 13
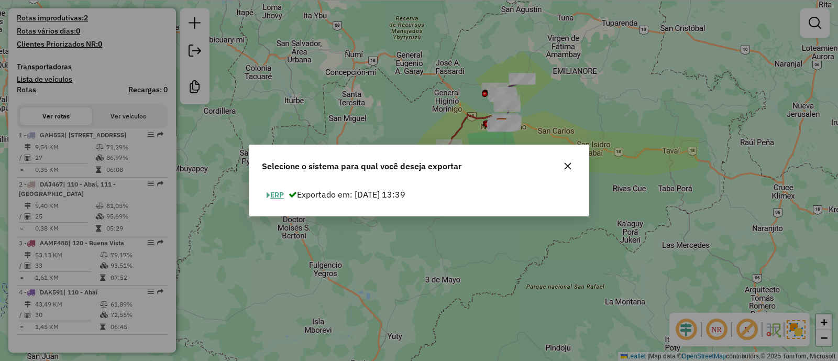
click at [281, 195] on button "ERP" at bounding box center [275, 195] width 27 height 16
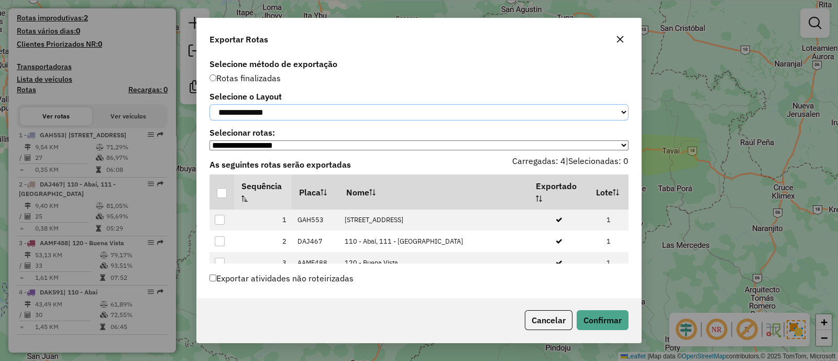
click at [255, 115] on select "**********" at bounding box center [419, 112] width 419 height 16
select select "*********"
click at [210, 104] on select "**********" at bounding box center [419, 112] width 419 height 16
click at [222, 198] on div at bounding box center [222, 193] width 10 height 10
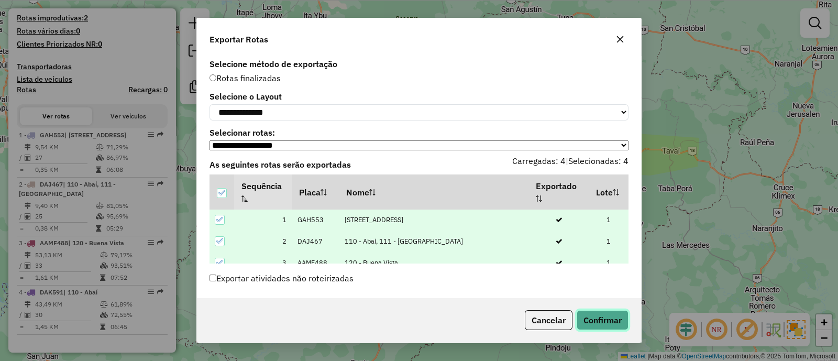
click at [605, 322] on button "Confirmar" at bounding box center [603, 320] width 52 height 20
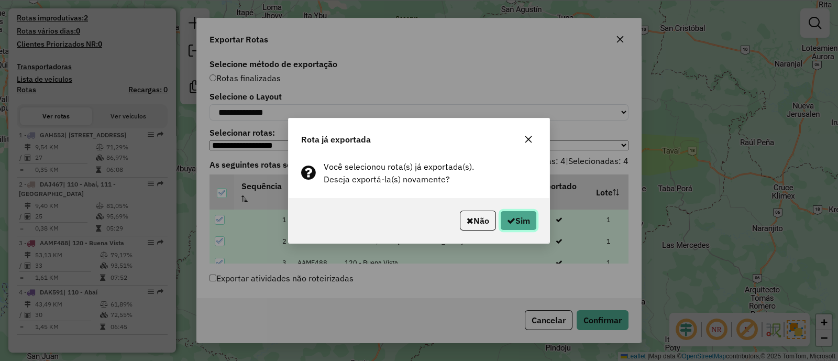
click at [513, 219] on icon "button" at bounding box center [511, 220] width 8 height 8
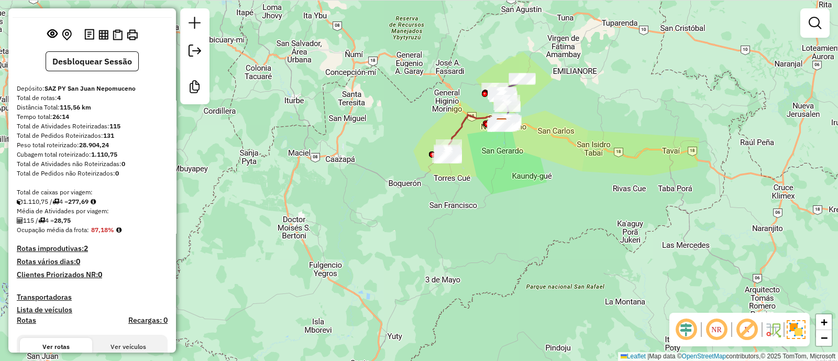
scroll to position [27, 0]
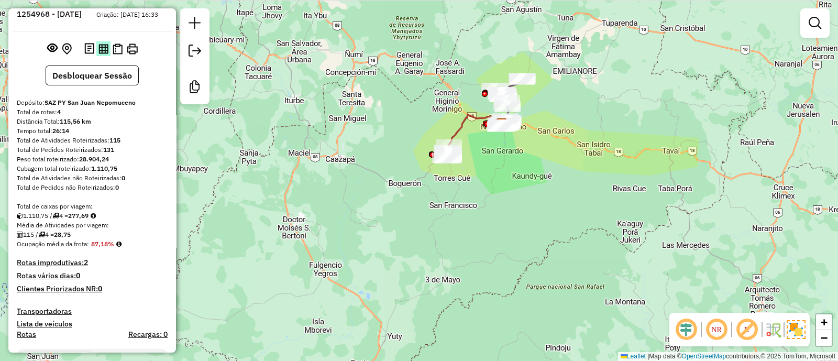
click at [100, 54] on img at bounding box center [103, 49] width 10 height 10
click at [115, 54] on img at bounding box center [118, 48] width 10 height 11
click at [133, 54] on img at bounding box center [132, 48] width 11 height 11
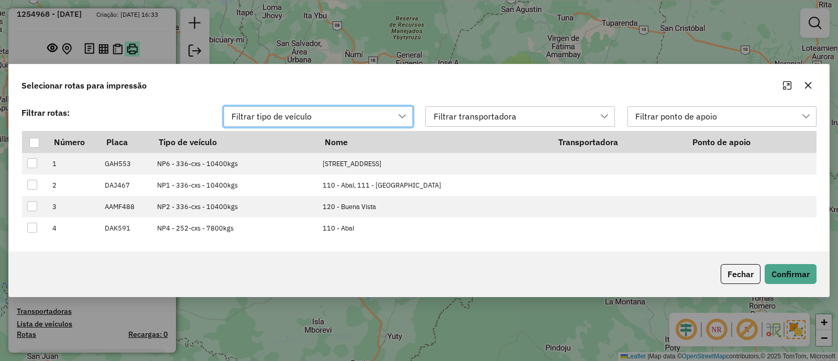
scroll to position [7, 48]
click at [36, 145] on div at bounding box center [34, 143] width 10 height 10
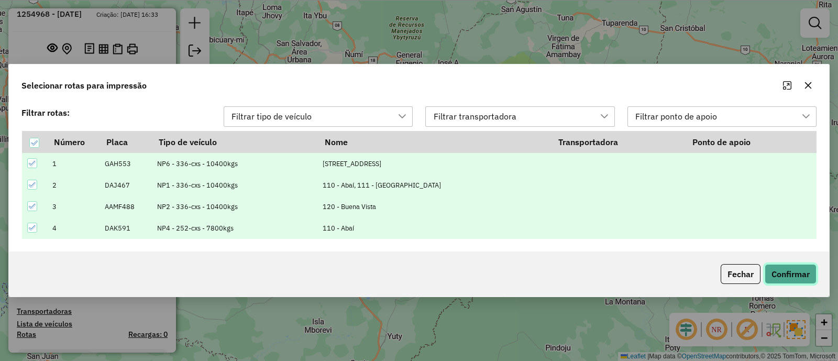
click at [783, 270] on button "Confirmar" at bounding box center [791, 274] width 52 height 20
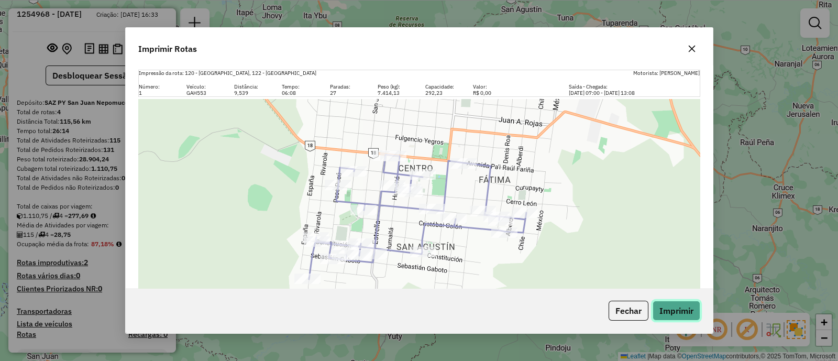
click at [679, 312] on button "Imprimir" at bounding box center [677, 311] width 48 height 20
click at [693, 49] on icon "button" at bounding box center [691, 48] width 7 height 7
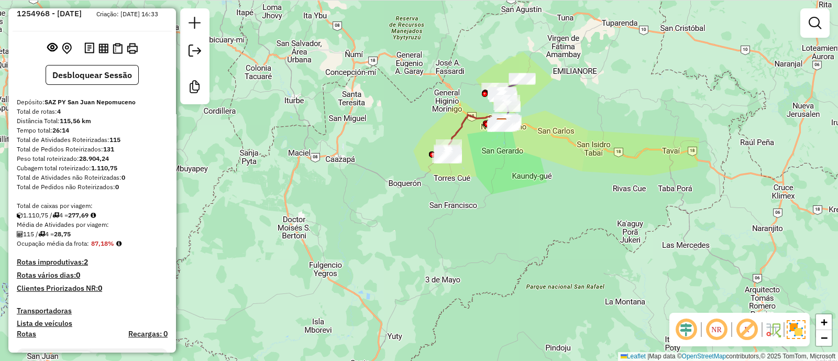
drag, startPoint x: 93, startPoint y: 251, endPoint x: 115, endPoint y: 250, distance: 21.5
click at [114, 247] on strong "87,18%" at bounding box center [102, 243] width 23 height 8
copy strong "87,18%"
drag, startPoint x: 60, startPoint y: 242, endPoint x: 76, endPoint y: 241, distance: 15.7
click at [71, 238] on strong "28,75" at bounding box center [62, 234] width 17 height 8
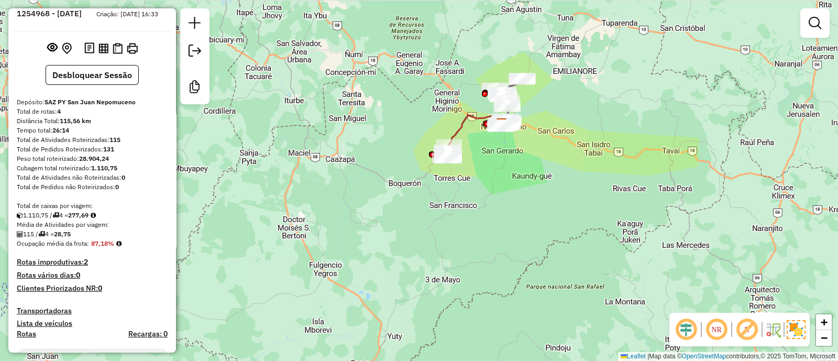
copy strong "28,75"
click at [409, 229] on div "Janela de atendimento Grade de atendimento Capacidade Transportadoras Veículos …" at bounding box center [419, 180] width 838 height 361
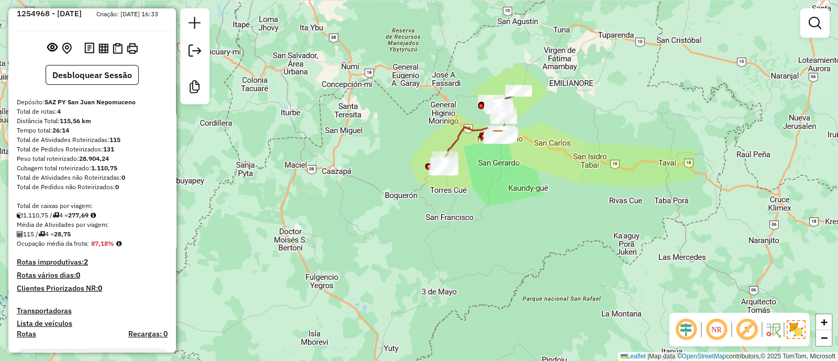
drag, startPoint x: 516, startPoint y: 166, endPoint x: 497, endPoint y: 210, distance: 47.6
click at [497, 210] on div "Janela de atendimento Grade de atendimento Capacidade Transportadoras Veículos …" at bounding box center [419, 180] width 838 height 361
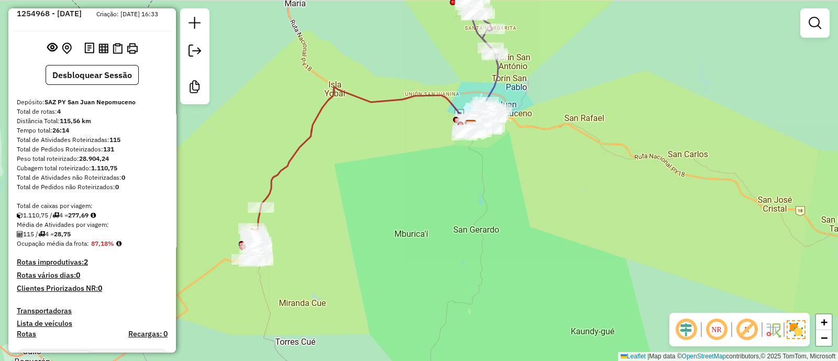
drag, startPoint x: 460, startPoint y: 213, endPoint x: 459, endPoint y: 258, distance: 44.6
click at [458, 257] on div "Janela de atendimento Grade de atendimento Capacidade Transportadoras Veículos …" at bounding box center [419, 180] width 838 height 361
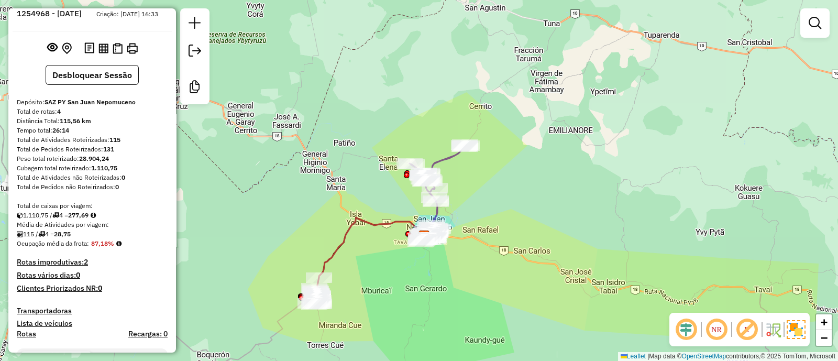
drag, startPoint x: 465, startPoint y: 255, endPoint x: 426, endPoint y: 279, distance: 45.4
click at [426, 279] on div "Janela de atendimento Grade de atendimento Capacidade Transportadoras Veículos …" at bounding box center [419, 180] width 838 height 361
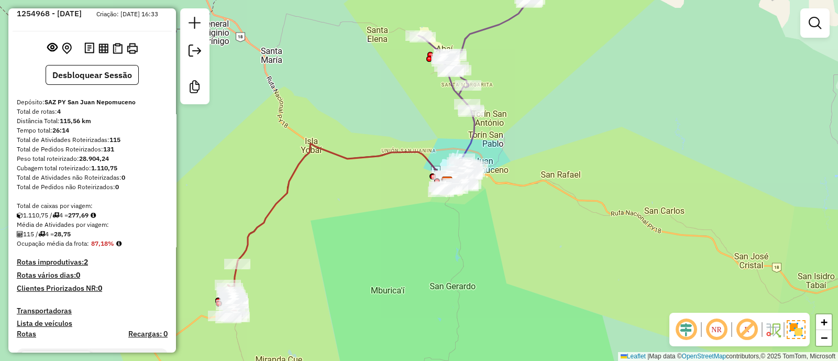
drag, startPoint x: 405, startPoint y: 279, endPoint x: 423, endPoint y: 270, distance: 19.2
click at [423, 270] on div "Janela de atendimento Grade de atendimento Capacidade Transportadoras Veículos …" at bounding box center [419, 180] width 838 height 361
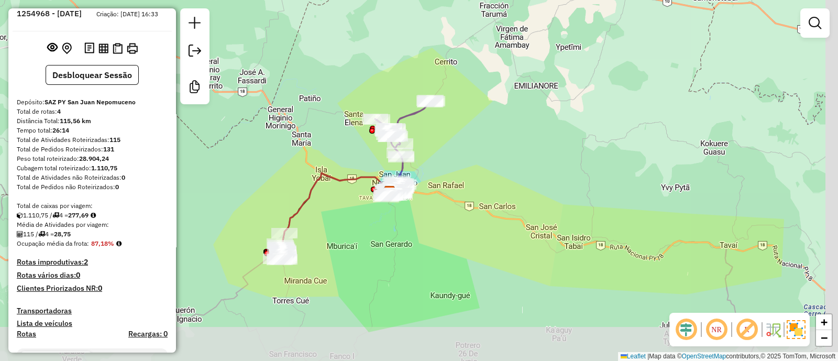
drag, startPoint x: 461, startPoint y: 271, endPoint x: 412, endPoint y: 231, distance: 63.3
click at [412, 231] on div "Janela de atendimento Grade de atendimento Capacidade Transportadoras Veículos …" at bounding box center [419, 180] width 838 height 361
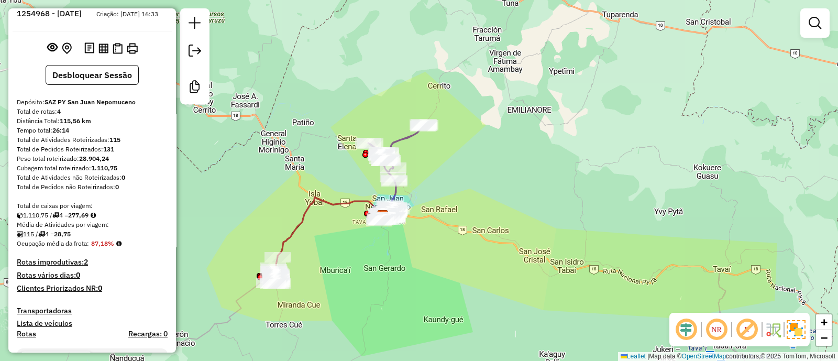
drag, startPoint x: 405, startPoint y: 255, endPoint x: 405, endPoint y: 265, distance: 10.0
click at [405, 265] on div "Janela de atendimento Grade de atendimento Capacidade Transportadoras Veículos …" at bounding box center [419, 180] width 838 height 361
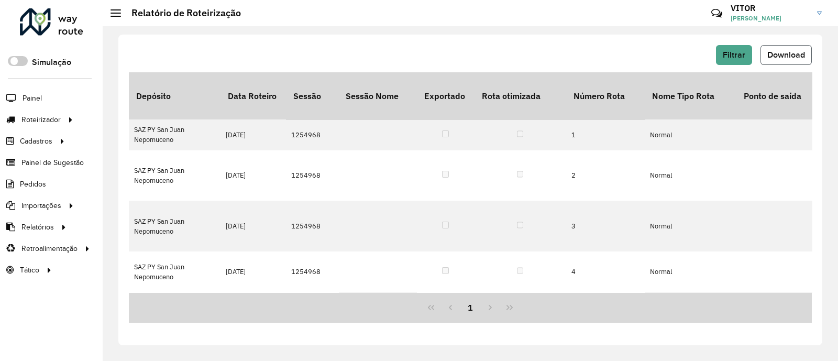
click at [777, 53] on span "Download" at bounding box center [786, 54] width 38 height 9
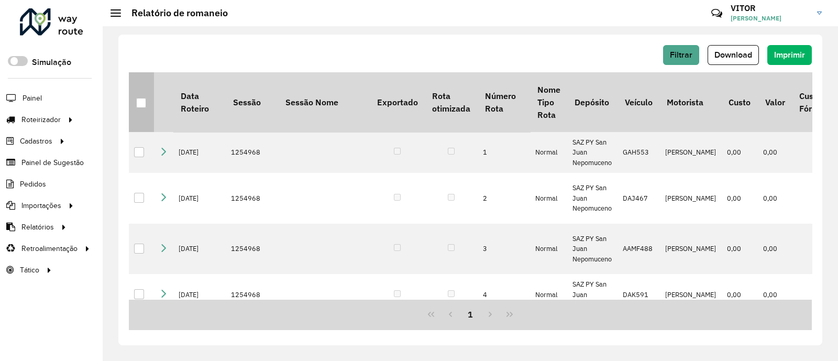
click at [144, 103] on div at bounding box center [141, 103] width 10 height 10
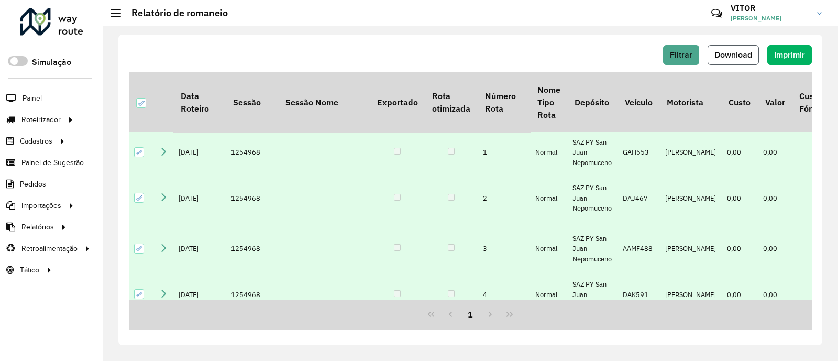
click at [749, 56] on span "Download" at bounding box center [734, 54] width 38 height 9
